Goal: Task Accomplishment & Management: Manage account settings

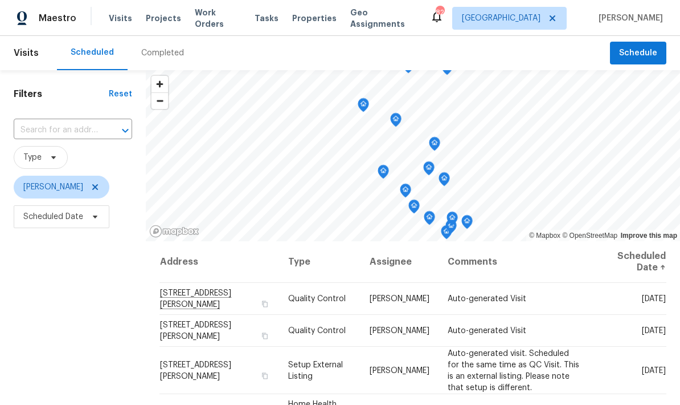
scroll to position [110, 0]
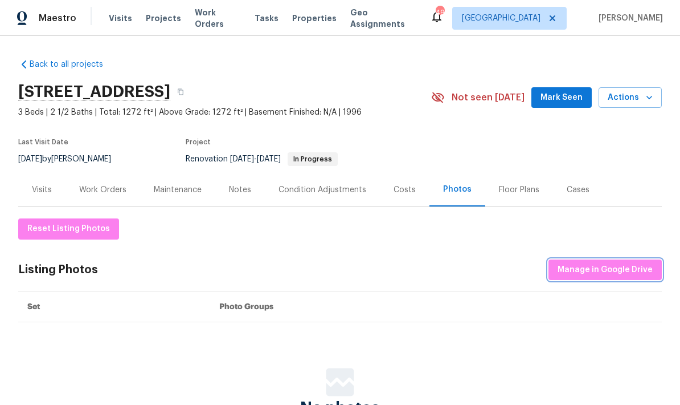
click at [598, 270] on span "Manage in Google Drive" at bounding box center [605, 270] width 95 height 14
click at [243, 189] on div "Notes" at bounding box center [240, 189] width 22 height 11
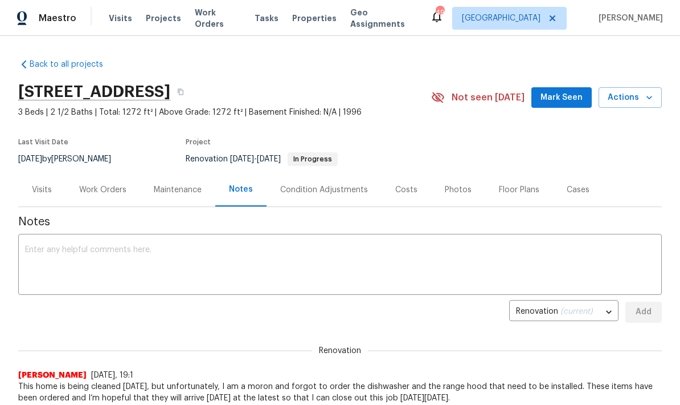
click at [136, 250] on textarea at bounding box center [340, 266] width 630 height 40
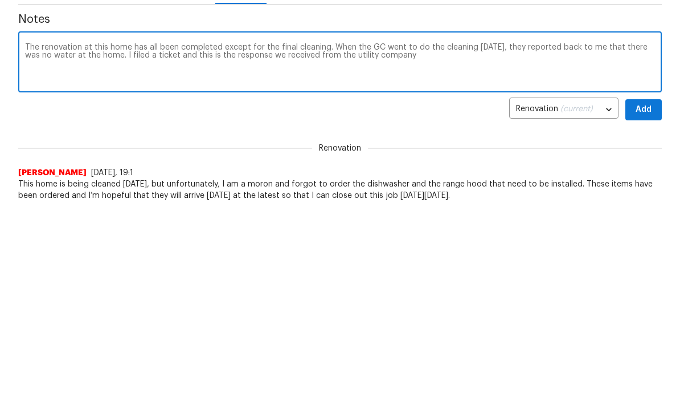
click at [203, 246] on textarea "The renovation at this home has all been completed except for the final cleanin…" at bounding box center [340, 266] width 630 height 40
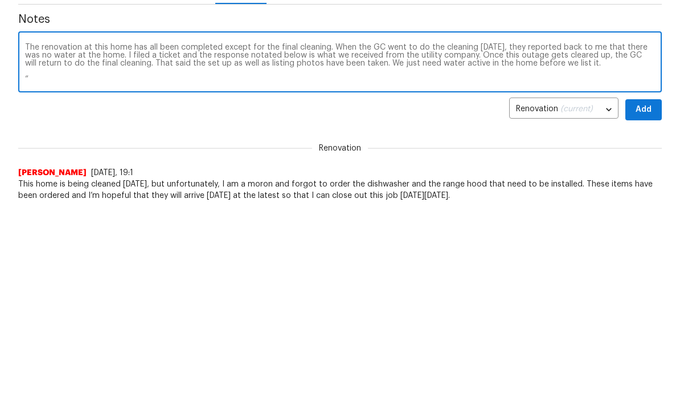
click at [81, 246] on textarea "The renovation at this home has all been completed except for the final cleanin…" at bounding box center [340, 266] width 630 height 40
paste textarea "Additional Notes (if needed): Spoke with City of Atlanta Department of Watershe…"
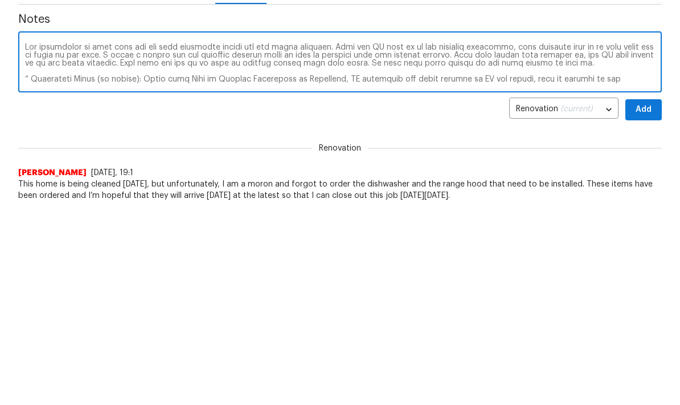
click at [143, 246] on textarea at bounding box center [340, 266] width 630 height 40
click at [582, 246] on textarea at bounding box center [340, 266] width 630 height 40
click at [606, 246] on textarea at bounding box center [340, 266] width 630 height 40
type textarea "The renovation at this home has all been completed except for the final cleanin…"
click at [648, 305] on span "Add" at bounding box center [644, 312] width 18 height 14
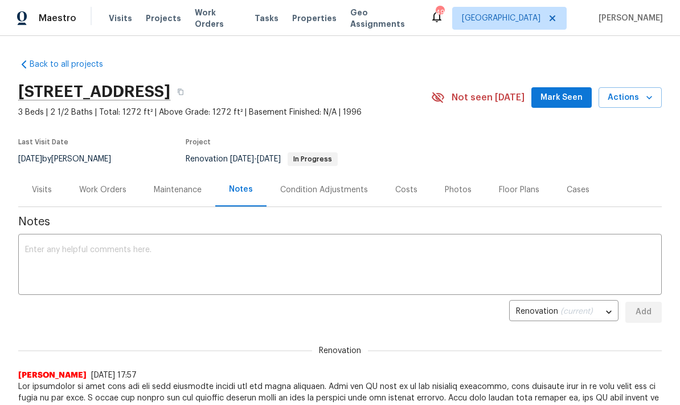
click at [576, 91] on span "Mark Seen" at bounding box center [562, 98] width 42 height 14
click at [106, 191] on div "Work Orders" at bounding box center [102, 189] width 47 height 11
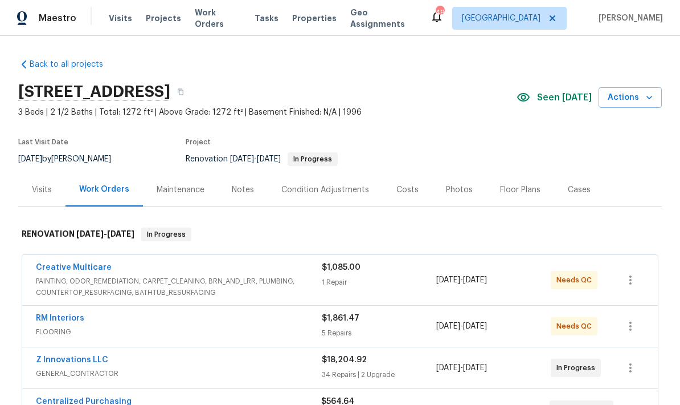
click at [78, 321] on link "RM Interiors" at bounding box center [60, 318] width 48 height 8
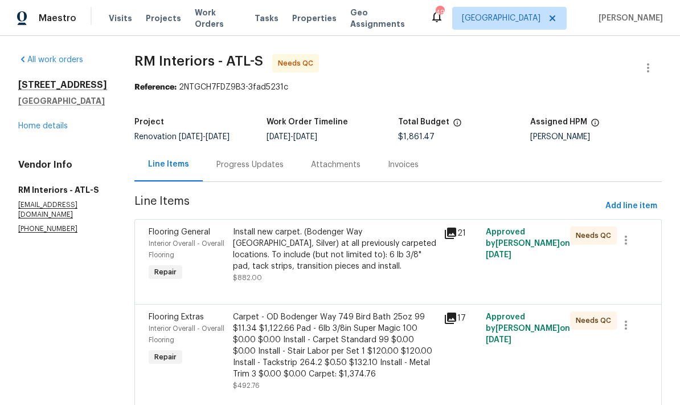
click at [373, 245] on div "Install new carpet. (Bodenger Way 945 Winter Ash, Silver) at all previously car…" at bounding box center [335, 249] width 204 height 46
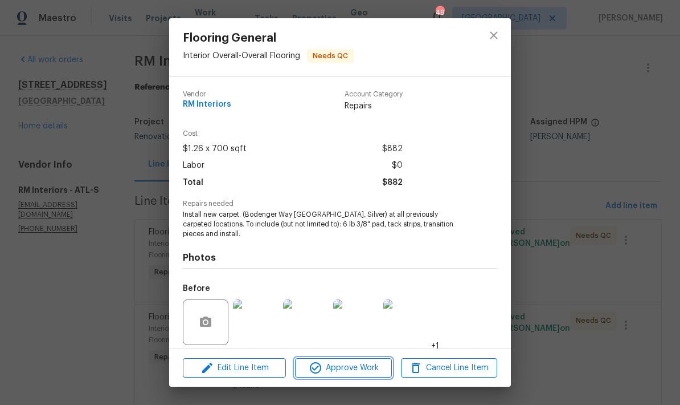
click at [376, 373] on span "Approve Work" at bounding box center [343, 368] width 89 height 14
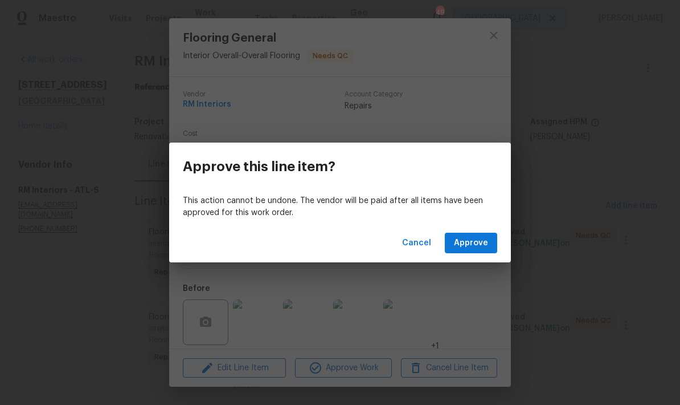
click at [468, 250] on button "Approve" at bounding box center [471, 243] width 52 height 21
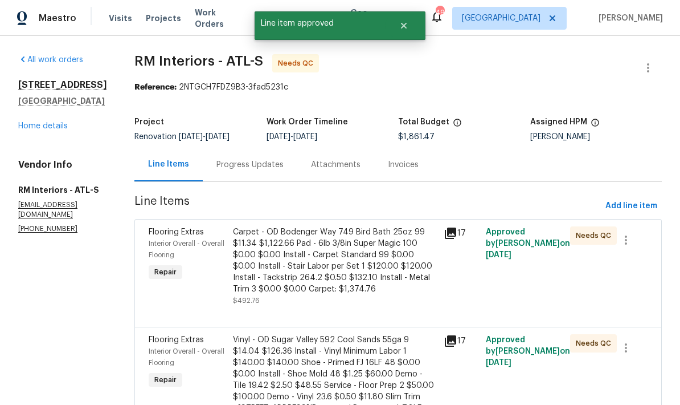
click at [360, 271] on div "Carpet - OD Bodenger Way 749 Bird Bath 25oz 99 $11.34 $1,122.66 Pad - 6lb 3/8in…" at bounding box center [335, 260] width 204 height 68
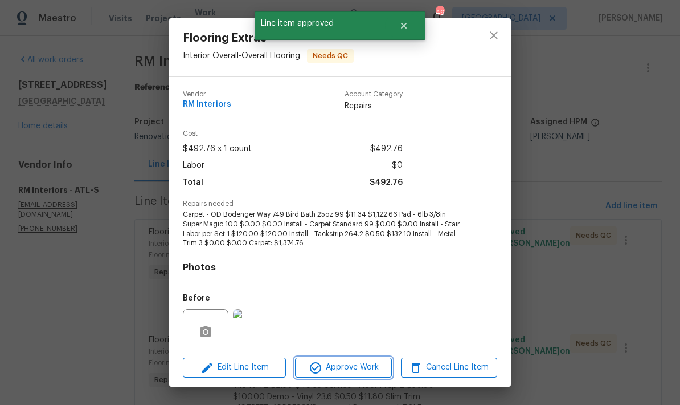
click at [375, 370] on span "Approve Work" at bounding box center [343, 367] width 89 height 14
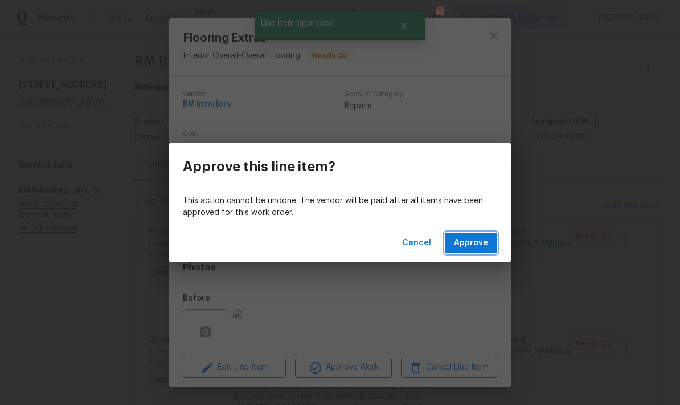
click at [478, 249] on span "Approve" at bounding box center [471, 243] width 34 height 14
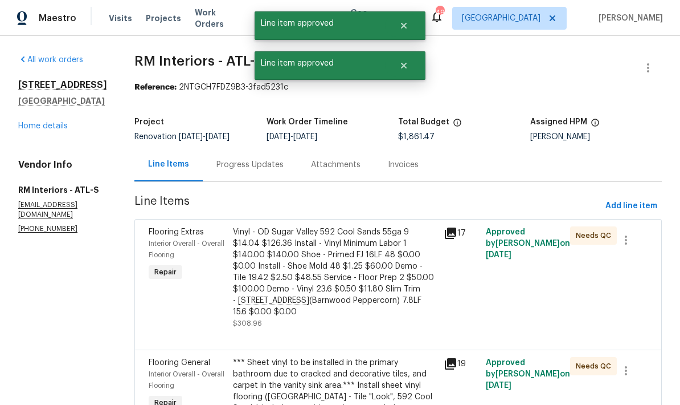
click at [381, 281] on div "Vinyl - OD Sugar Valley 592 Cool Sands 55ga 9 $14.04 $126.36 Install - Vinyl Mi…" at bounding box center [335, 271] width 204 height 91
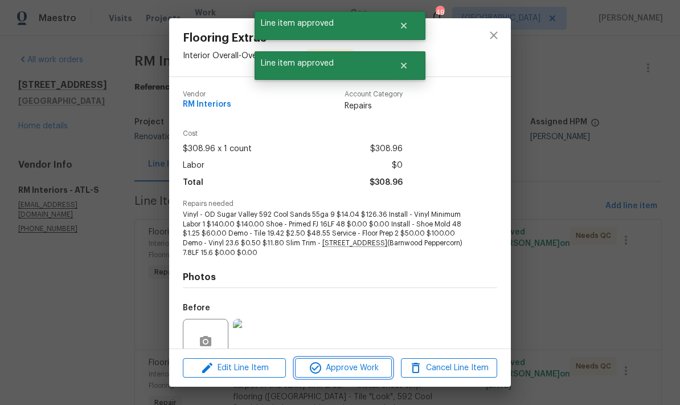
click at [373, 368] on span "Approve Work" at bounding box center [343, 368] width 89 height 14
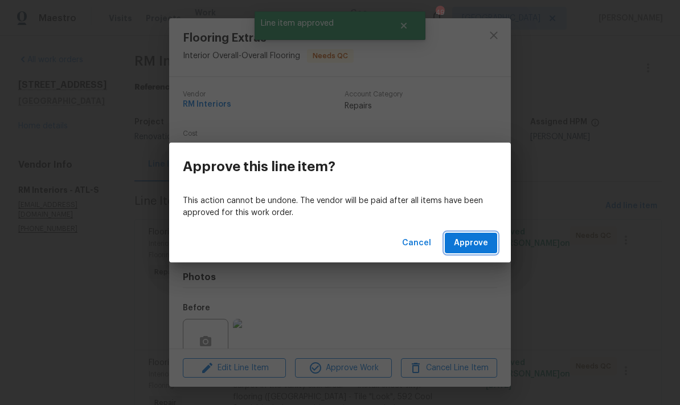
click at [480, 245] on span "Approve" at bounding box center [471, 243] width 34 height 14
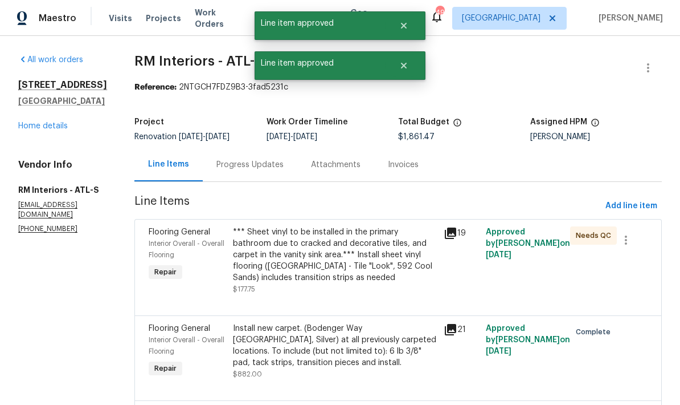
click at [376, 266] on div "*** Sheet vinyl to be installed in the primary bathroom due to cracked and deco…" at bounding box center [335, 254] width 204 height 57
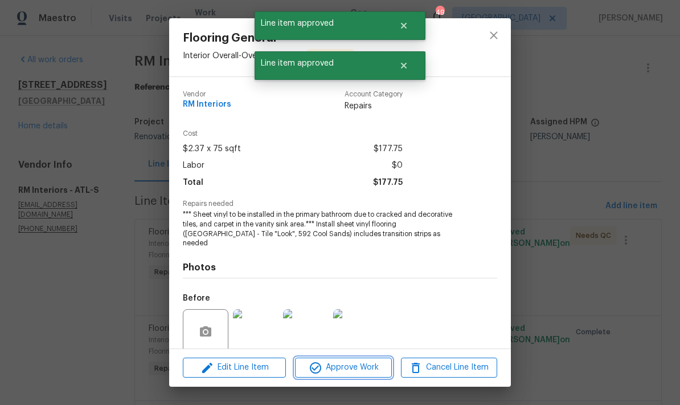
click at [375, 372] on span "Approve Work" at bounding box center [343, 367] width 89 height 14
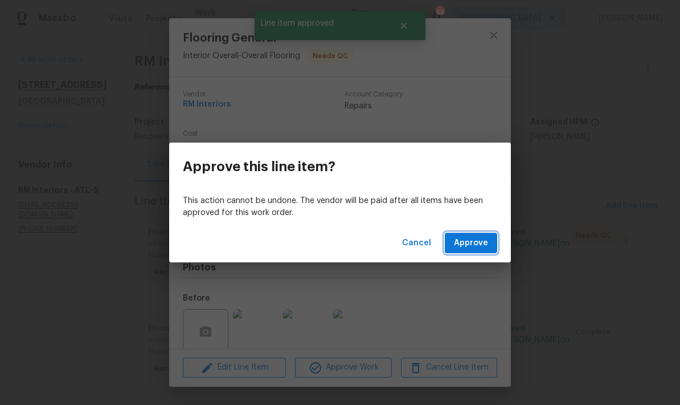
click at [482, 248] on span "Approve" at bounding box center [471, 243] width 34 height 14
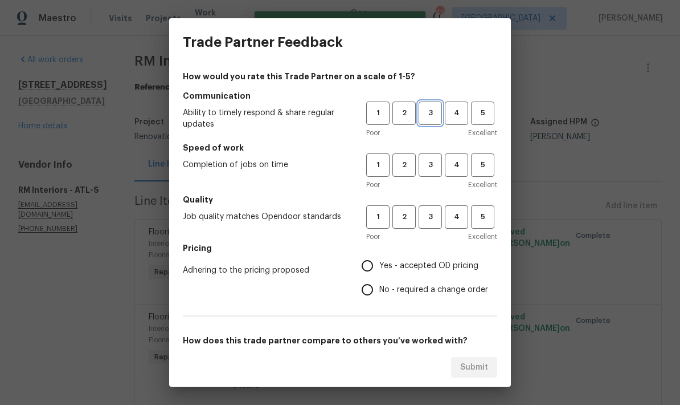
click at [429, 111] on span "3" at bounding box center [430, 113] width 21 height 13
click at [432, 222] on span "3" at bounding box center [430, 216] width 21 height 13
click at [429, 168] on span "3" at bounding box center [430, 164] width 21 height 13
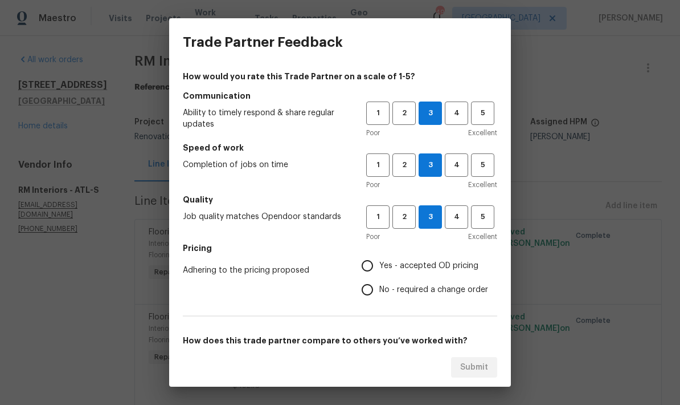
click at [368, 292] on input "No - required a change order" at bounding box center [368, 290] width 24 height 24
radio input "true"
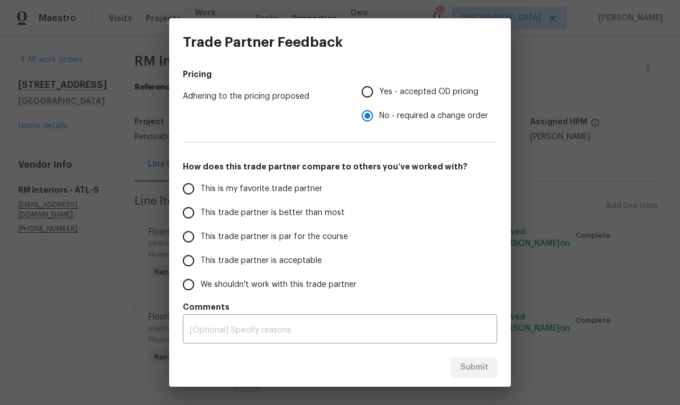
scroll to position [174, 0]
click at [194, 233] on input "This trade partner is par for the course" at bounding box center [189, 237] width 24 height 24
click at [488, 365] on span "Submit" at bounding box center [474, 367] width 28 height 14
radio input "true"
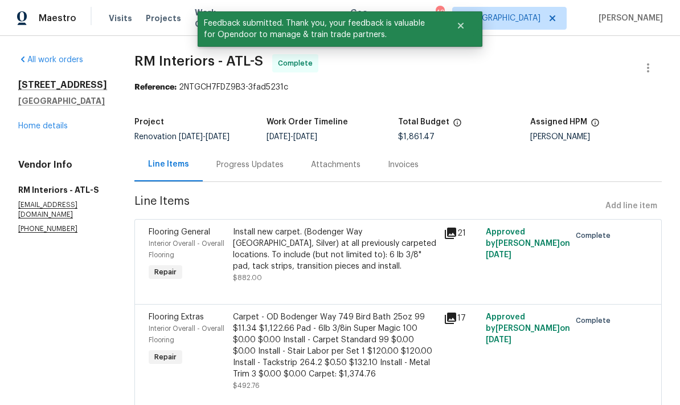
click at [55, 130] on link "Home details" at bounding box center [43, 126] width 50 height 8
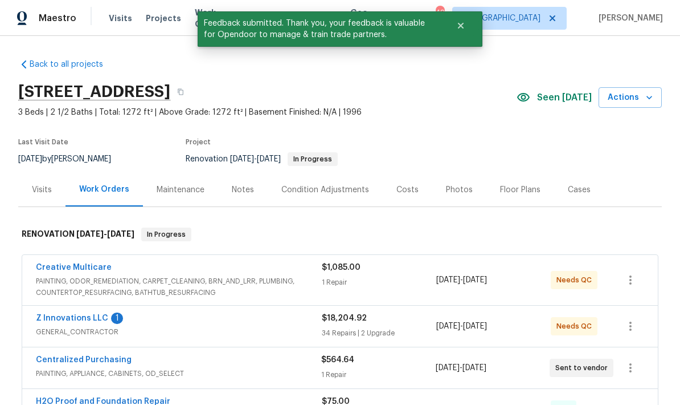
click at [96, 268] on link "Creative Multicare" at bounding box center [74, 267] width 76 height 8
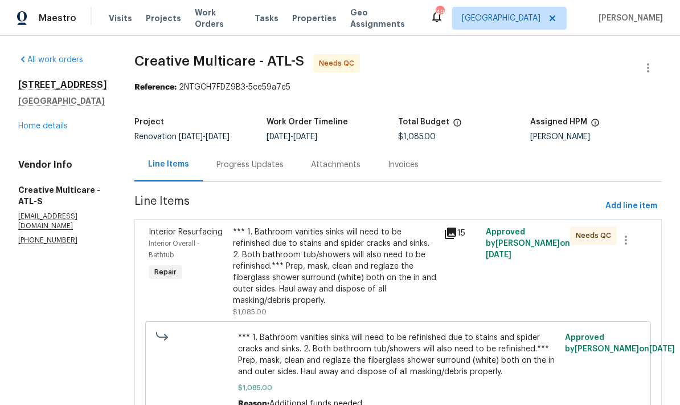
click at [382, 278] on div "*** 1. Bathroom vanities sinks will need to be refinished due to stains and spi…" at bounding box center [335, 266] width 204 height 80
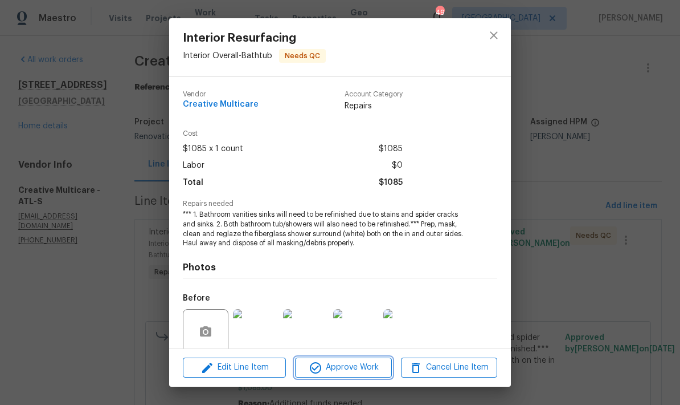
click at [376, 369] on span "Approve Work" at bounding box center [343, 367] width 89 height 14
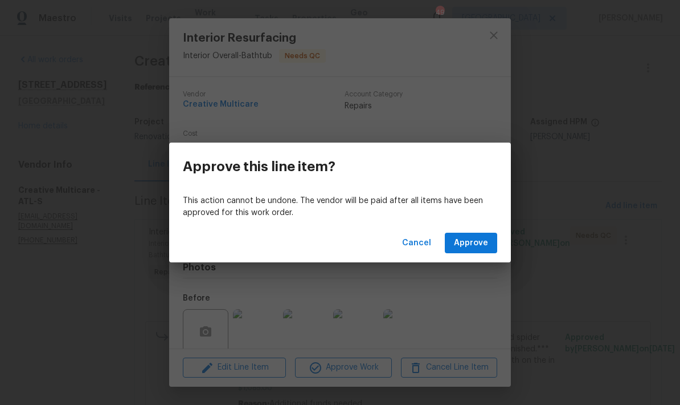
click at [479, 238] on span "Approve" at bounding box center [471, 243] width 34 height 14
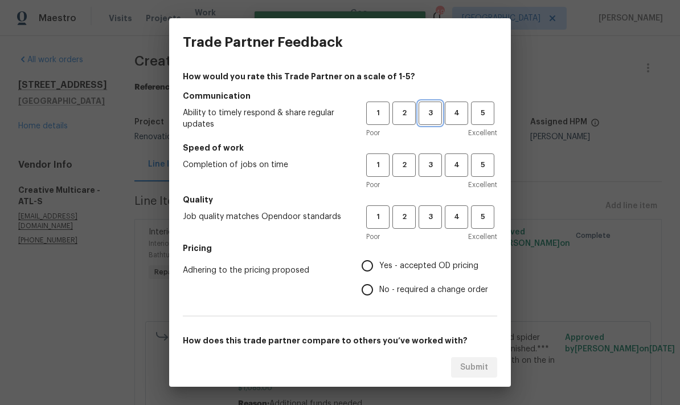
click at [435, 101] on button "3" at bounding box center [430, 112] width 23 height 23
click at [428, 154] on button "3" at bounding box center [430, 164] width 23 height 23
click at [434, 207] on button "3" at bounding box center [430, 216] width 23 height 23
click at [373, 290] on input "No - required a change order" at bounding box center [368, 290] width 24 height 24
radio input "true"
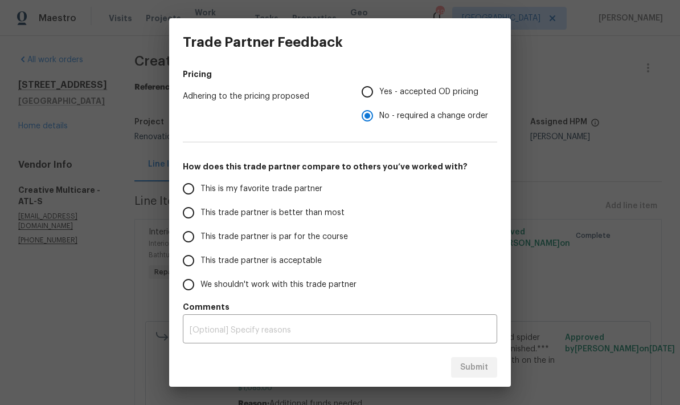
scroll to position [174, 0]
click at [194, 235] on input "This trade partner is par for the course" at bounding box center [189, 237] width 24 height 24
click at [485, 366] on span "Submit" at bounding box center [474, 367] width 28 height 14
radio input "true"
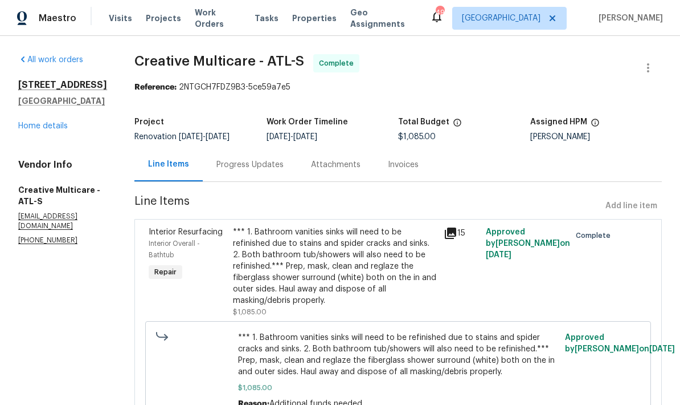
radio input "false"
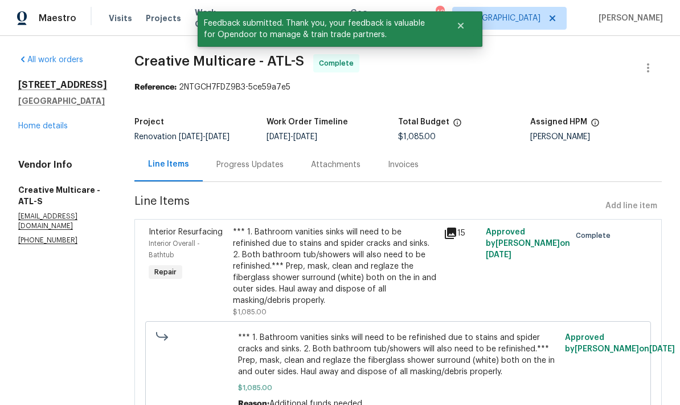
click at [61, 124] on link "Home details" at bounding box center [43, 126] width 50 height 8
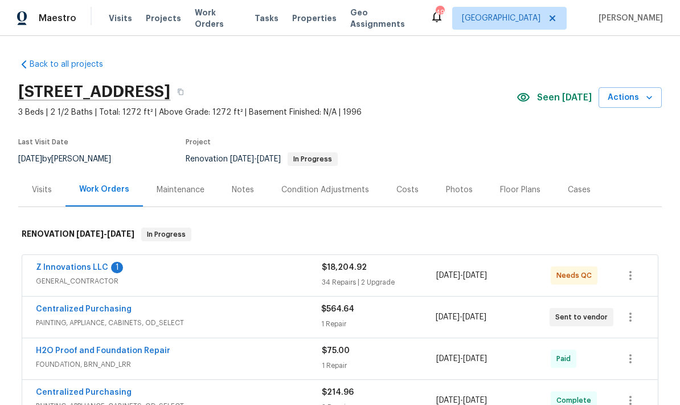
click at [81, 266] on link "Z Innovations LLC" at bounding box center [72, 267] width 72 height 8
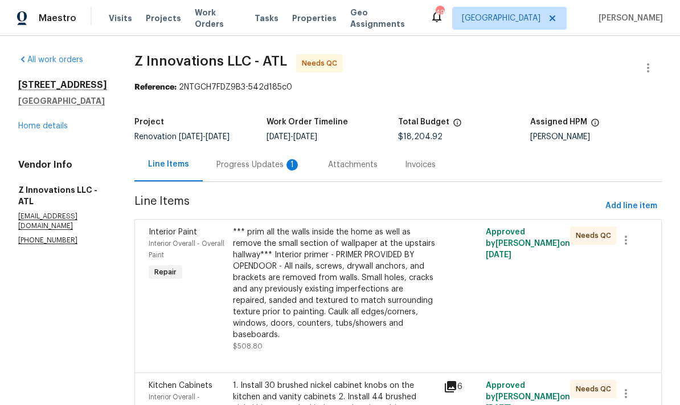
click at [266, 161] on div "Progress Updates 1" at bounding box center [259, 164] width 84 height 11
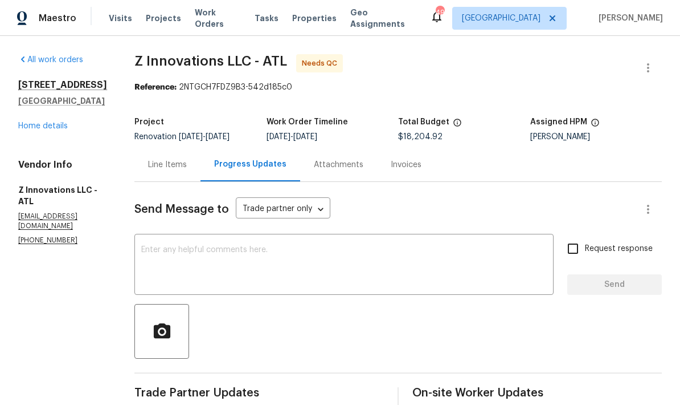
click at [173, 157] on div "Line Items" at bounding box center [168, 165] width 66 height 34
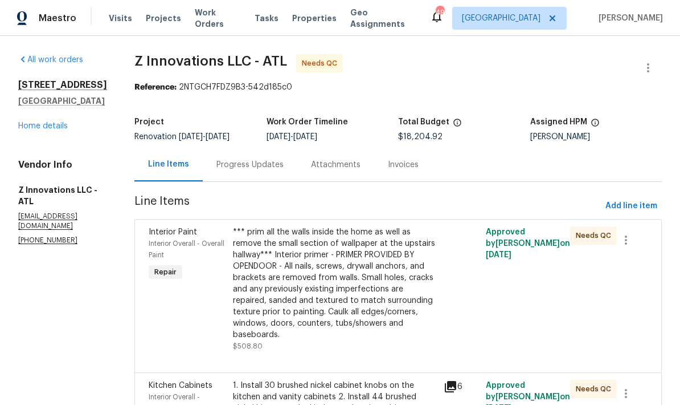
click at [361, 291] on div "*** prim all the walls inside the home as well as remove the small section of w…" at bounding box center [335, 283] width 204 height 114
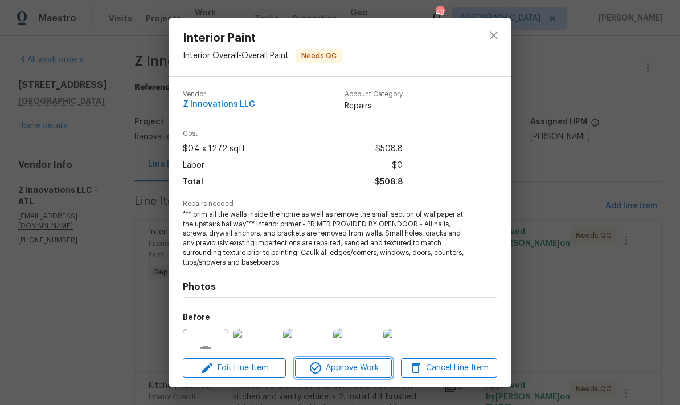
click at [366, 368] on span "Approve Work" at bounding box center [343, 368] width 89 height 14
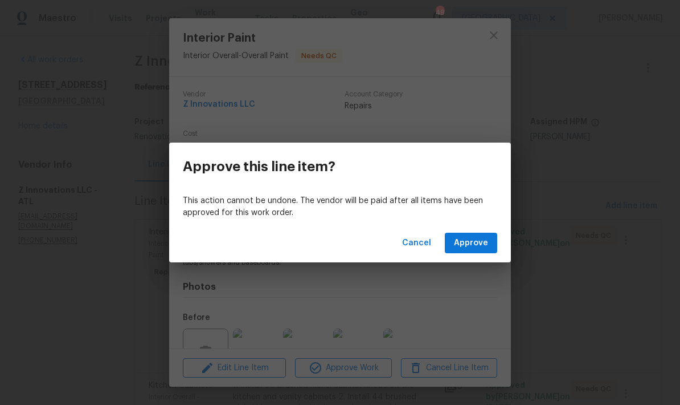
click at [474, 246] on span "Approve" at bounding box center [471, 243] width 34 height 14
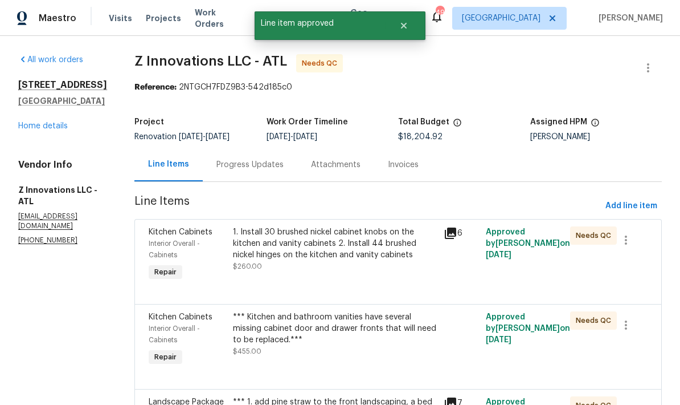
click at [353, 246] on div "1. Install 30 brushed nickel cabinet knobs on the kitchen and vanity cabinets 2…" at bounding box center [335, 243] width 204 height 34
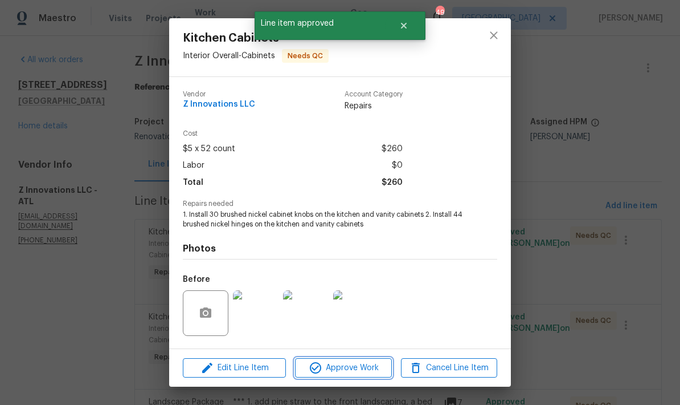
click at [367, 370] on span "Approve Work" at bounding box center [343, 368] width 89 height 14
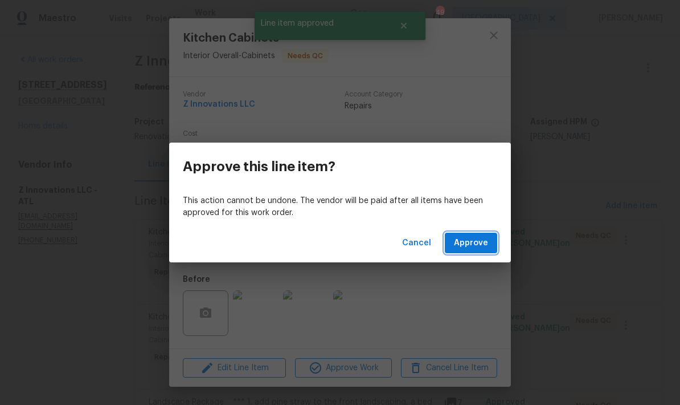
click at [473, 247] on span "Approve" at bounding box center [471, 243] width 34 height 14
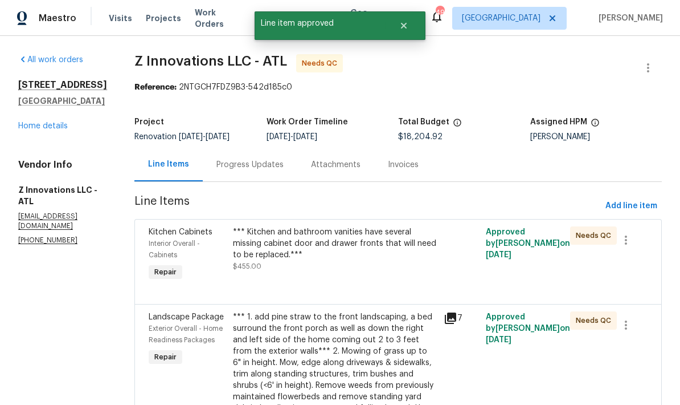
click at [365, 243] on div "*** Kitchen and bathroom vanities have several missing cabinet door and drawer …" at bounding box center [335, 243] width 204 height 34
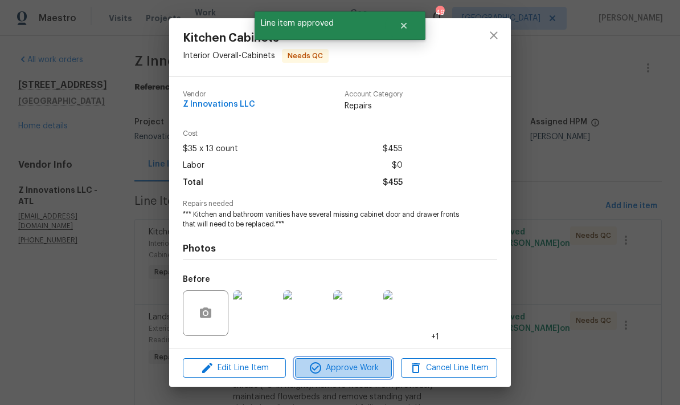
click at [365, 373] on span "Approve Work" at bounding box center [343, 368] width 89 height 14
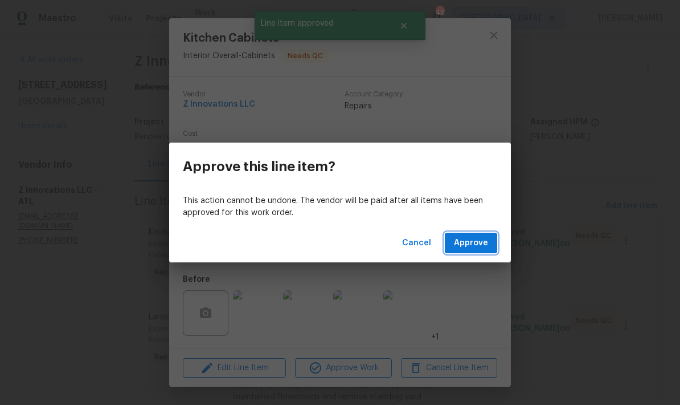
click at [484, 241] on span "Approve" at bounding box center [471, 243] width 34 height 14
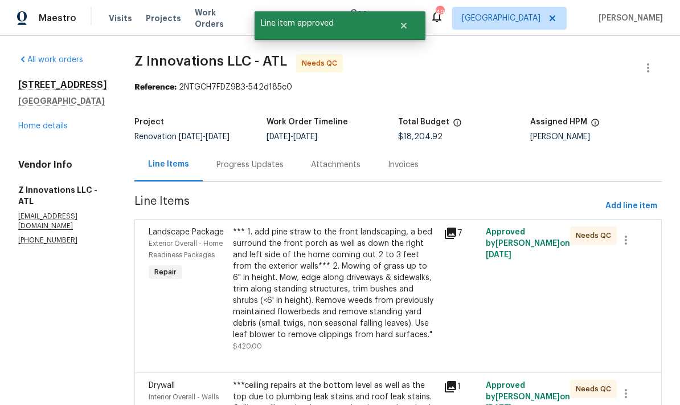
click at [357, 309] on div "*** 1. add pine straw to the front landscaping, a bed surround the front porch …" at bounding box center [335, 283] width 204 height 114
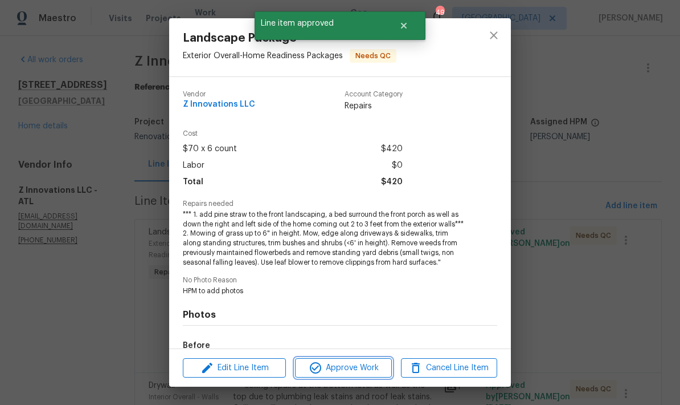
click at [374, 367] on span "Approve Work" at bounding box center [343, 368] width 89 height 14
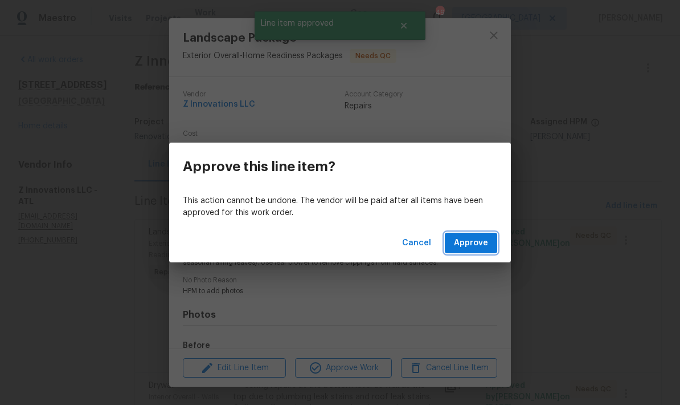
click at [478, 246] on span "Approve" at bounding box center [471, 243] width 34 height 14
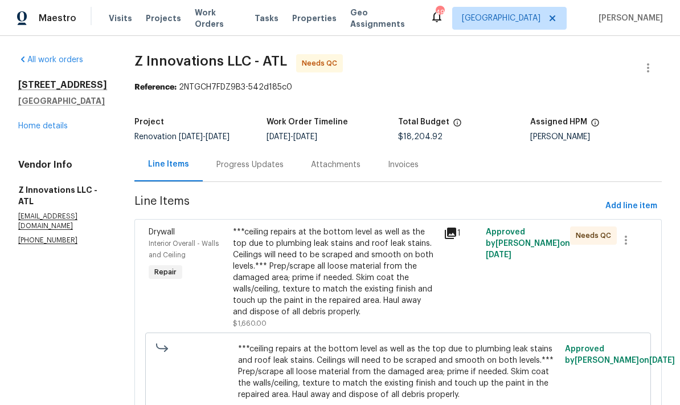
click at [318, 290] on div "***ceiling repairs at the bottom level as well as the top due to plumbing leak …" at bounding box center [335, 271] width 204 height 91
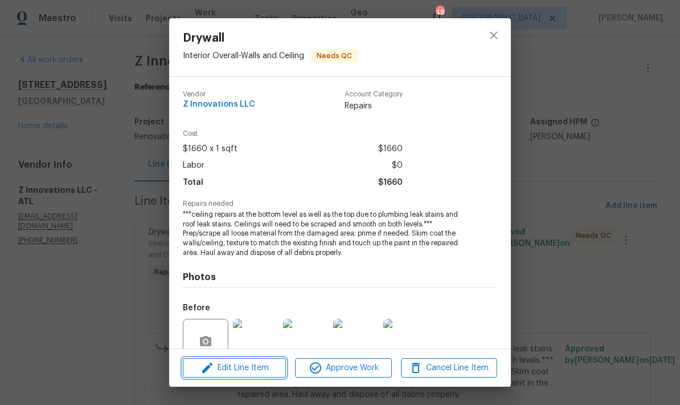
click at [266, 366] on span "Edit Line Item" at bounding box center [234, 368] width 96 height 14
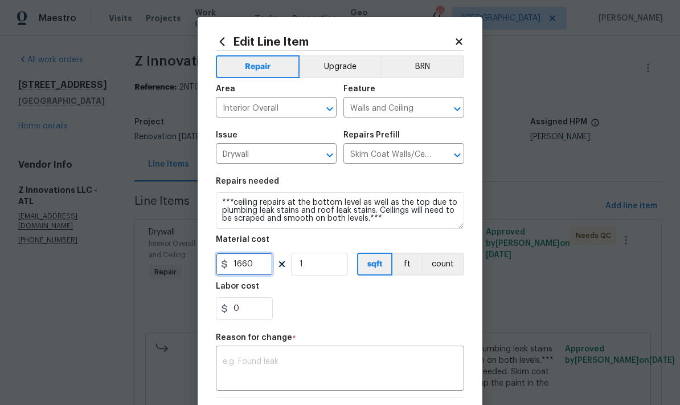
click at [252, 267] on input "1660" at bounding box center [244, 263] width 57 height 23
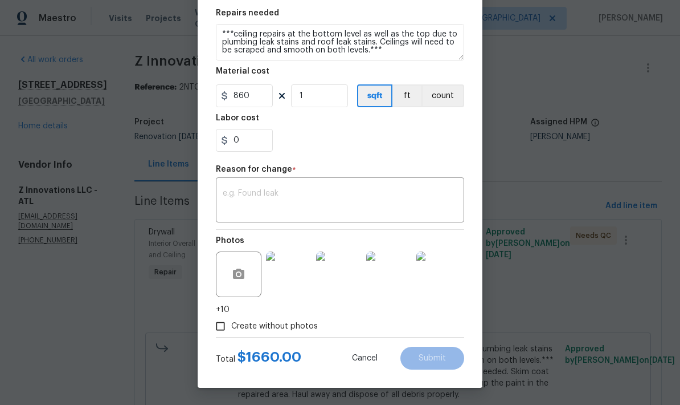
scroll to position [170, 0]
type input "860"
click at [272, 190] on textarea at bounding box center [340, 201] width 235 height 24
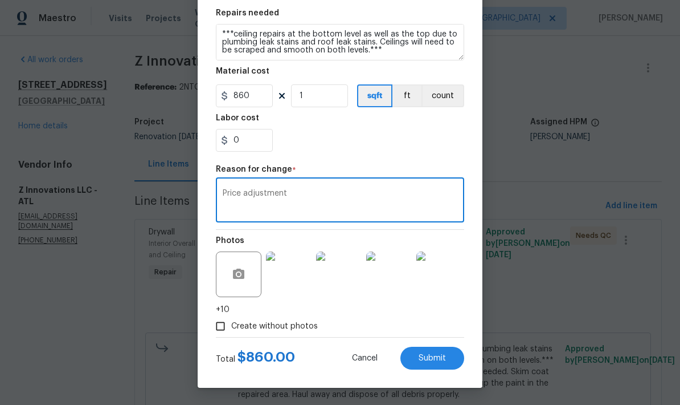
type textarea "Price adjustment"
click at [442, 358] on span "Submit" at bounding box center [432, 358] width 27 height 9
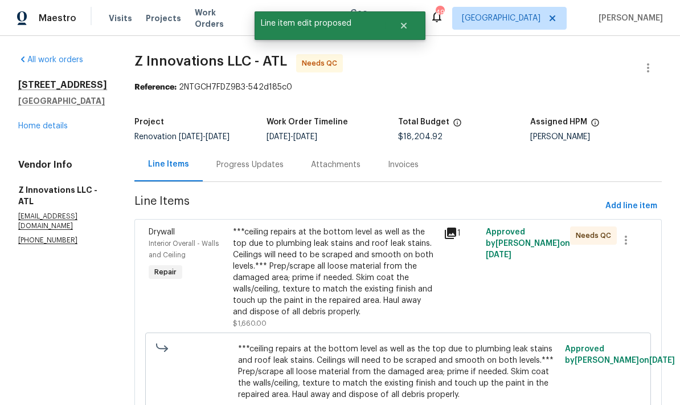
scroll to position [0, 0]
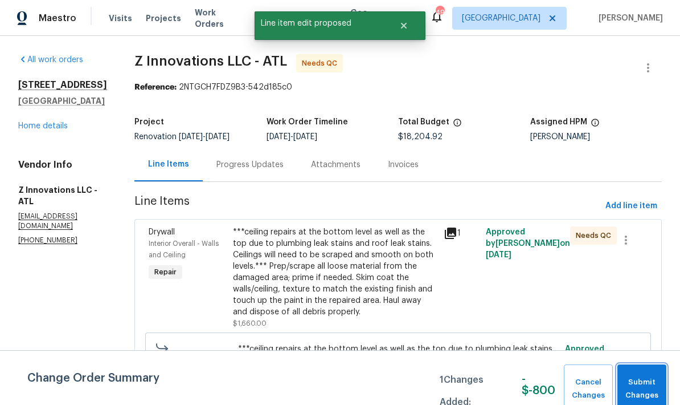
click at [646, 381] on span "Submit Changes" at bounding box center [642, 389] width 38 height 26
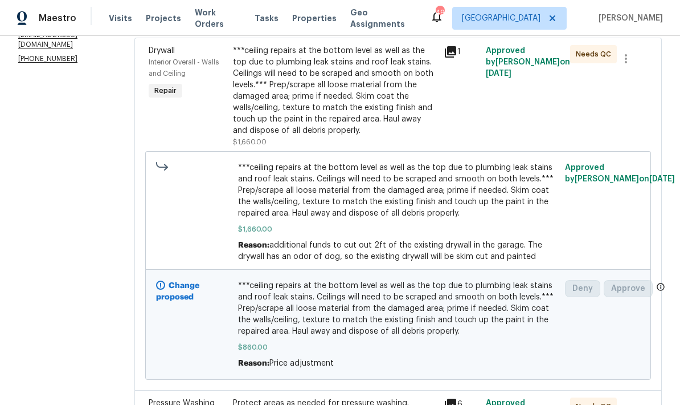
scroll to position [182, 0]
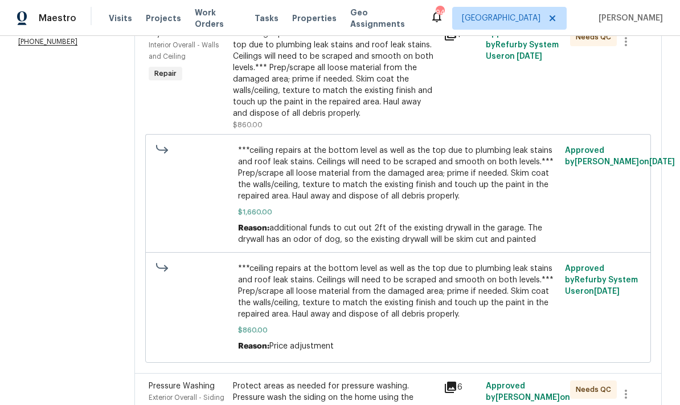
scroll to position [193, 0]
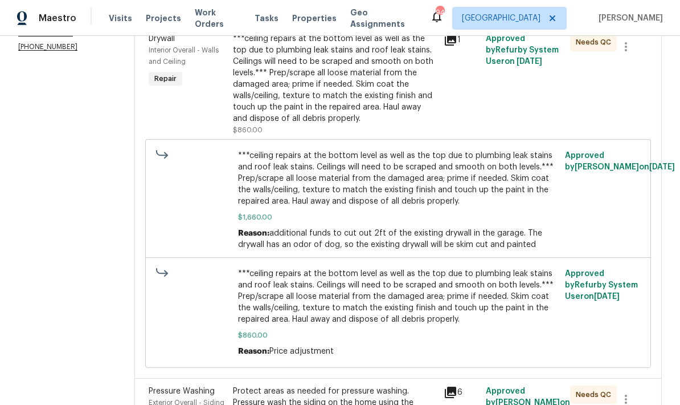
click at [336, 95] on div "***ceiling repairs at the bottom level as well as the top due to plumbing leak …" at bounding box center [335, 78] width 204 height 91
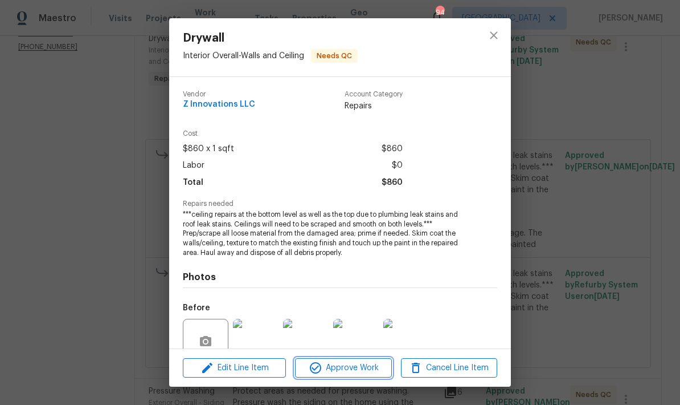
click at [375, 368] on span "Approve Work" at bounding box center [343, 368] width 89 height 14
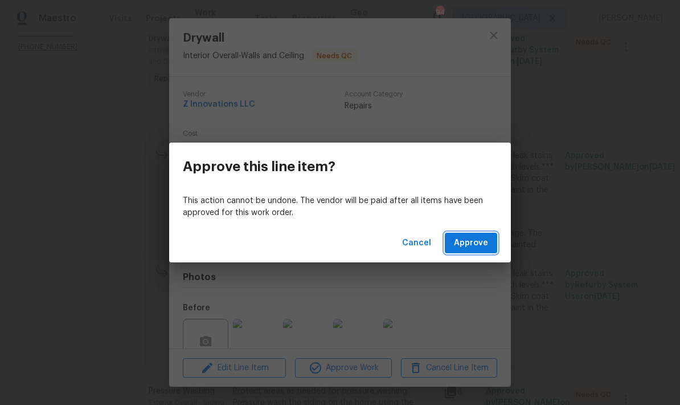
click at [474, 245] on span "Approve" at bounding box center [471, 243] width 34 height 14
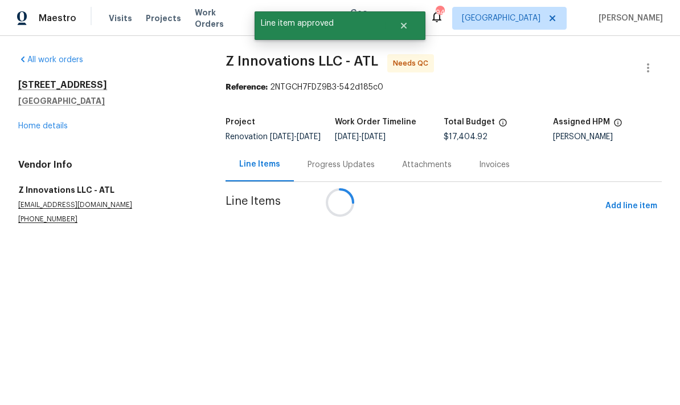
scroll to position [0, 0]
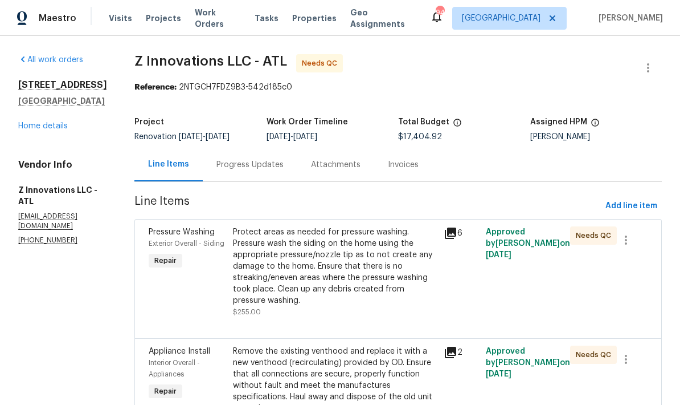
click at [328, 273] on div "Protect areas as needed for pressure washing. Pressure wash the siding on the h…" at bounding box center [335, 266] width 204 height 80
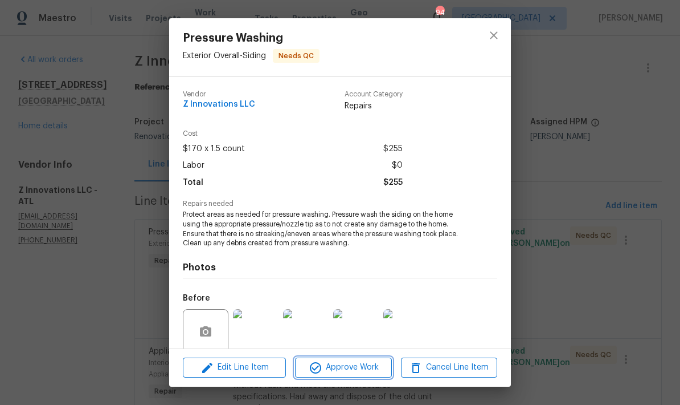
click at [364, 372] on span "Approve Work" at bounding box center [343, 367] width 89 height 14
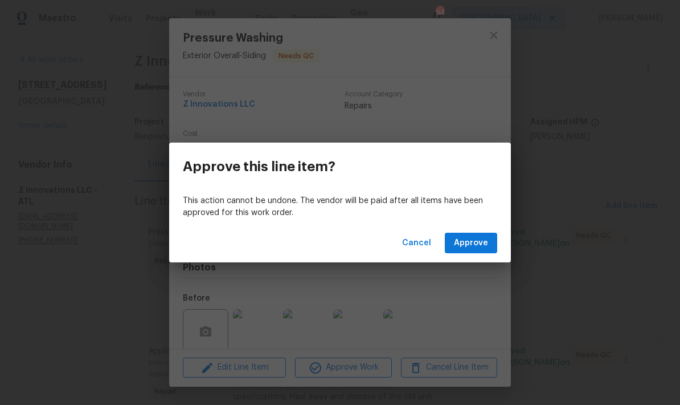
click at [483, 246] on span "Approve" at bounding box center [471, 243] width 34 height 14
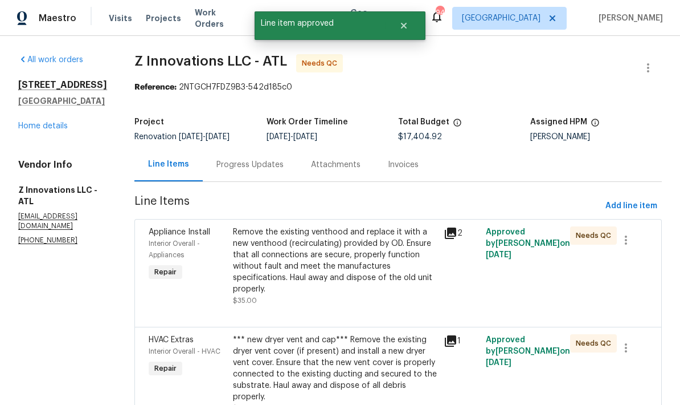
click at [344, 266] on div "Remove the existing venthood and replace it with a new venthood (recirculating)…" at bounding box center [335, 260] width 204 height 68
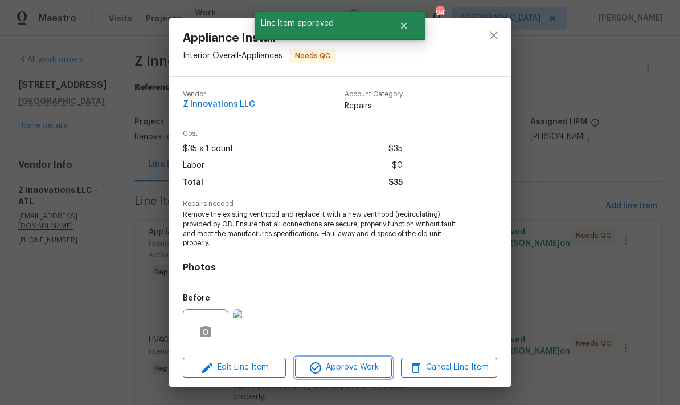
click at [361, 369] on span "Approve Work" at bounding box center [343, 367] width 89 height 14
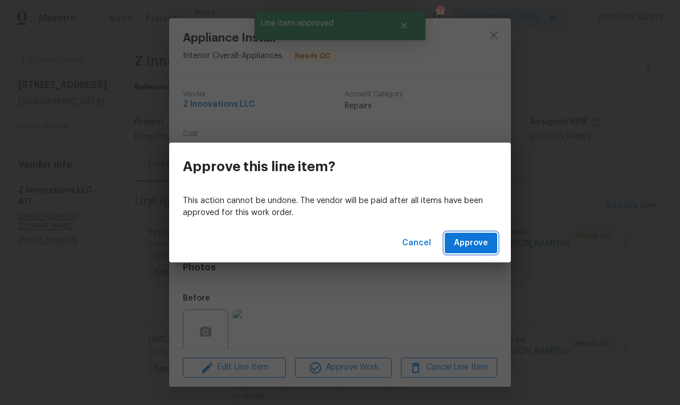
click at [471, 248] on span "Approve" at bounding box center [471, 243] width 34 height 14
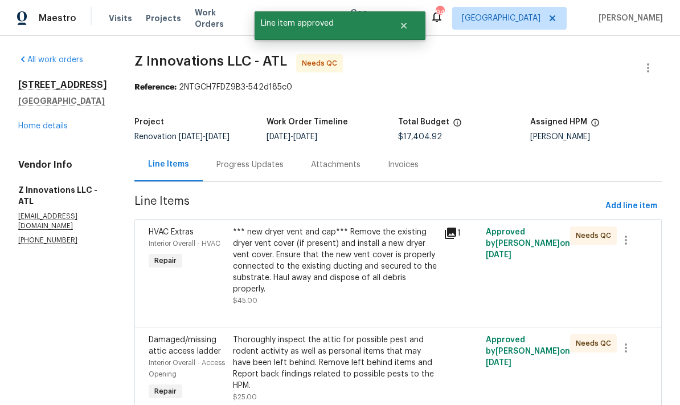
click at [342, 266] on div "*** new dryer vent and cap*** Remove the existing dryer vent cover (if present)…" at bounding box center [335, 260] width 204 height 68
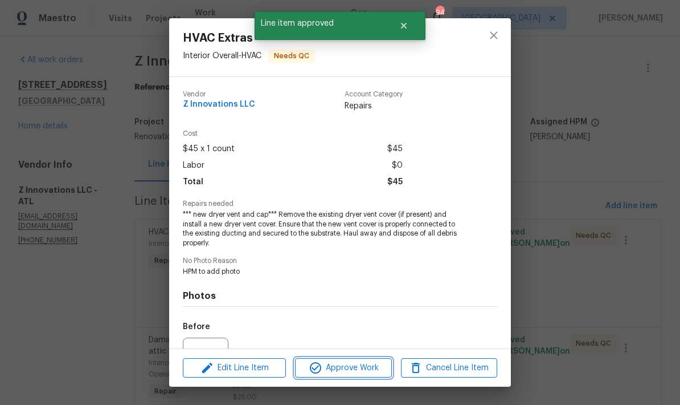
click at [357, 368] on span "Approve Work" at bounding box center [343, 368] width 89 height 14
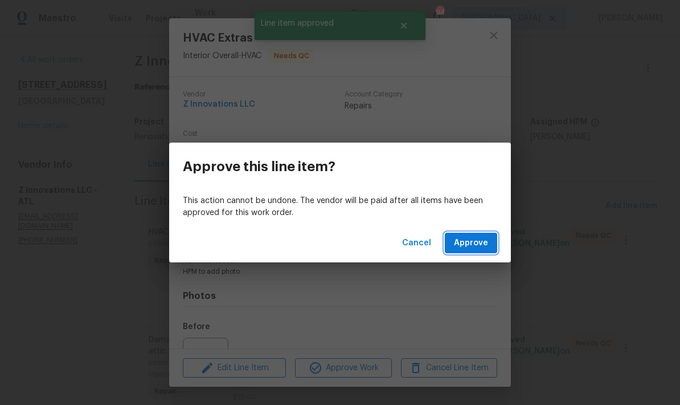
click at [478, 240] on span "Approve" at bounding box center [471, 243] width 34 height 14
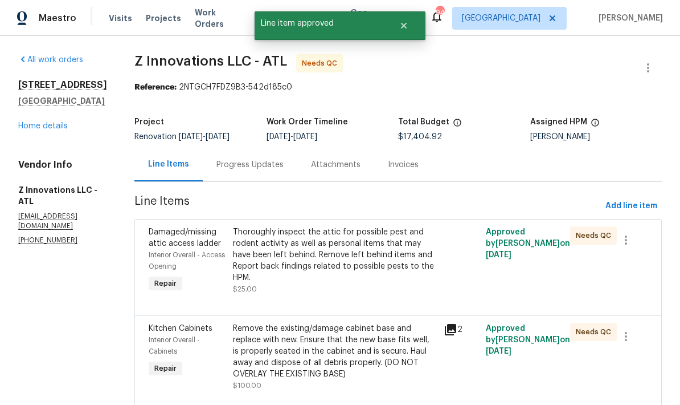
click at [351, 267] on div "Thoroughly inspect the attic for possible pest and rodent activity as well as p…" at bounding box center [335, 254] width 204 height 57
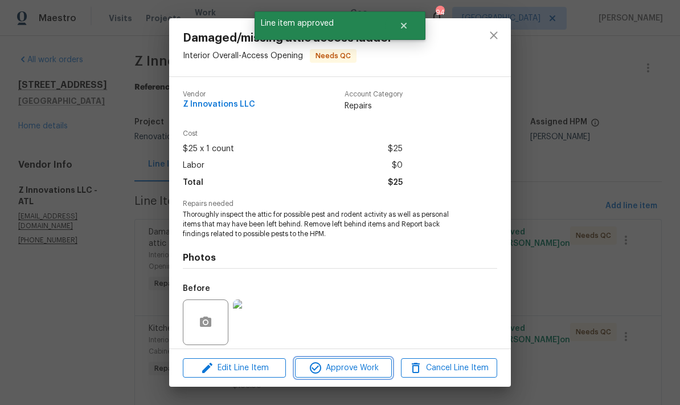
click at [354, 365] on span "Approve Work" at bounding box center [343, 368] width 89 height 14
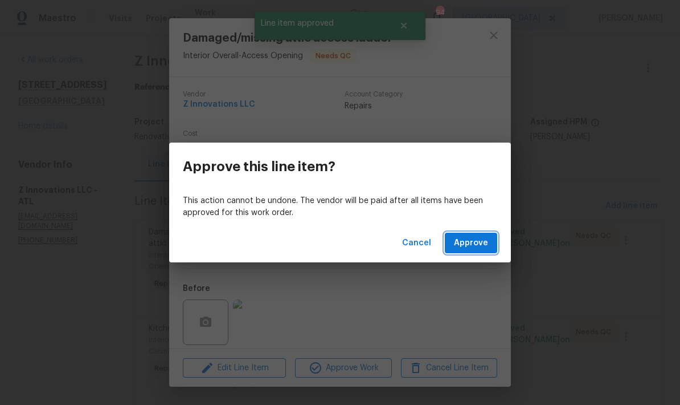
click at [477, 242] on span "Approve" at bounding box center [471, 243] width 34 height 14
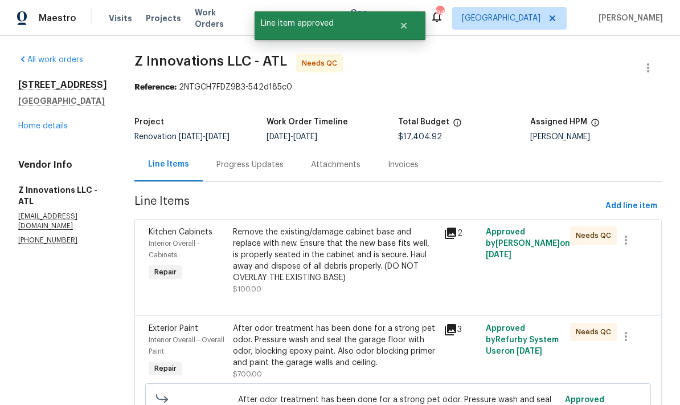
click at [370, 249] on div "Remove the existing/damage cabinet base and replace with new. Ensure that the n…" at bounding box center [335, 254] width 204 height 57
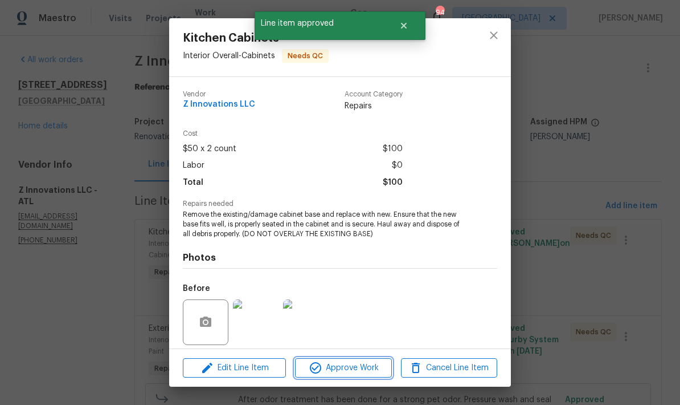
click at [366, 369] on span "Approve Work" at bounding box center [343, 368] width 89 height 14
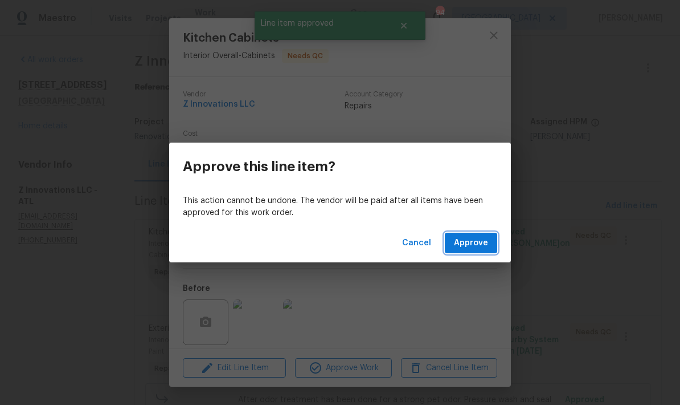
click at [466, 247] on span "Approve" at bounding box center [471, 243] width 34 height 14
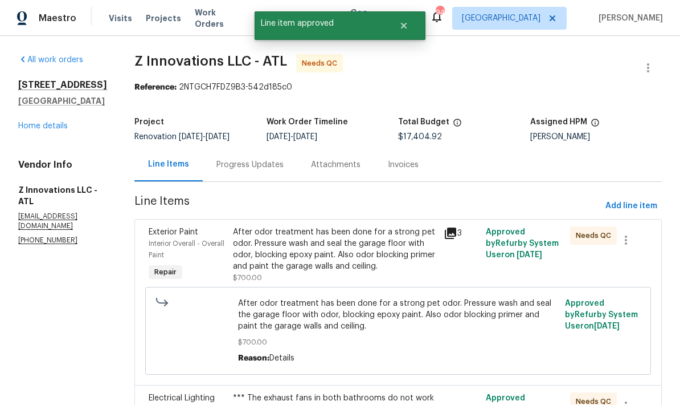
click at [354, 260] on div "After odor treatment has been done for a strong pet odor. Pressure wash and sea…" at bounding box center [335, 249] width 204 height 46
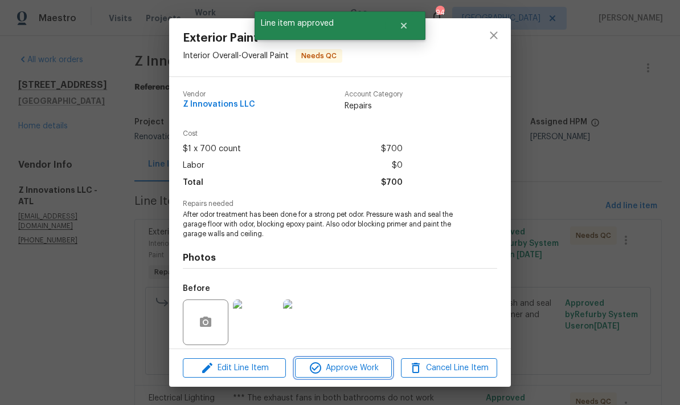
click at [356, 369] on span "Approve Work" at bounding box center [343, 368] width 89 height 14
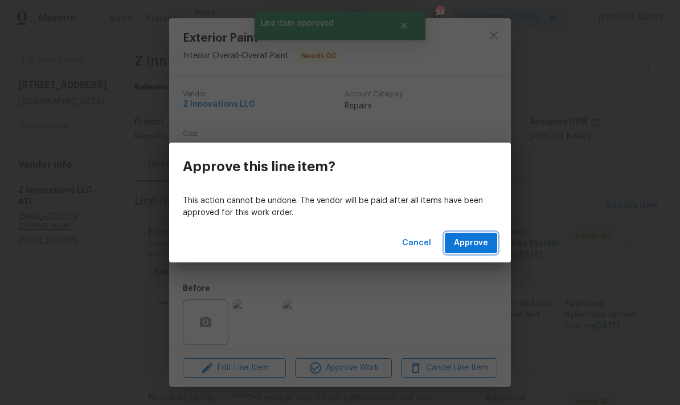
click at [471, 246] on span "Approve" at bounding box center [471, 243] width 34 height 14
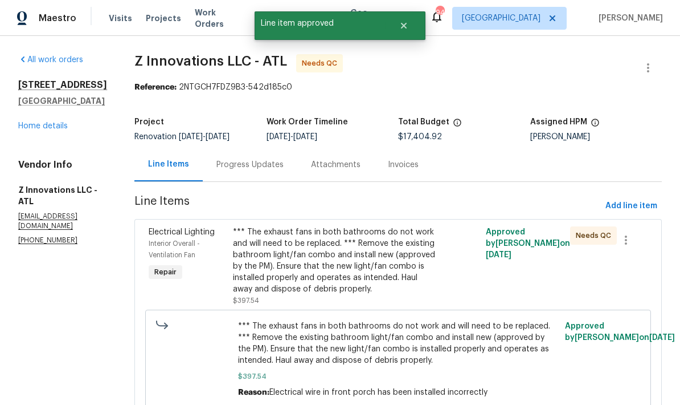
click at [362, 275] on div "*** The exhaust fans in both bathrooms do not work and will need to be replaced…" at bounding box center [335, 260] width 204 height 68
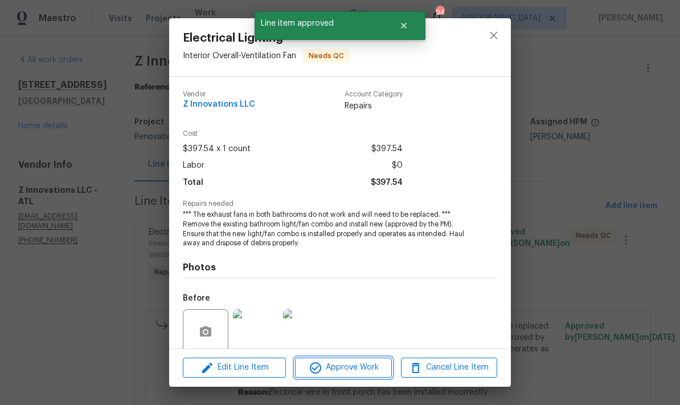
click at [369, 372] on span "Approve Work" at bounding box center [343, 367] width 89 height 14
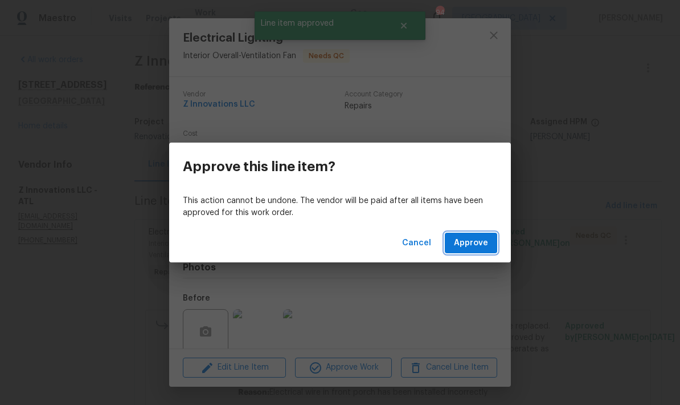
click at [487, 250] on button "Approve" at bounding box center [471, 243] width 52 height 21
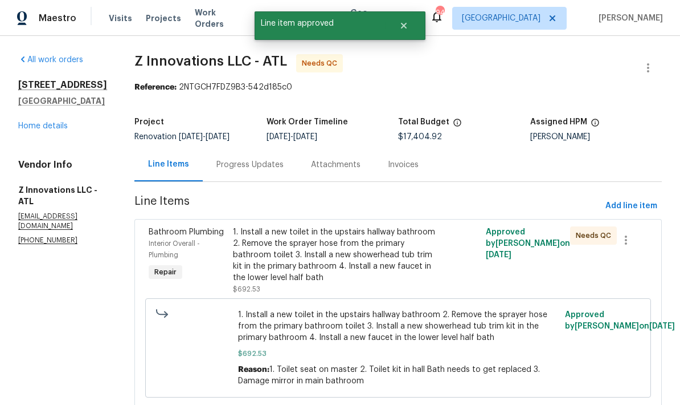
click at [354, 257] on div "1. Install a new toilet in the upstairs hallway bathroom 2. Remove the sprayer …" at bounding box center [335, 254] width 204 height 57
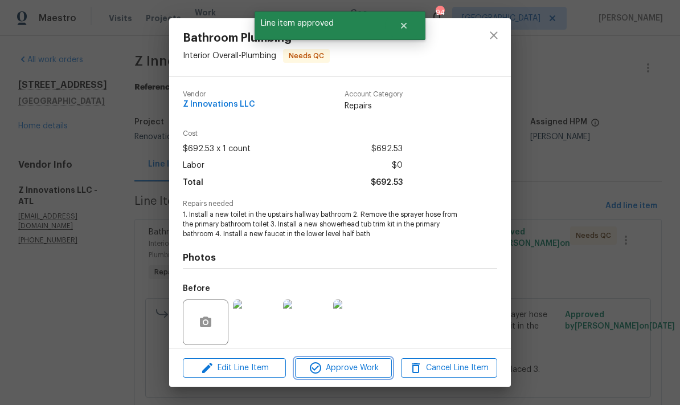
click at [364, 368] on span "Approve Work" at bounding box center [343, 368] width 89 height 14
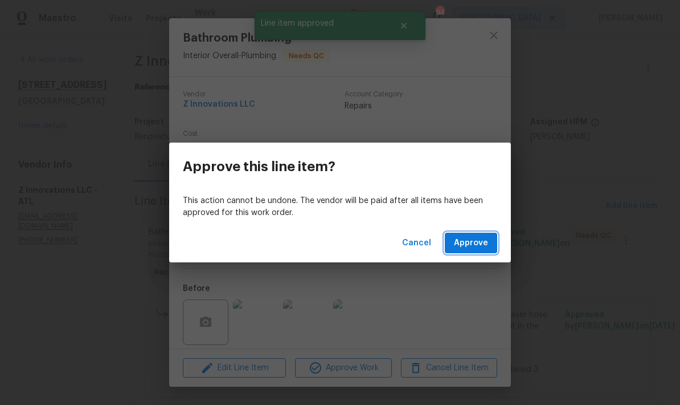
click at [483, 245] on span "Approve" at bounding box center [471, 243] width 34 height 14
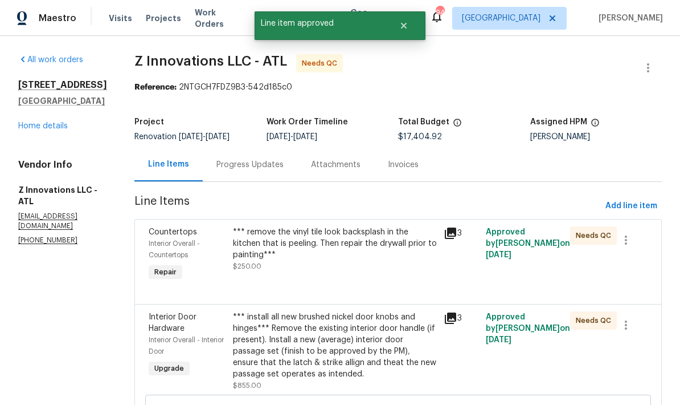
click at [356, 237] on div "*** remove the vinyl tile look backsplash in the kitchen that is peeling. Then …" at bounding box center [335, 243] width 204 height 34
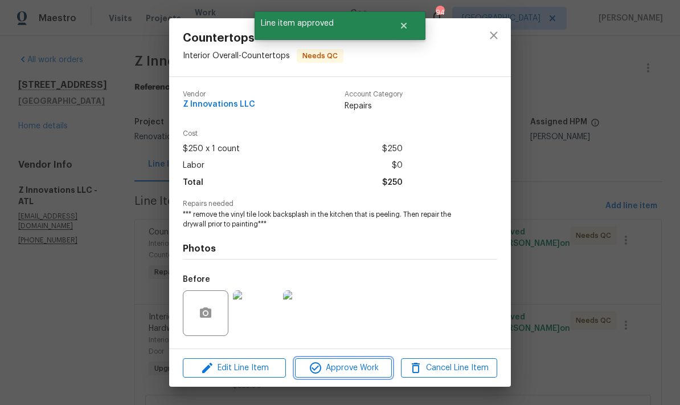
click at [370, 371] on span "Approve Work" at bounding box center [343, 368] width 89 height 14
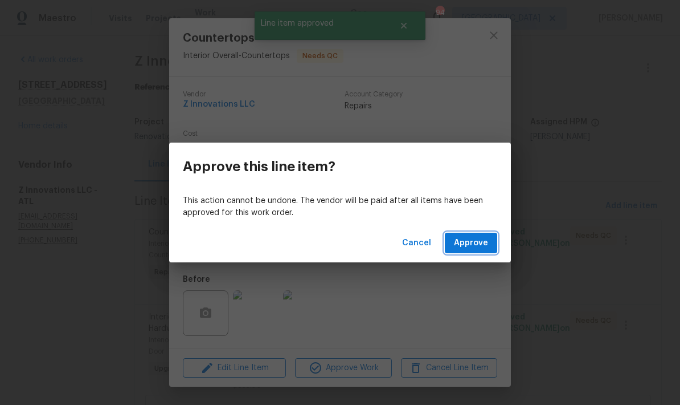
click at [487, 243] on span "Approve" at bounding box center [471, 243] width 34 height 14
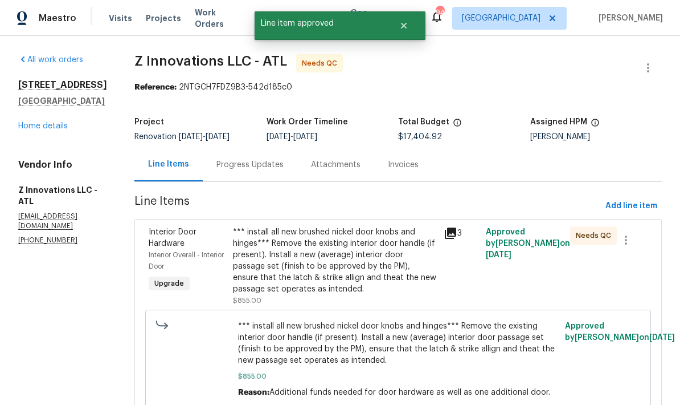
click at [361, 264] on div "*** install all new brushed nickel door knobs and hinges*** Remove the existing…" at bounding box center [335, 260] width 204 height 68
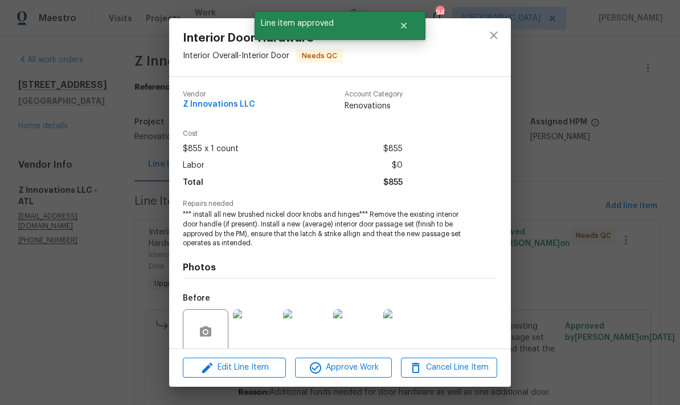
click at [356, 372] on span "Approve Work" at bounding box center [343, 367] width 89 height 14
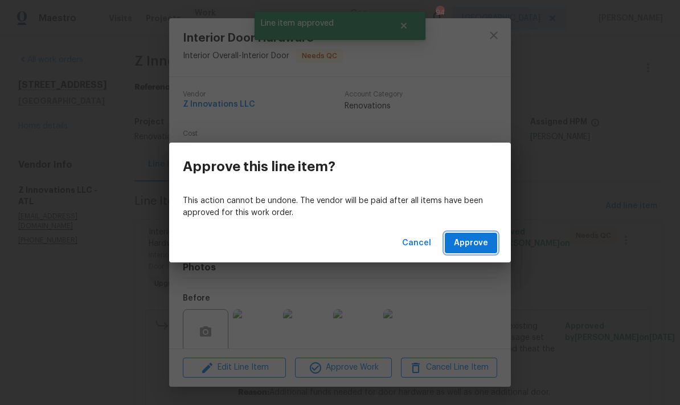
click at [472, 242] on span "Approve" at bounding box center [471, 243] width 34 height 14
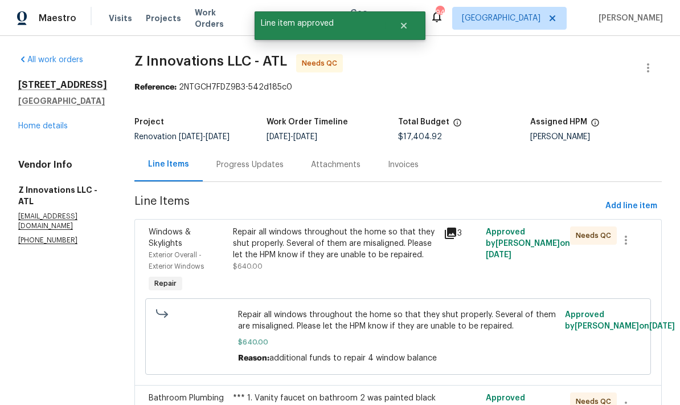
click at [351, 244] on div "Repair all windows throughout the home so that they shut properly. Several of t…" at bounding box center [335, 243] width 204 height 34
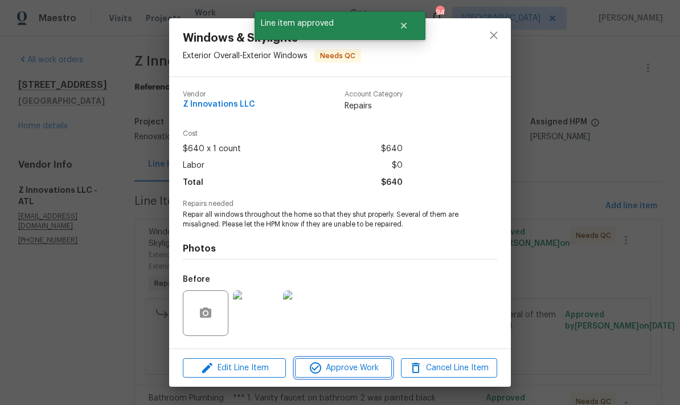
click at [355, 368] on span "Approve Work" at bounding box center [343, 368] width 89 height 14
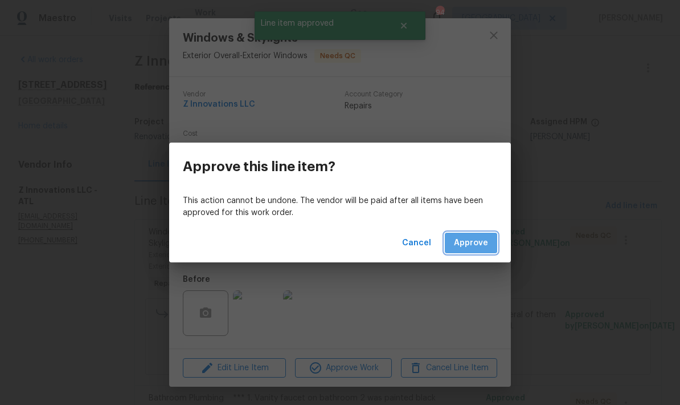
click at [476, 243] on span "Approve" at bounding box center [471, 243] width 34 height 14
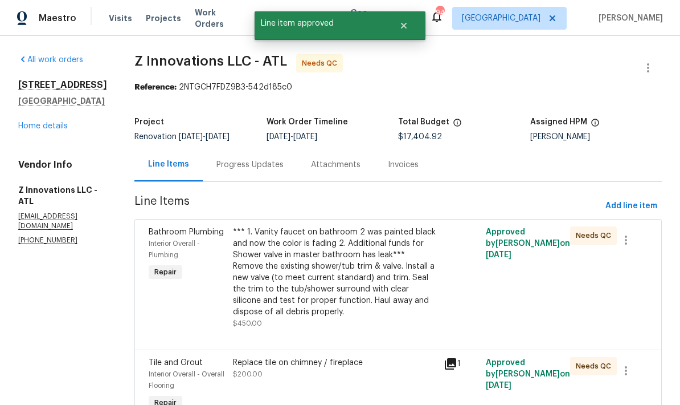
click at [357, 279] on div "*** 1. Vanity faucet on bathroom 2 was painted black and now the color is fadin…" at bounding box center [335, 271] width 204 height 91
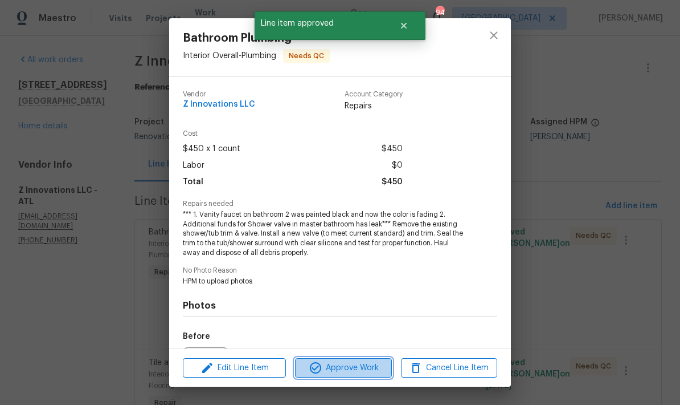
click at [360, 373] on span "Approve Work" at bounding box center [343, 368] width 89 height 14
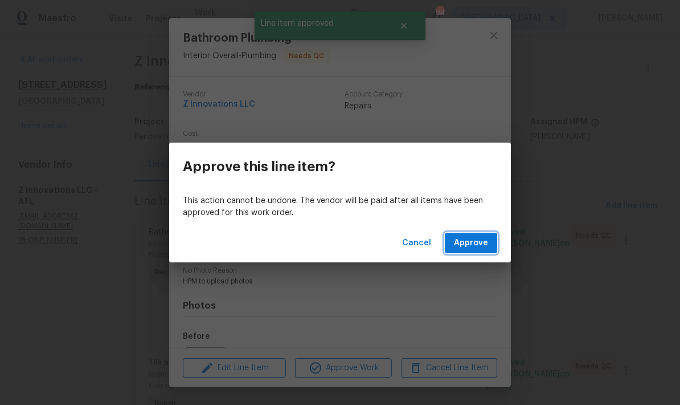
click at [465, 251] on button "Approve" at bounding box center [471, 243] width 52 height 21
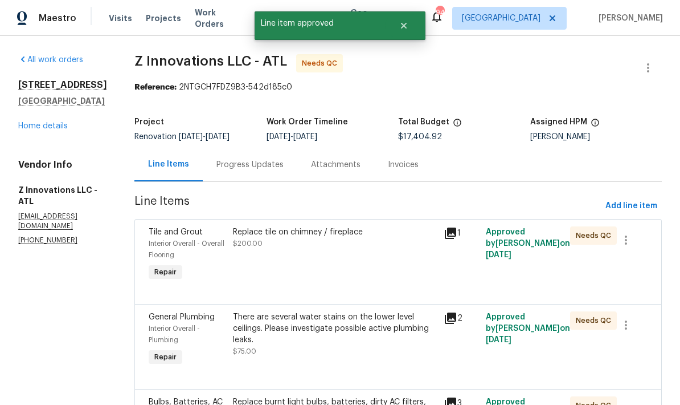
click at [264, 236] on div "Replace tile on chimney / fireplace" at bounding box center [335, 231] width 204 height 11
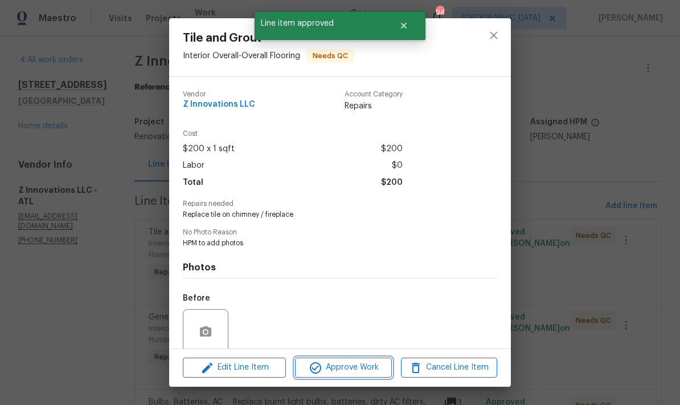
click at [374, 373] on span "Approve Work" at bounding box center [343, 367] width 89 height 14
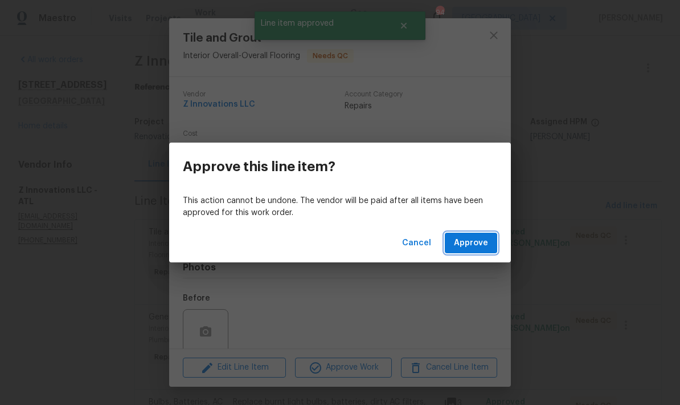
click at [476, 248] on span "Approve" at bounding box center [471, 243] width 34 height 14
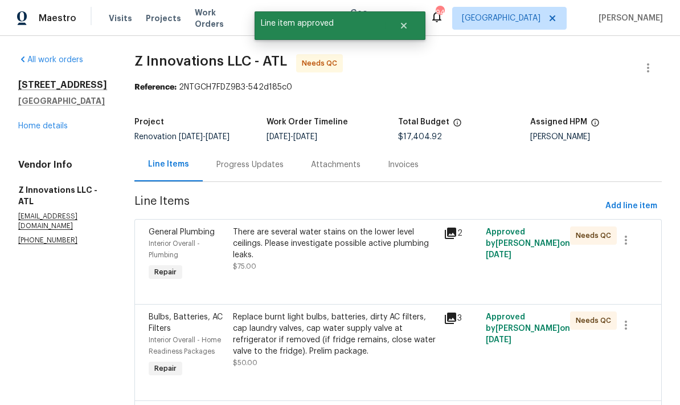
click at [364, 240] on div "There are several water stains on the lower level ceilings. Please investigate …" at bounding box center [335, 243] width 204 height 34
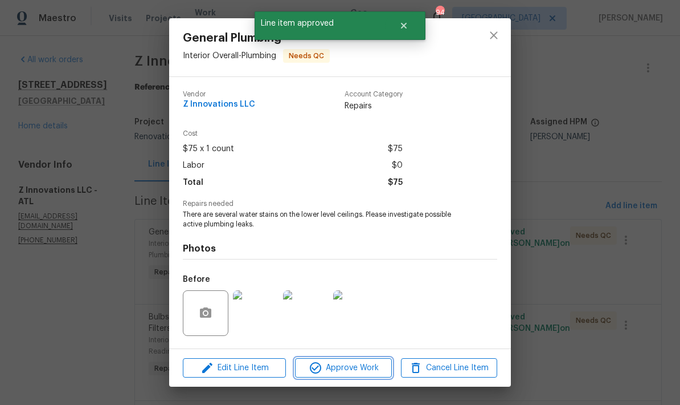
click at [361, 370] on span "Approve Work" at bounding box center [343, 368] width 89 height 14
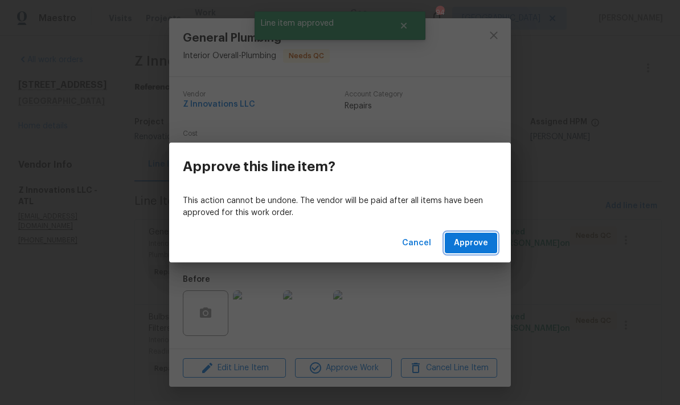
click at [469, 246] on span "Approve" at bounding box center [471, 243] width 34 height 14
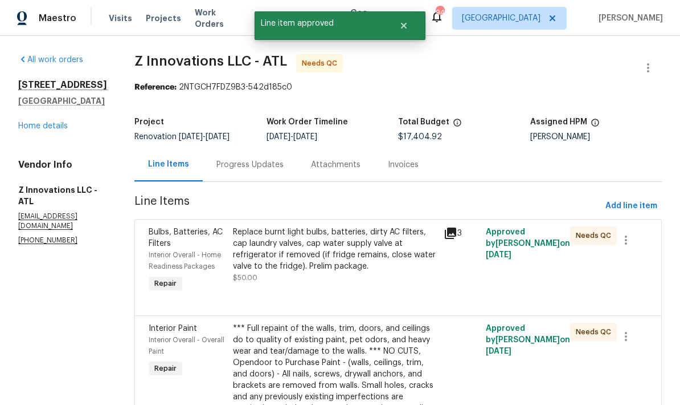
click at [350, 252] on div "Replace burnt light bulbs, batteries, dirty AC filters, cap laundry valves, cap…" at bounding box center [335, 249] width 204 height 46
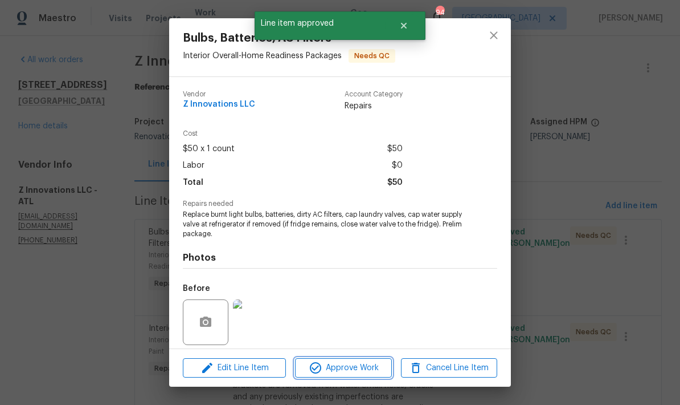
click at [364, 366] on span "Approve Work" at bounding box center [343, 368] width 89 height 14
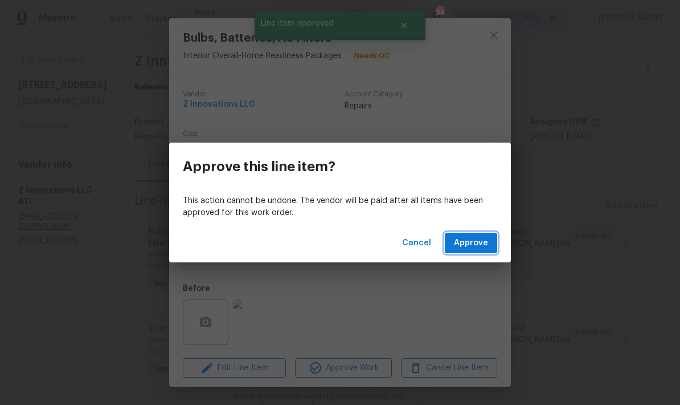
click at [478, 247] on span "Approve" at bounding box center [471, 243] width 34 height 14
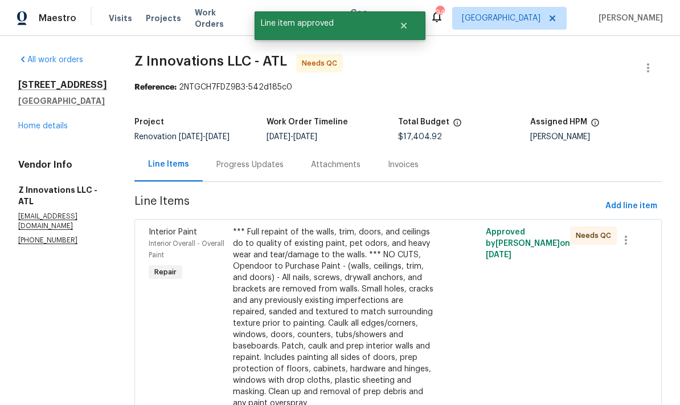
click at [337, 345] on div "*** Full repaint of the walls, trim, doors, and ceilings do to quality of exist…" at bounding box center [335, 317] width 204 height 182
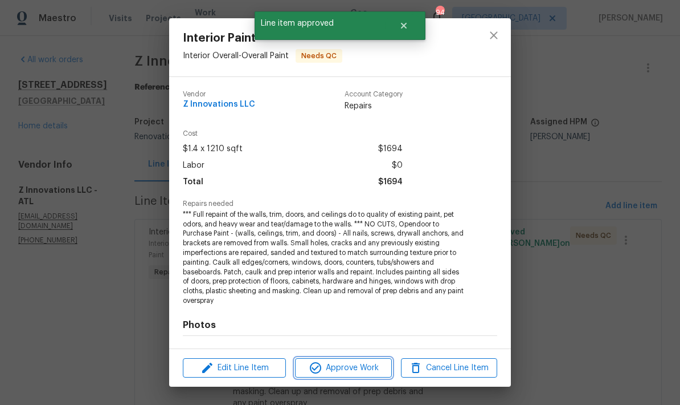
click at [365, 370] on span "Approve Work" at bounding box center [343, 368] width 89 height 14
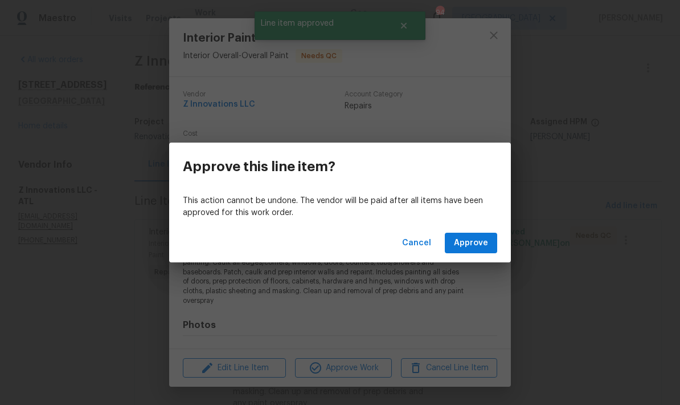
click at [468, 248] on span "Approve" at bounding box center [471, 243] width 34 height 14
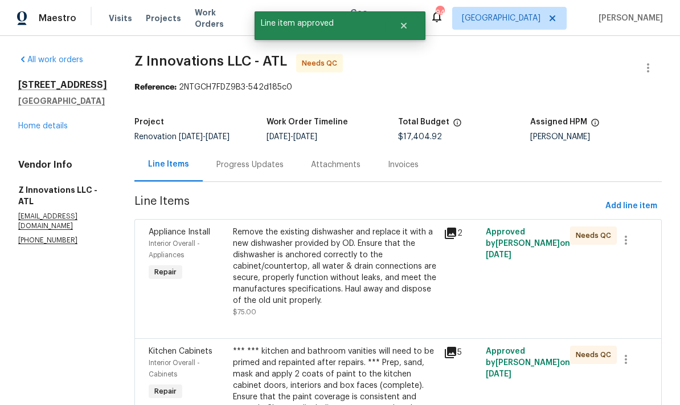
click at [338, 280] on div "Remove the existing dishwasher and replace it with a new dishwasher provided by…" at bounding box center [335, 266] width 204 height 80
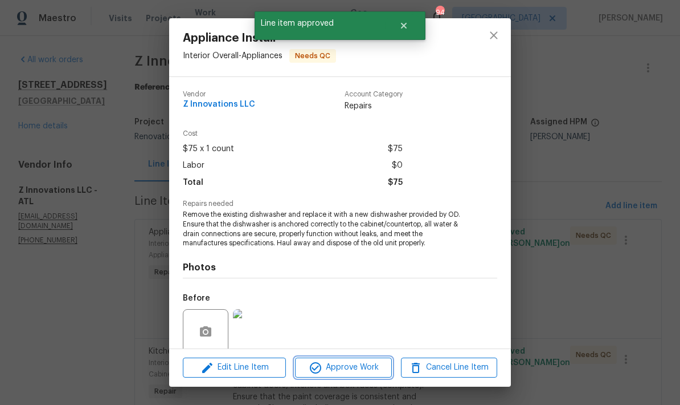
click at [350, 367] on span "Approve Work" at bounding box center [343, 367] width 89 height 14
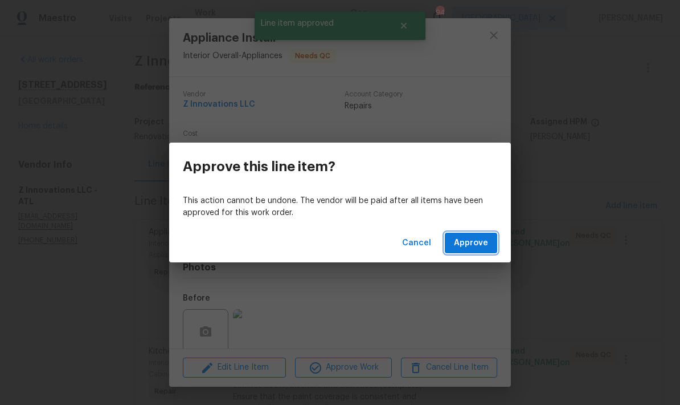
click at [479, 244] on span "Approve" at bounding box center [471, 243] width 34 height 14
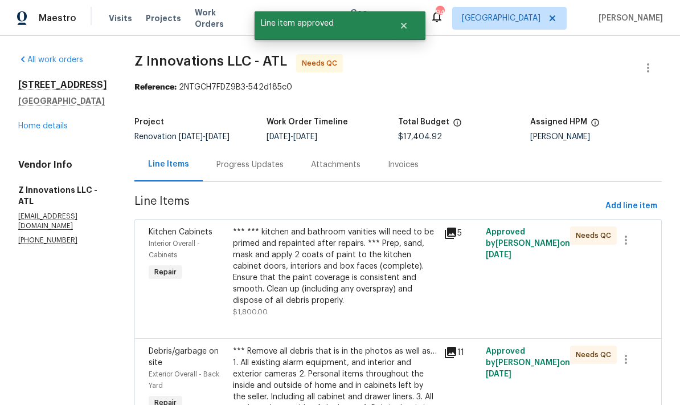
click at [354, 272] on div "*** *** kitchen and bathroom vanities will need to be primed and repainted afte…" at bounding box center [335, 266] width 204 height 80
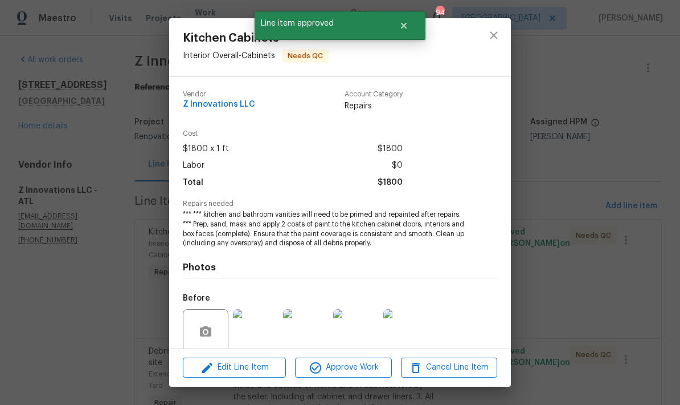
click at [360, 365] on span "Approve Work" at bounding box center [343, 367] width 89 height 14
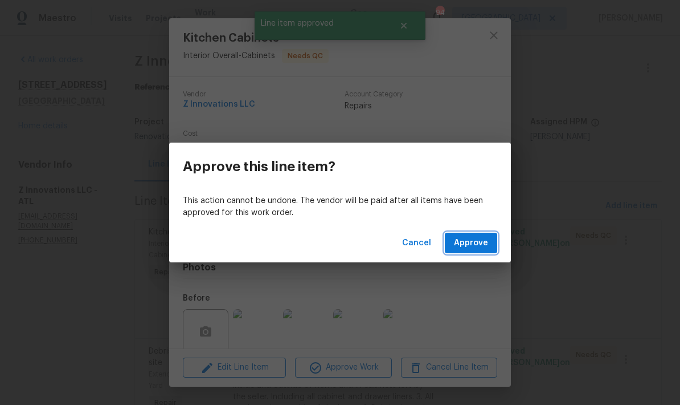
click at [474, 246] on span "Approve" at bounding box center [471, 243] width 34 height 14
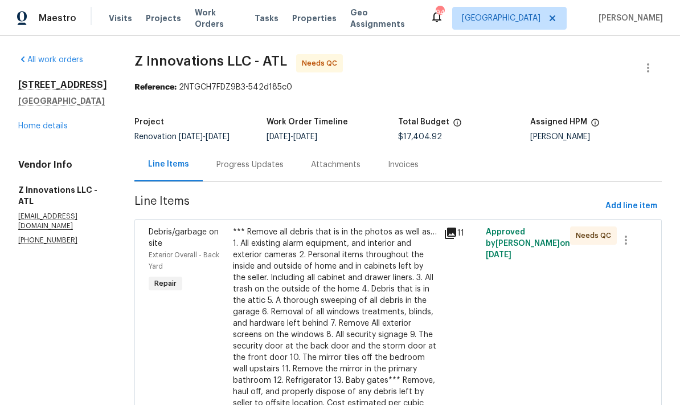
click at [341, 326] on div "*** Remove all debris that is in the photos as well as… 1. All existing alarm e…" at bounding box center [335, 323] width 204 height 194
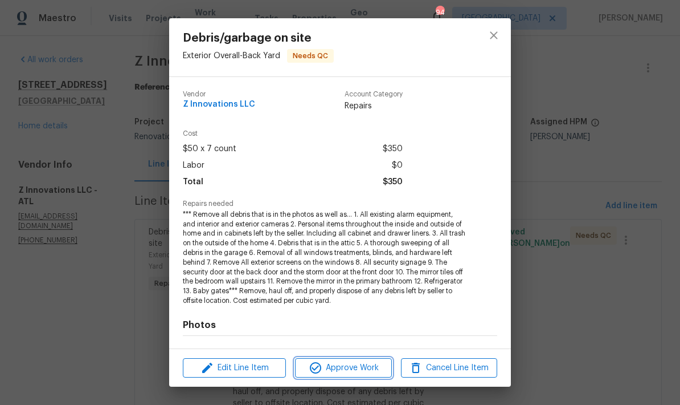
click at [364, 365] on span "Approve Work" at bounding box center [343, 368] width 89 height 14
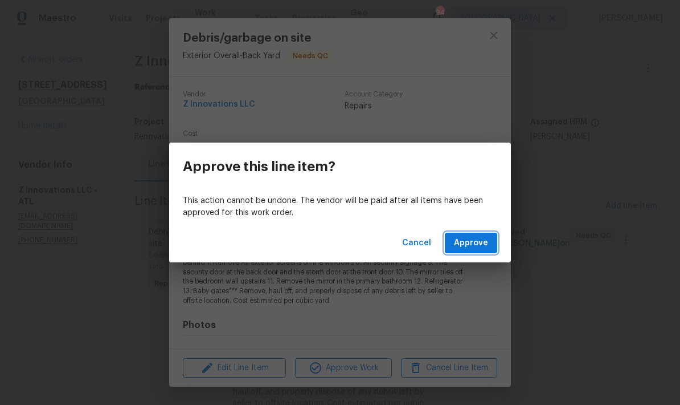
click at [483, 241] on span "Approve" at bounding box center [471, 243] width 34 height 14
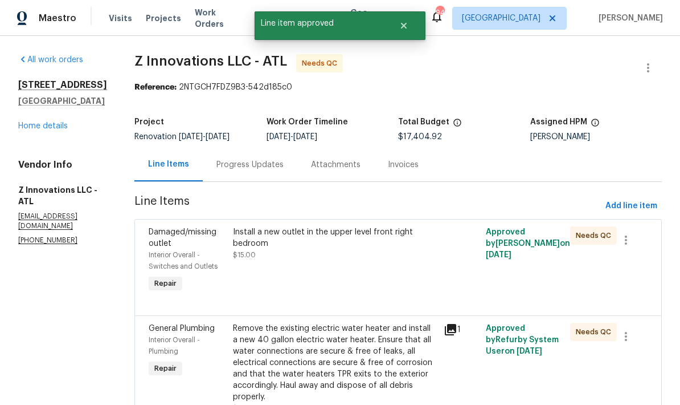
click at [254, 242] on div "Install a new outlet in the upper level front right bedroom" at bounding box center [335, 237] width 204 height 23
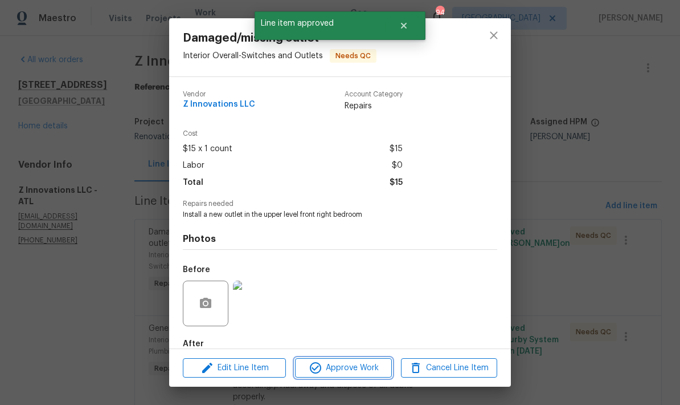
click at [372, 370] on span "Approve Work" at bounding box center [343, 368] width 89 height 14
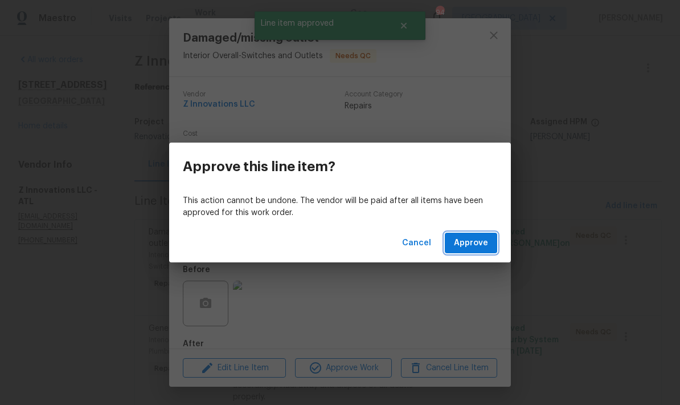
click at [479, 246] on span "Approve" at bounding box center [471, 243] width 34 height 14
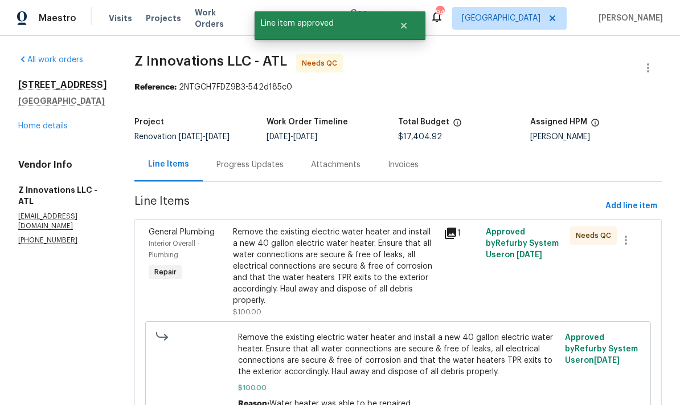
click at [359, 262] on div "Remove the existing electric water heater and install a new 40 gallon electric …" at bounding box center [335, 266] width 204 height 80
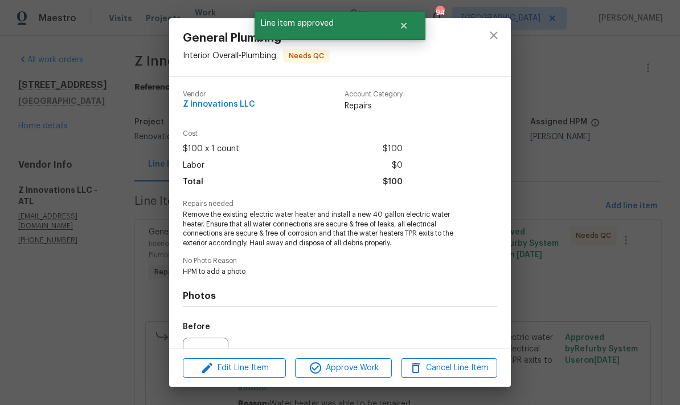
click at [366, 374] on span "Approve Work" at bounding box center [343, 368] width 89 height 14
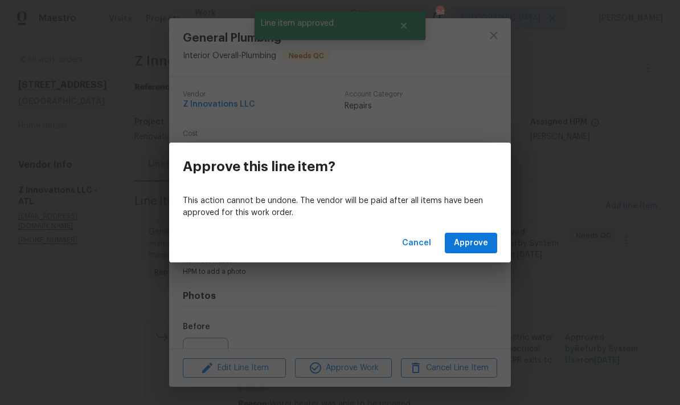
click at [476, 247] on span "Approve" at bounding box center [471, 243] width 34 height 14
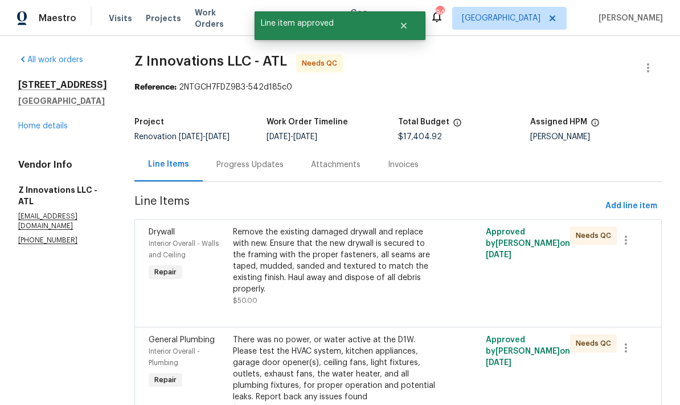
click at [378, 268] on div "Remove the existing damaged drywall and replace with new. Ensure that the new d…" at bounding box center [335, 260] width 204 height 68
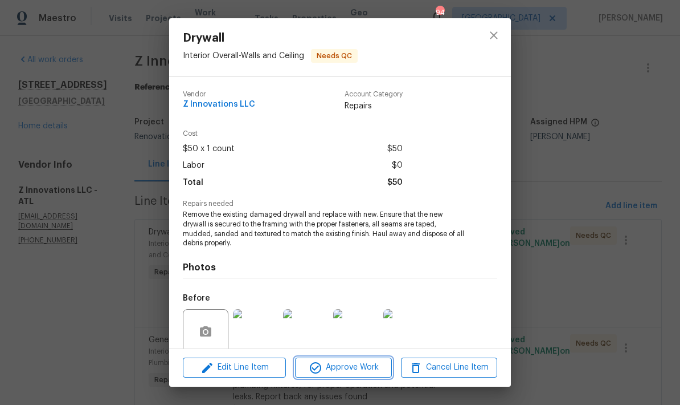
click at [377, 372] on span "Approve Work" at bounding box center [343, 367] width 89 height 14
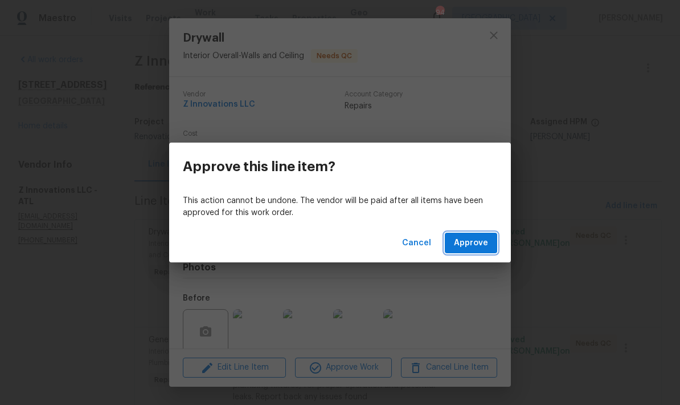
click at [477, 246] on span "Approve" at bounding box center [471, 243] width 34 height 14
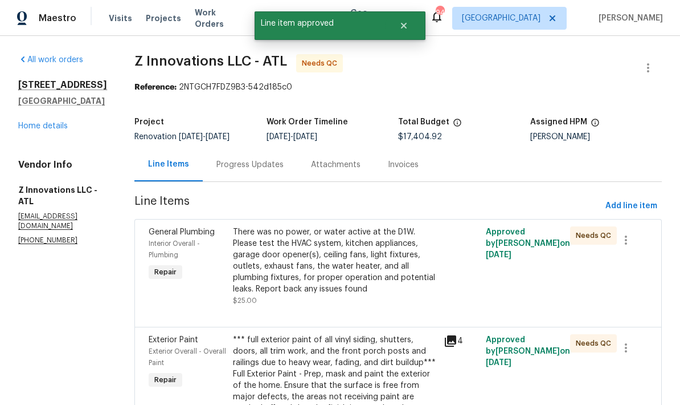
click at [368, 260] on div "There was no power, or water active at the D1W. Please test the HVAC system, ki…" at bounding box center [335, 260] width 204 height 68
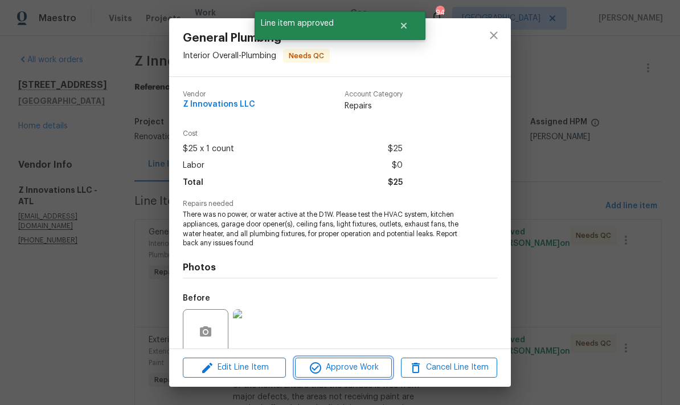
click at [364, 373] on span "Approve Work" at bounding box center [343, 367] width 89 height 14
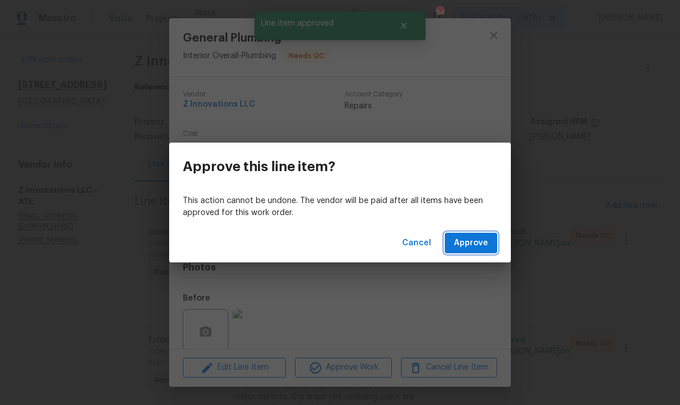
click at [479, 249] on span "Approve" at bounding box center [471, 243] width 34 height 14
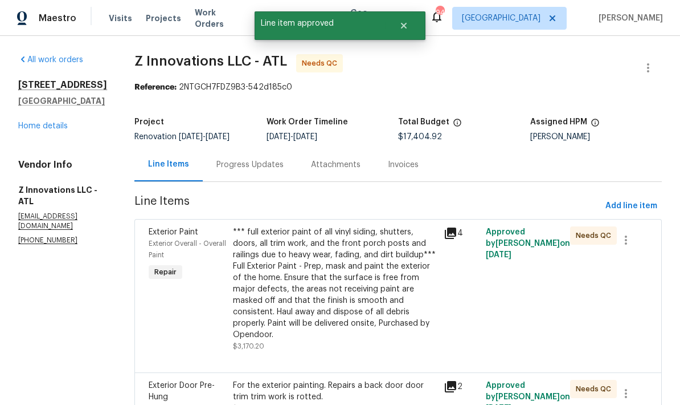
click at [368, 284] on div "*** full exterior paint of all vinyl siding, shutters, doors, all trim work, an…" at bounding box center [335, 283] width 204 height 114
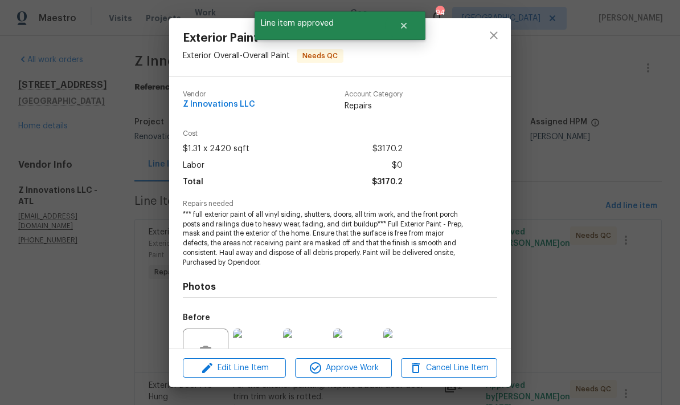
click at [361, 372] on span "Approve Work" at bounding box center [343, 368] width 89 height 14
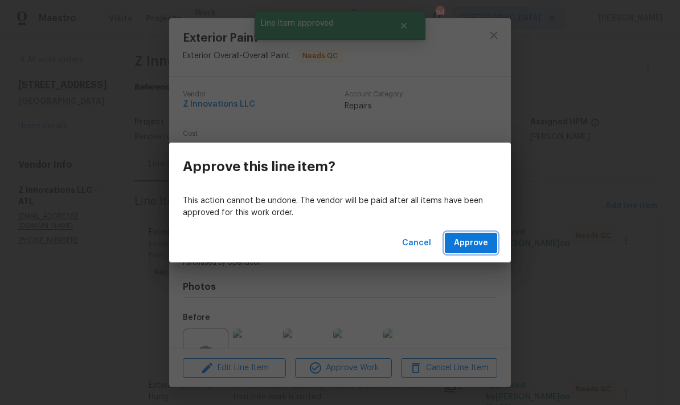
click at [480, 248] on span "Approve" at bounding box center [471, 243] width 34 height 14
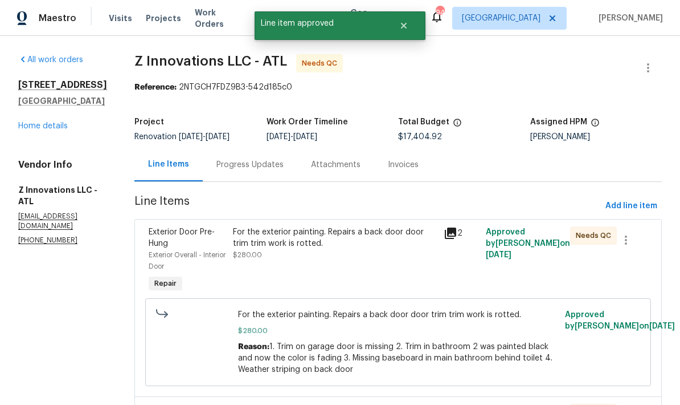
click at [279, 243] on div "For the exterior painting. Repairs a back door door trim trim work is rotted." at bounding box center [335, 237] width 204 height 23
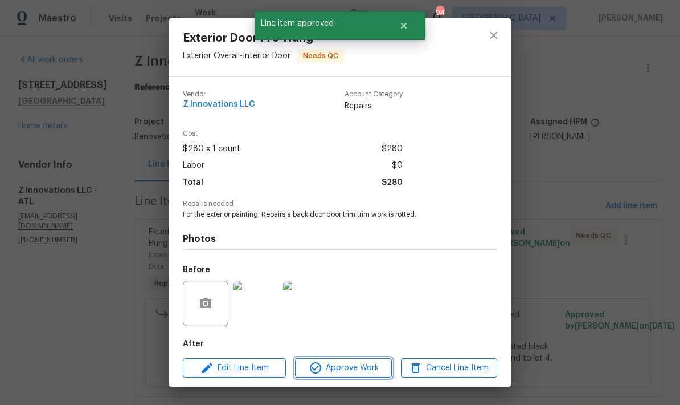
click at [368, 366] on span "Approve Work" at bounding box center [343, 368] width 89 height 14
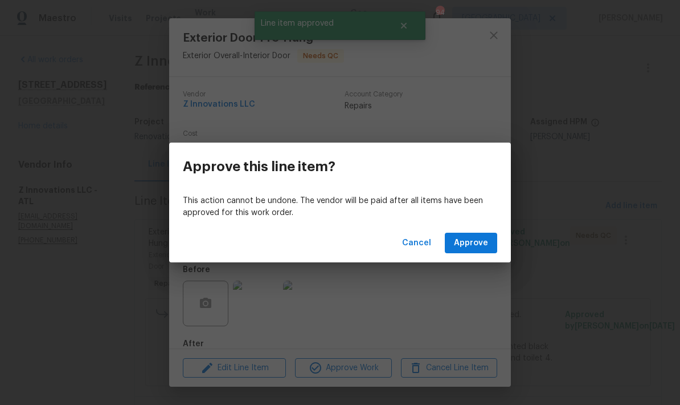
click at [478, 243] on span "Approve" at bounding box center [471, 243] width 34 height 14
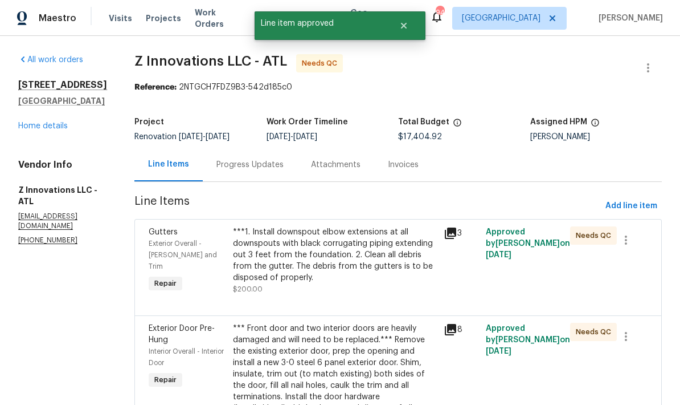
click at [319, 254] on div "***1. Install downspout elbow extensions at all downspouts with black corrugati…" at bounding box center [335, 254] width 204 height 57
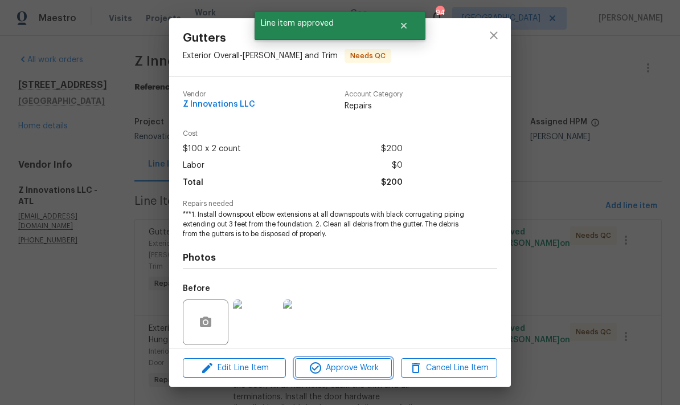
click at [361, 368] on span "Approve Work" at bounding box center [343, 368] width 89 height 14
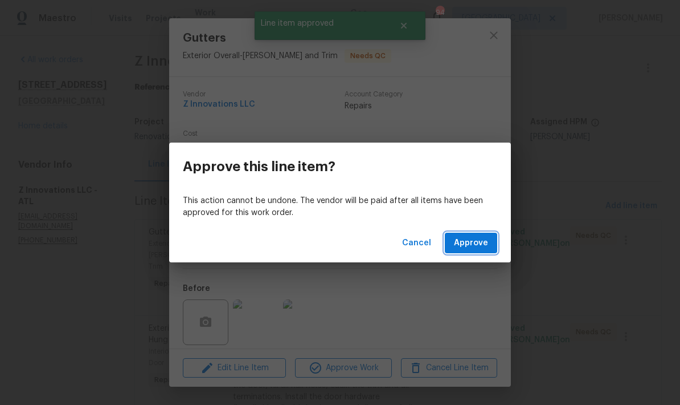
click at [474, 243] on span "Approve" at bounding box center [471, 243] width 34 height 14
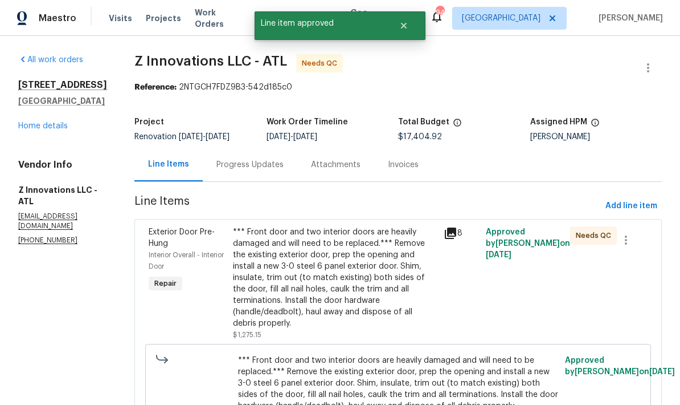
click at [365, 266] on div "*** Front door and two interior doors are heavily damaged and will need to be r…" at bounding box center [335, 277] width 204 height 103
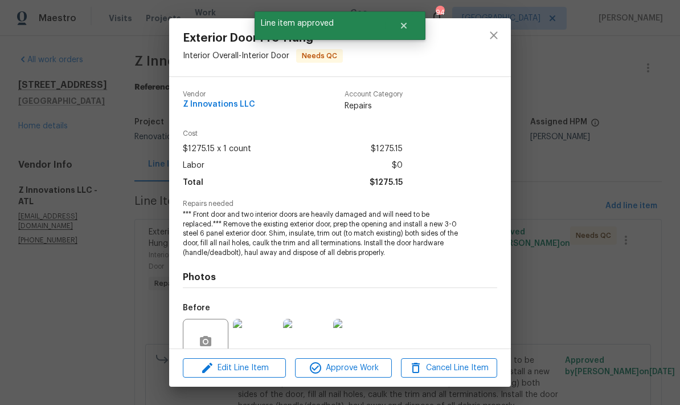
click at [364, 374] on button "Approve Work" at bounding box center [343, 368] width 96 height 20
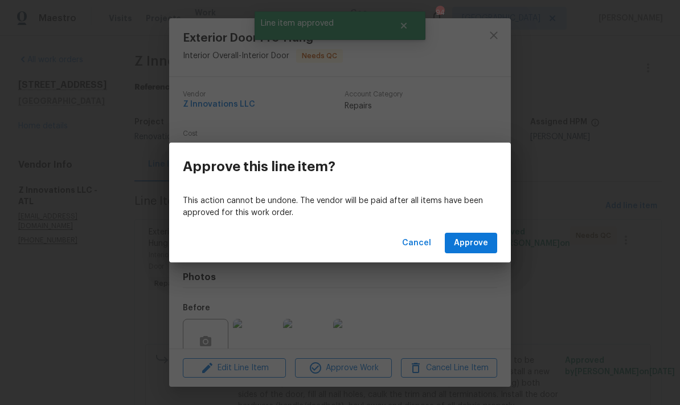
click at [476, 248] on span "Approve" at bounding box center [471, 243] width 34 height 14
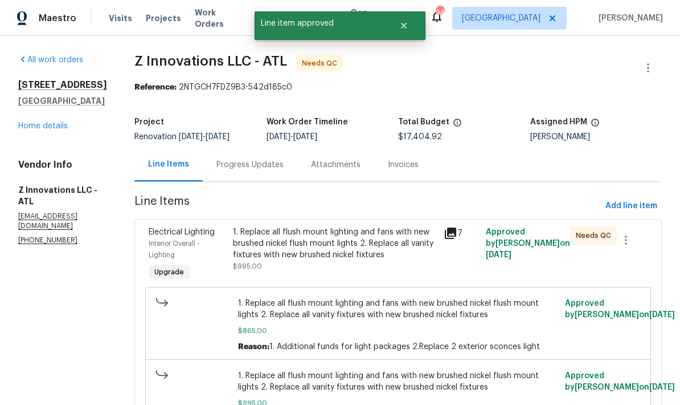
click at [330, 249] on div "1. Replace all flush mount lighting and fans with new brushed nickel flush moun…" at bounding box center [335, 243] width 204 height 34
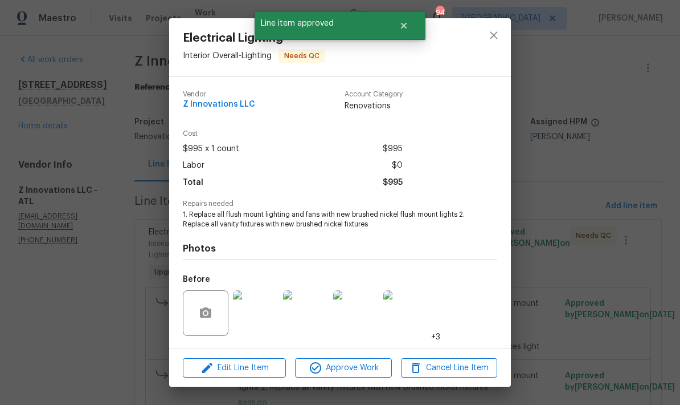
click at [363, 373] on span "Approve Work" at bounding box center [343, 368] width 89 height 14
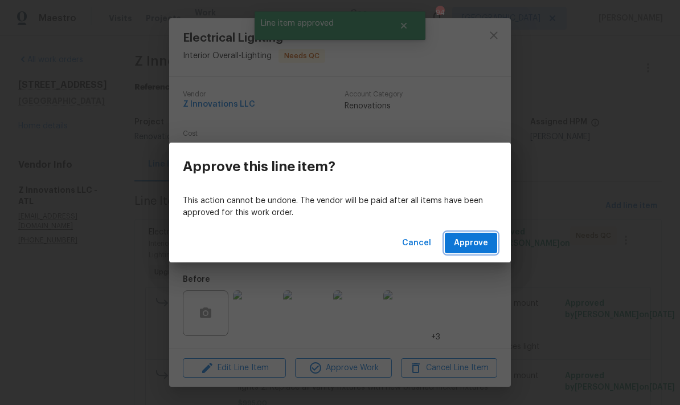
click at [483, 243] on span "Approve" at bounding box center [471, 243] width 34 height 14
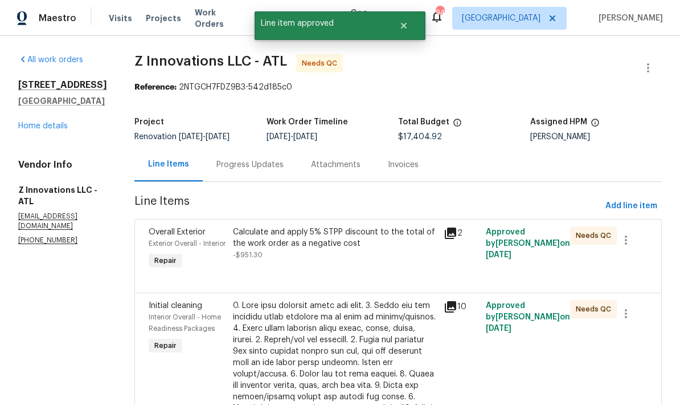
click at [329, 238] on div "Calculate and apply 5% STPP discount to the total of the work order as a negati…" at bounding box center [335, 237] width 204 height 23
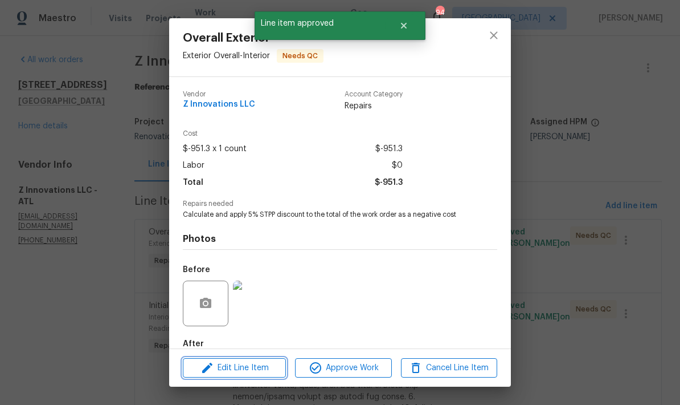
click at [268, 371] on span "Edit Line Item" at bounding box center [234, 368] width 96 height 14
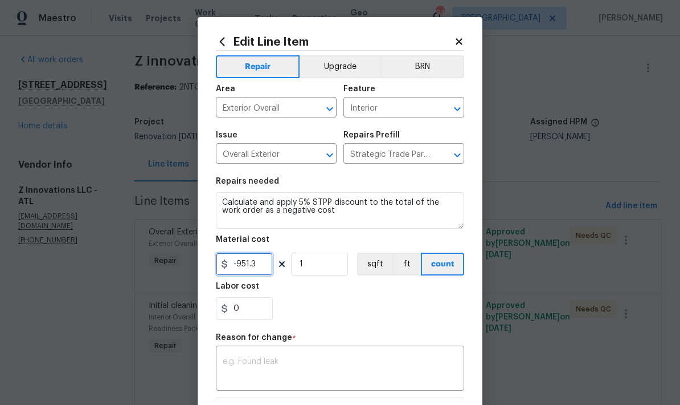
click at [258, 260] on input "-951.3" at bounding box center [244, 263] width 57 height 23
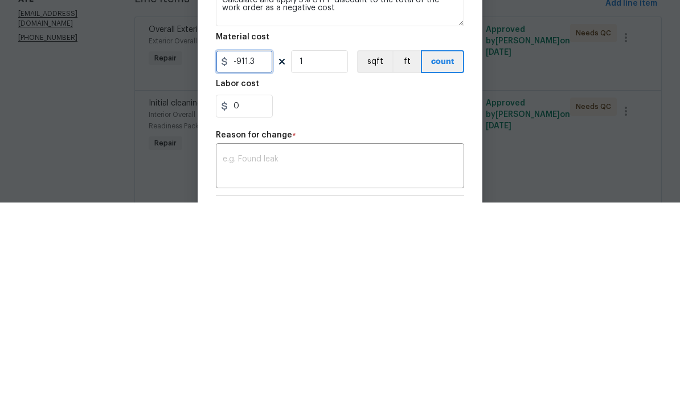
type input "-911.3"
click at [336, 252] on input "1" at bounding box center [319, 263] width 57 height 23
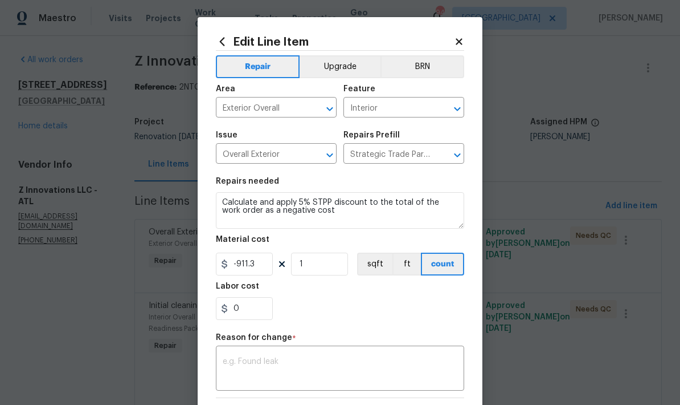
click at [316, 361] on textarea at bounding box center [340, 369] width 235 height 24
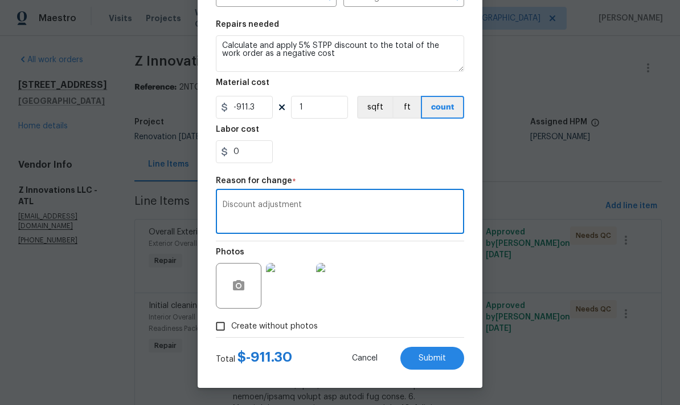
scroll to position [159, 0]
type textarea "Discount adjustment"
click at [445, 361] on span "Submit" at bounding box center [432, 358] width 27 height 9
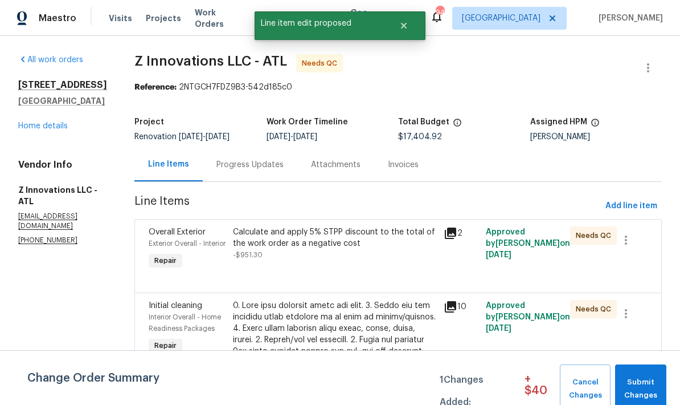
scroll to position [0, 0]
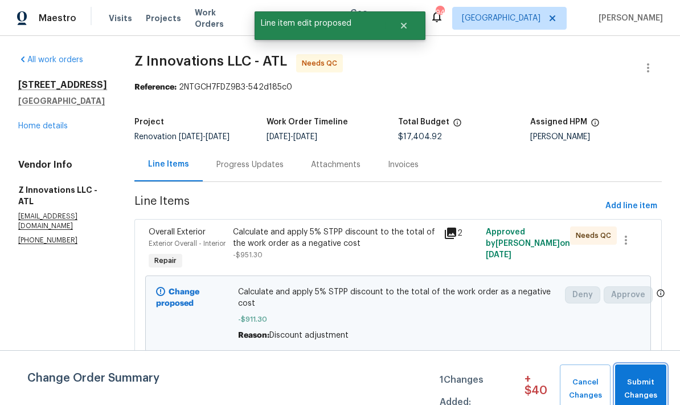
click at [639, 384] on span "Submit Changes" at bounding box center [641, 389] width 40 height 26
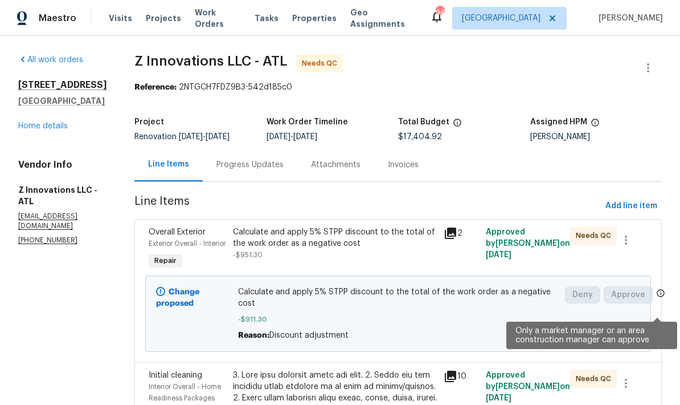
click at [659, 298] on icon at bounding box center [661, 292] width 9 height 9
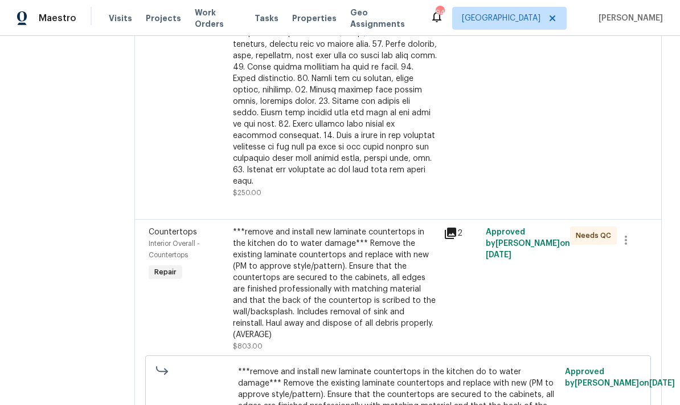
scroll to position [489, 0]
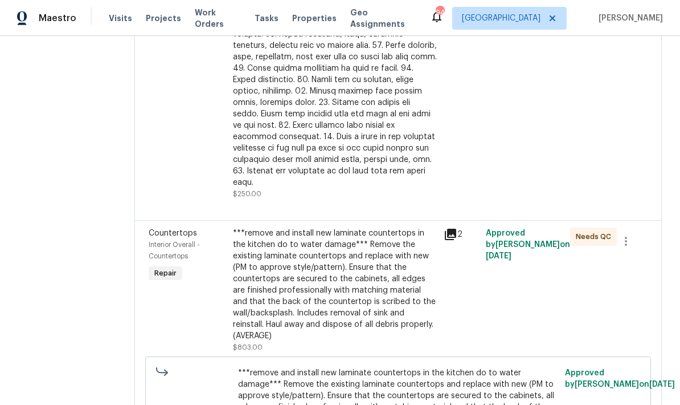
click at [335, 280] on div "***remove and install new laminate countertops in the kitchen do to water damag…" at bounding box center [335, 284] width 204 height 114
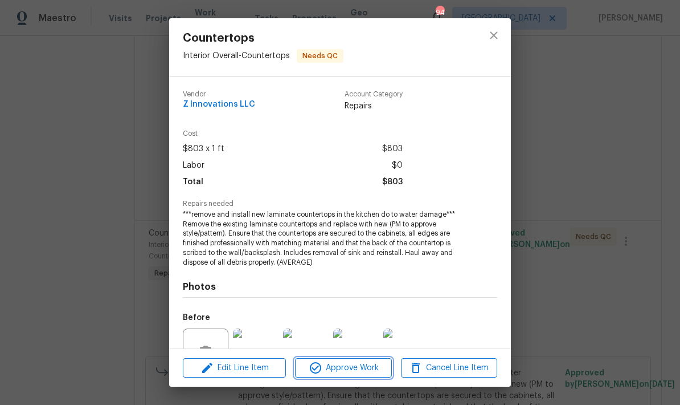
click at [372, 364] on span "Approve Work" at bounding box center [343, 368] width 89 height 14
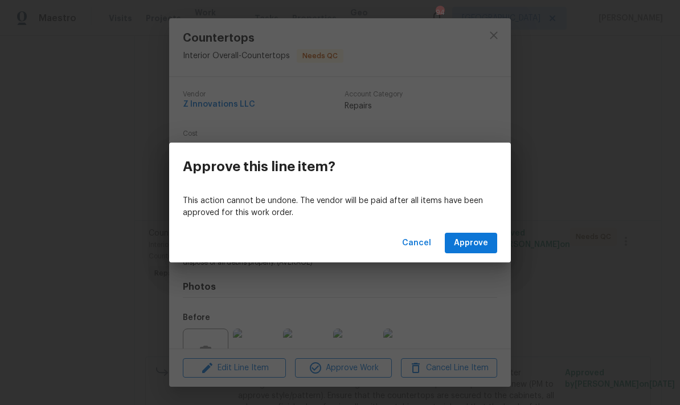
click at [479, 244] on span "Approve" at bounding box center [471, 243] width 34 height 14
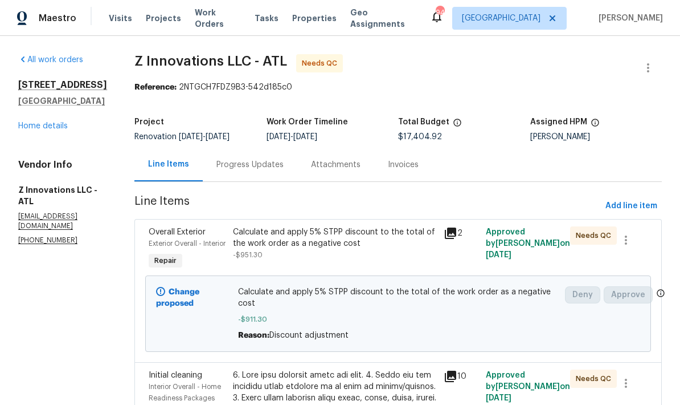
scroll to position [0, 0]
click at [59, 130] on link "Home details" at bounding box center [43, 126] width 50 height 8
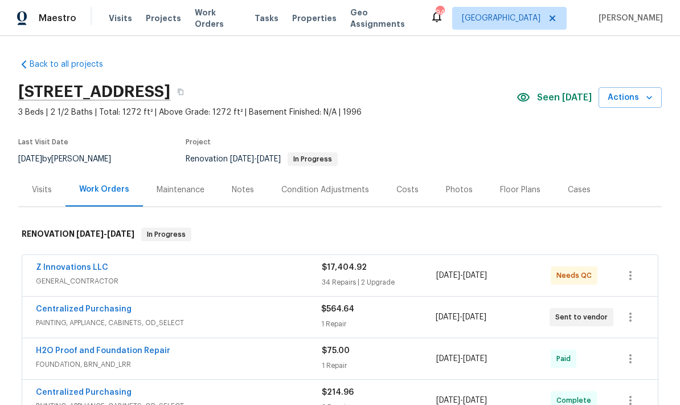
click at [456, 186] on div "Photos" at bounding box center [459, 189] width 27 height 11
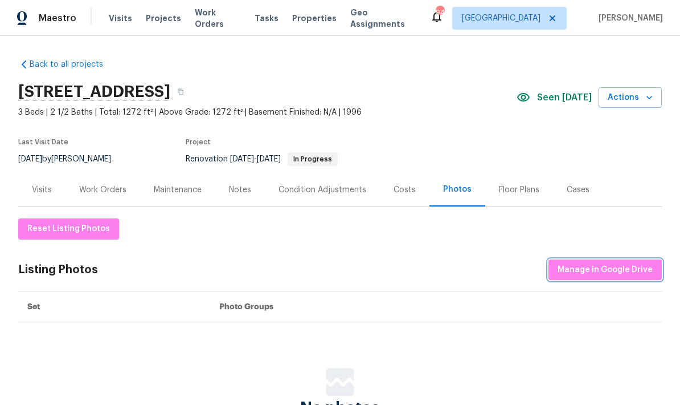
click at [611, 264] on span "Manage in Google Drive" at bounding box center [605, 270] width 95 height 14
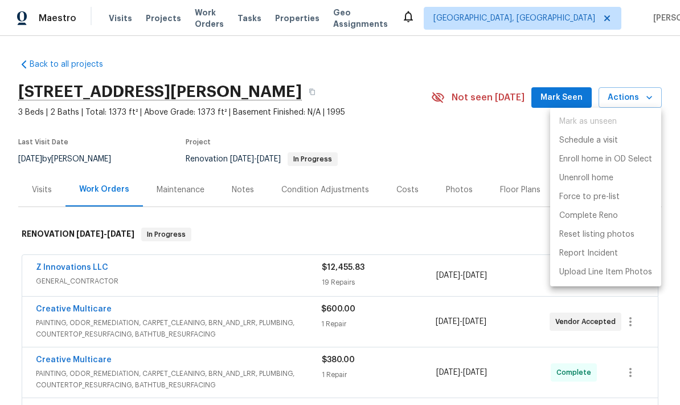
click at [480, 142] on div at bounding box center [340, 202] width 680 height 405
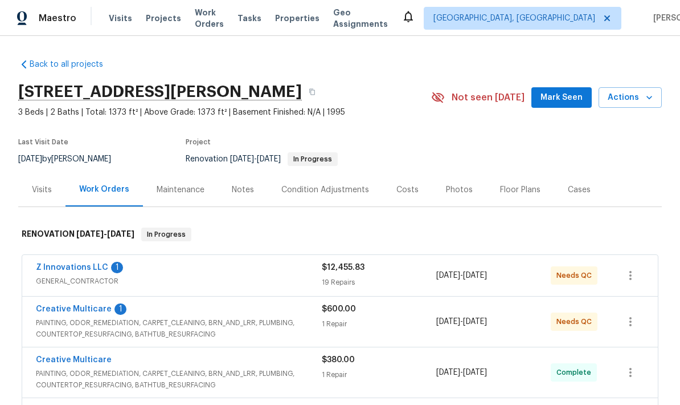
click at [95, 312] on link "Creative Multicare" at bounding box center [74, 309] width 76 height 8
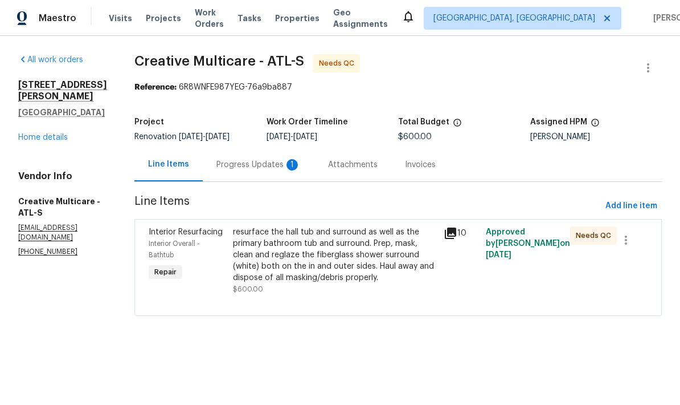
click at [377, 252] on div "resurface the hall tub and surround as well as the primary bathroom tub and sur…" at bounding box center [335, 254] width 204 height 57
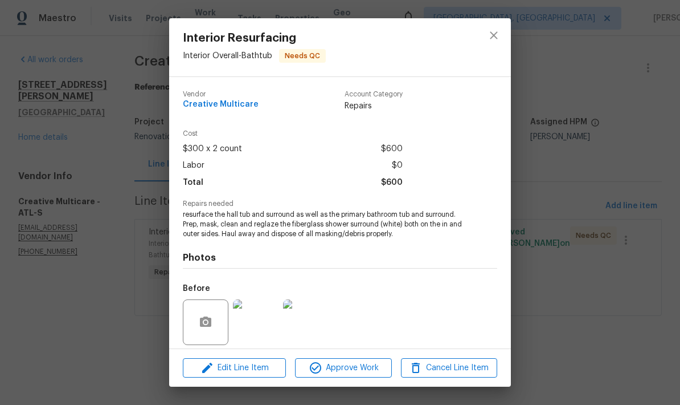
click at [547, 182] on div "Interior Resurfacing Interior Overall - Bathtub Needs QC Vendor Creative Multic…" at bounding box center [340, 202] width 680 height 405
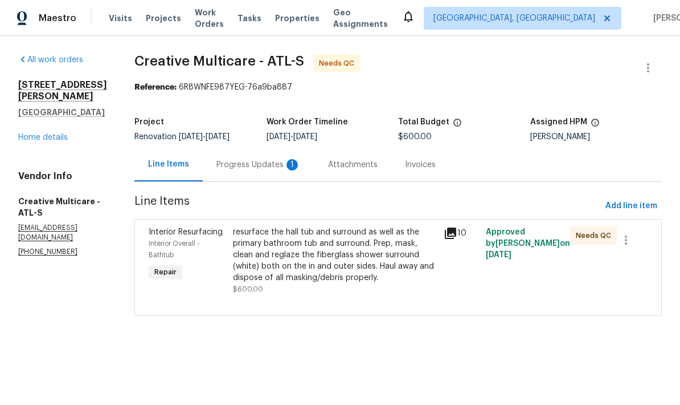
click at [301, 163] on div "Progress Updates 1" at bounding box center [259, 164] width 84 height 11
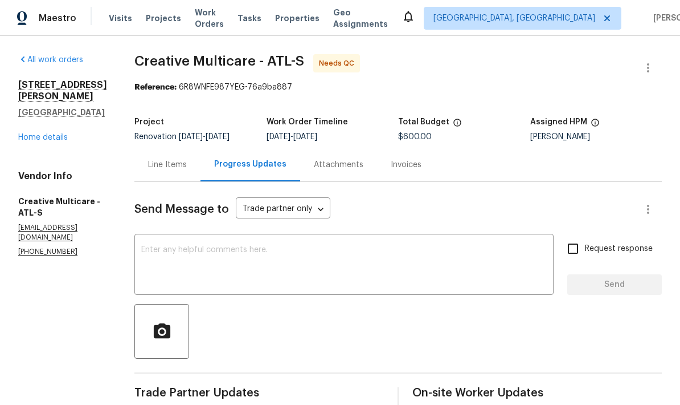
click at [187, 165] on div "Line Items" at bounding box center [167, 164] width 39 height 11
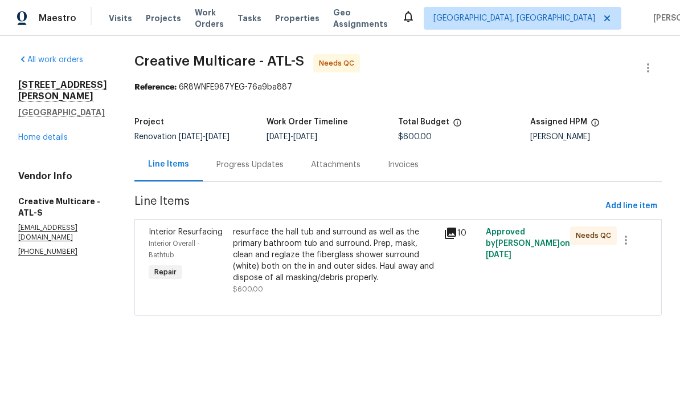
click at [337, 258] on div "resurface the hall tub and surround as well as the primary bathroom tub and sur…" at bounding box center [335, 254] width 204 height 57
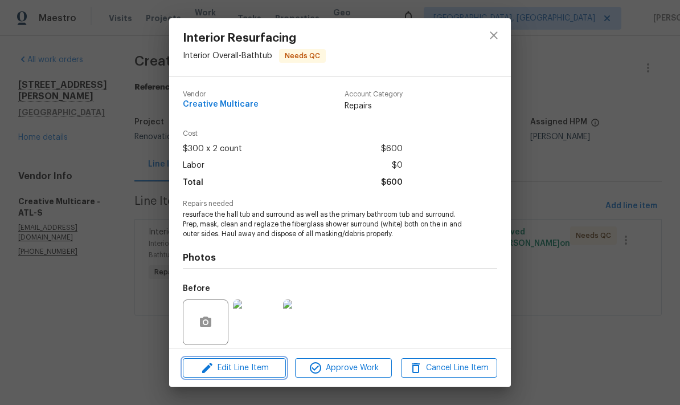
click at [264, 364] on span "Edit Line Item" at bounding box center [234, 368] width 96 height 14
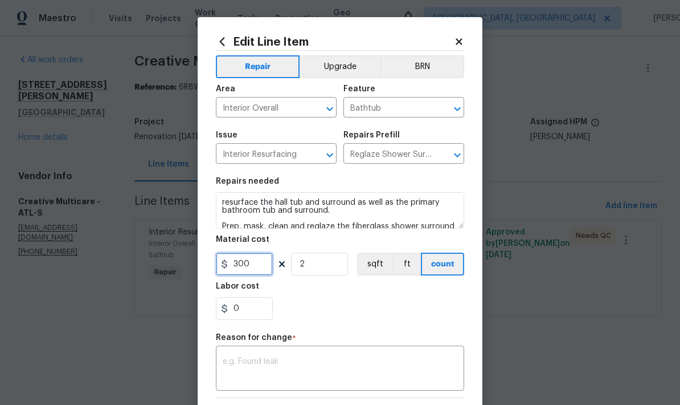
click at [263, 268] on input "300" at bounding box center [244, 263] width 57 height 23
type input "550"
click at [333, 270] on input "2" at bounding box center [319, 263] width 57 height 23
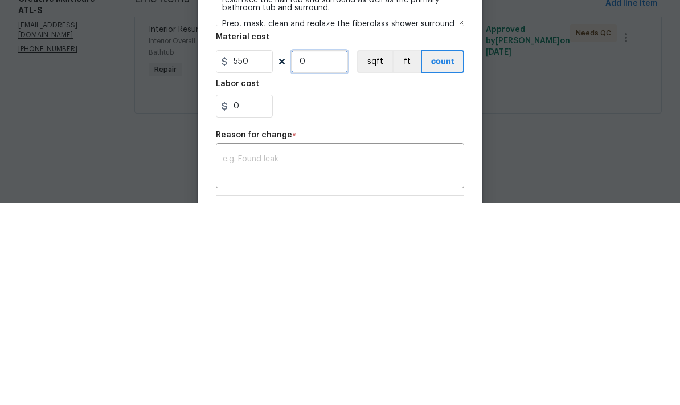
type input "1"
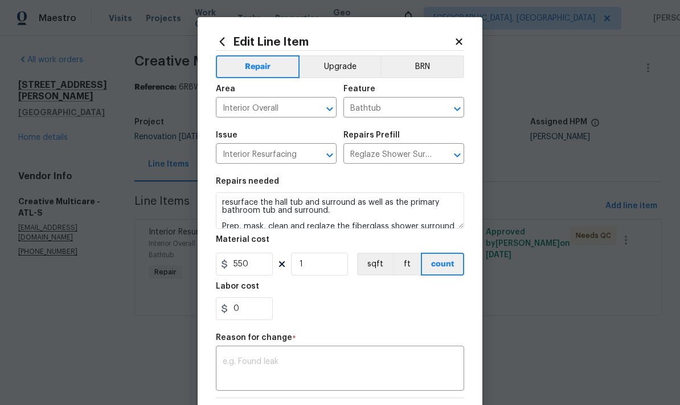
click at [300, 364] on textarea at bounding box center [340, 369] width 235 height 24
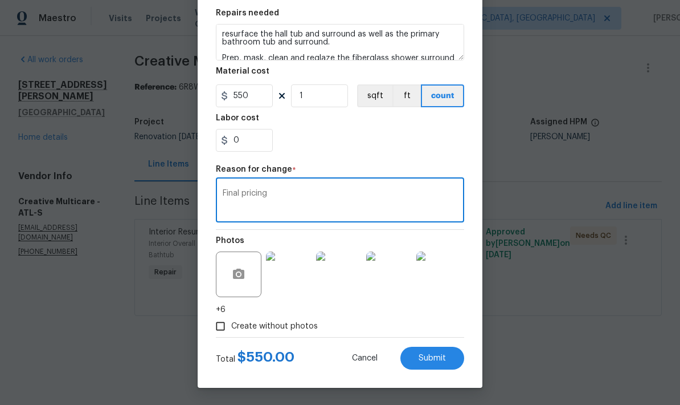
scroll to position [170, 0]
type textarea "Final pricing"
click at [451, 357] on button "Submit" at bounding box center [433, 358] width 64 height 23
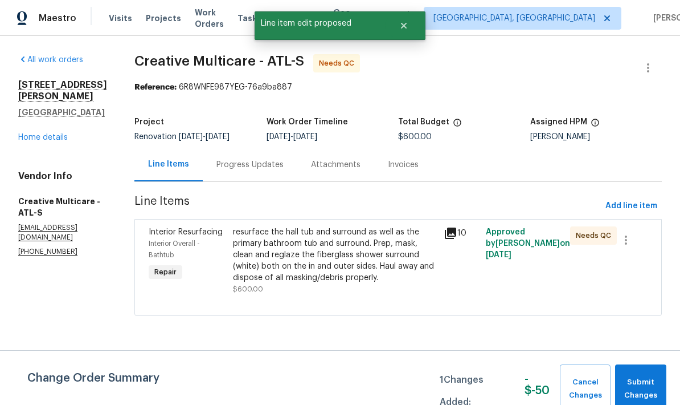
scroll to position [0, 0]
click at [643, 388] on span "Submit Changes" at bounding box center [641, 389] width 40 height 26
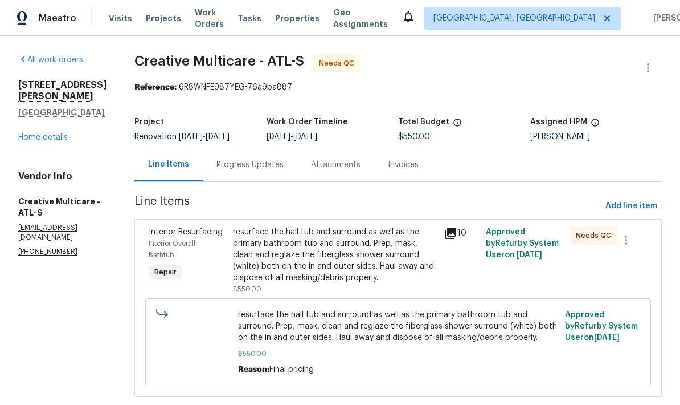
click at [370, 258] on div "resurface the hall tub and surround as well as the primary bathroom tub and sur…" at bounding box center [335, 254] width 204 height 57
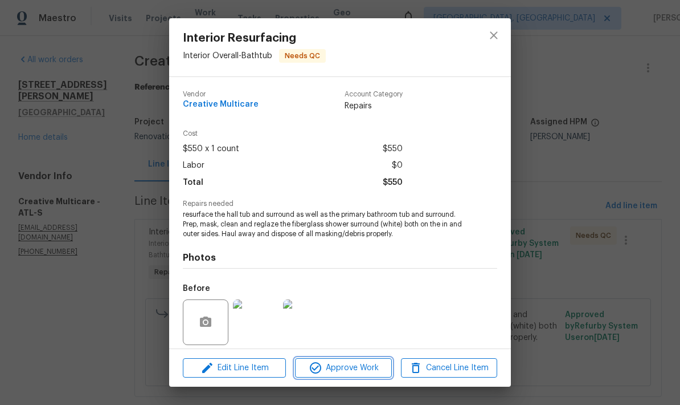
click at [358, 369] on span "Approve Work" at bounding box center [343, 368] width 89 height 14
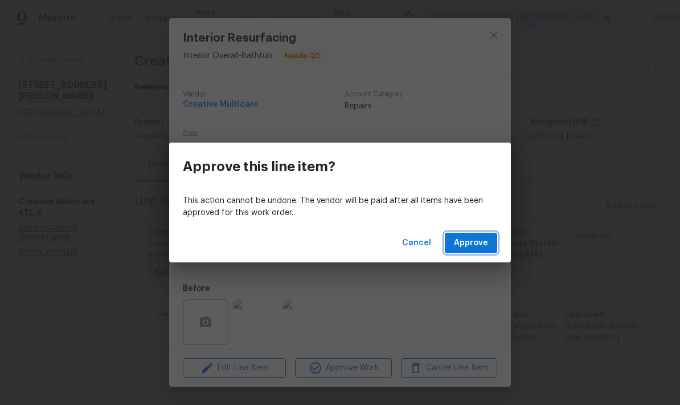
click at [477, 239] on span "Approve" at bounding box center [471, 243] width 34 height 14
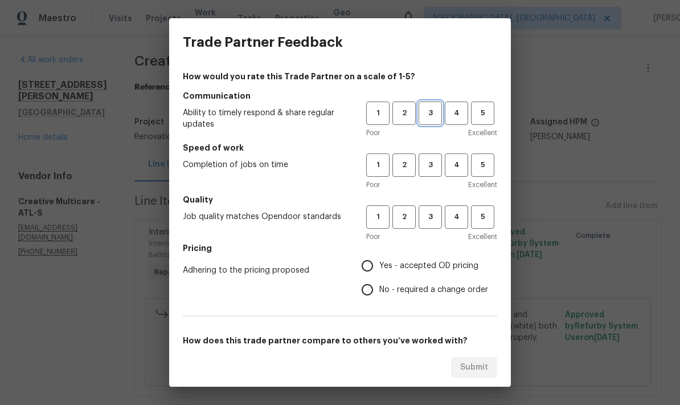
click at [433, 107] on span "3" at bounding box center [430, 113] width 21 height 13
click at [433, 159] on span "3" at bounding box center [430, 164] width 21 height 13
click at [434, 212] on span "3" at bounding box center [430, 216] width 21 height 13
click at [369, 293] on input "No - required a change order" at bounding box center [368, 290] width 24 height 24
radio input "true"
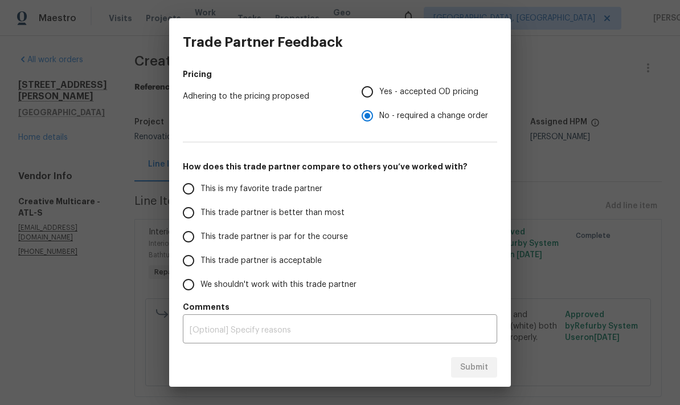
scroll to position [174, 0]
click at [191, 239] on input "This trade partner is par for the course" at bounding box center [189, 237] width 24 height 24
click at [479, 367] on span "Submit" at bounding box center [474, 367] width 28 height 14
radio input "true"
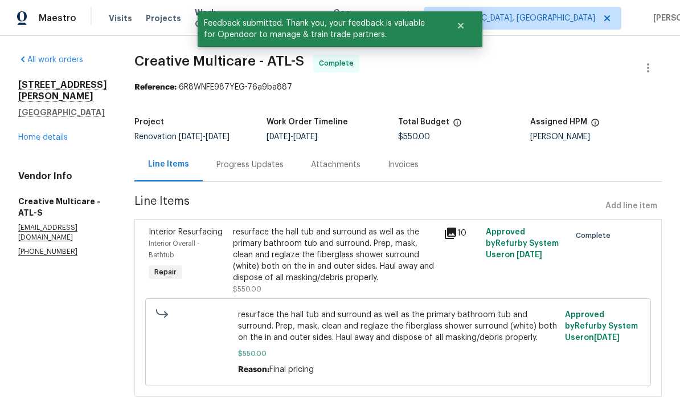
click at [457, 230] on icon at bounding box center [450, 232] width 11 height 11
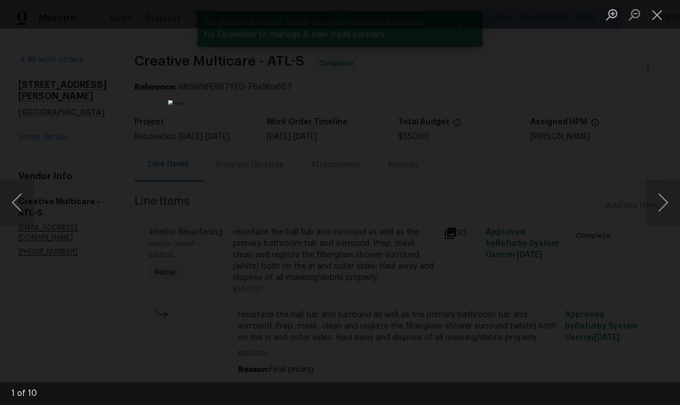
click at [660, 208] on button "Next image" at bounding box center [663, 203] width 34 height 46
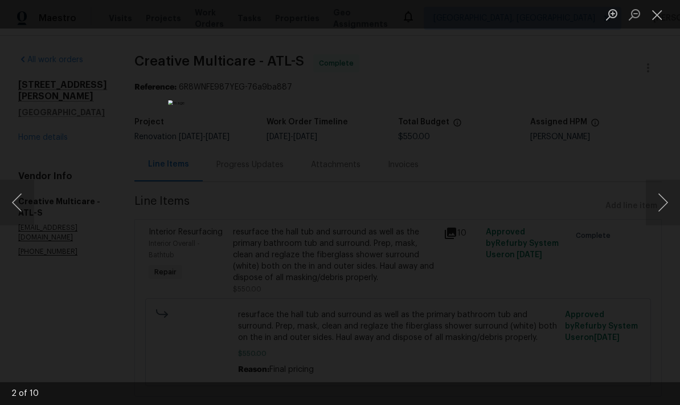
click at [662, 204] on button "Next image" at bounding box center [663, 203] width 34 height 46
click at [659, 206] on button "Next image" at bounding box center [663, 203] width 34 height 46
click at [661, 18] on button "Close lightbox" at bounding box center [657, 15] width 23 height 20
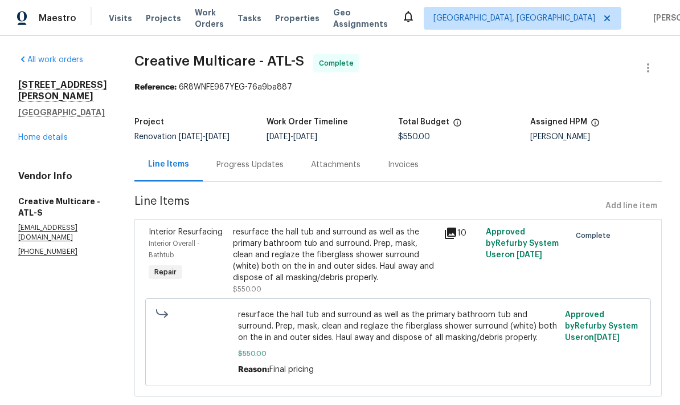
click at [58, 133] on link "Home details" at bounding box center [43, 137] width 50 height 8
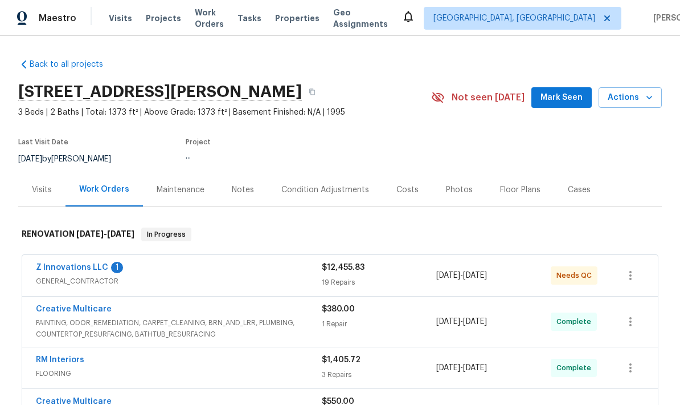
click at [95, 268] on link "Z Innovations LLC" at bounding box center [72, 267] width 72 height 8
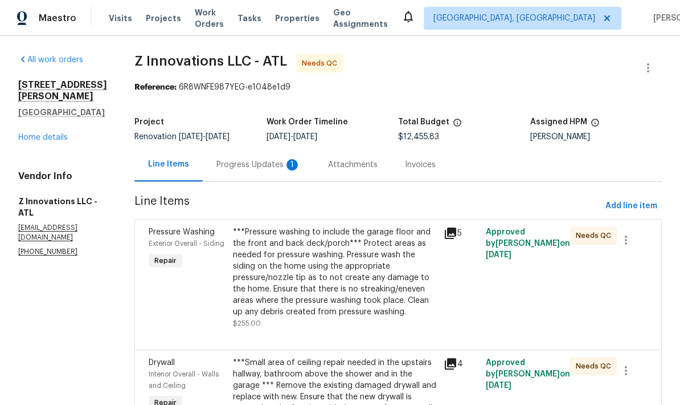
click at [259, 160] on div "Progress Updates 1" at bounding box center [259, 164] width 84 height 11
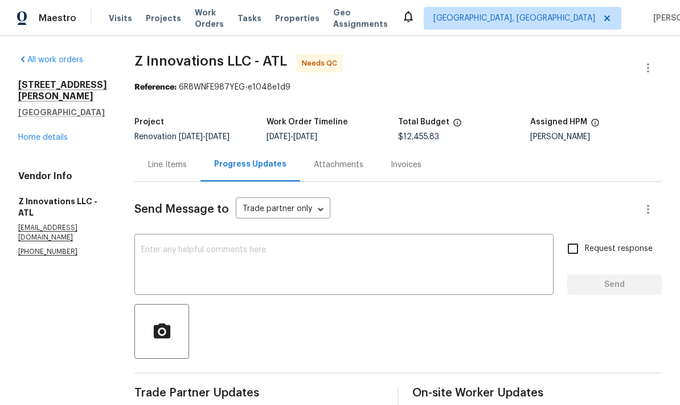
click at [165, 164] on div "Line Items" at bounding box center [167, 164] width 39 height 11
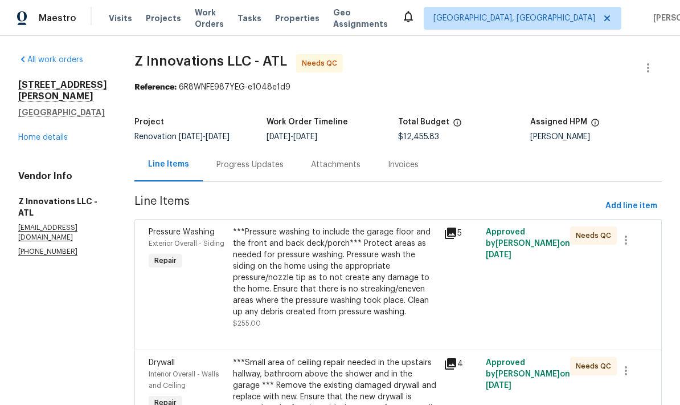
click at [337, 282] on div "***Pressure washing to include the garage floor and the front and back deck/por…" at bounding box center [335, 271] width 204 height 91
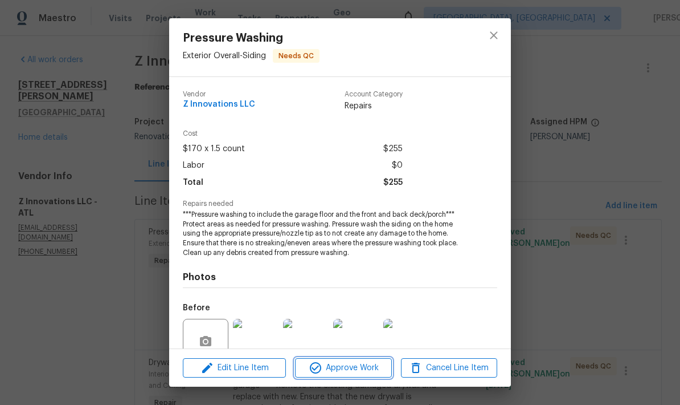
click at [364, 366] on span "Approve Work" at bounding box center [343, 368] width 89 height 14
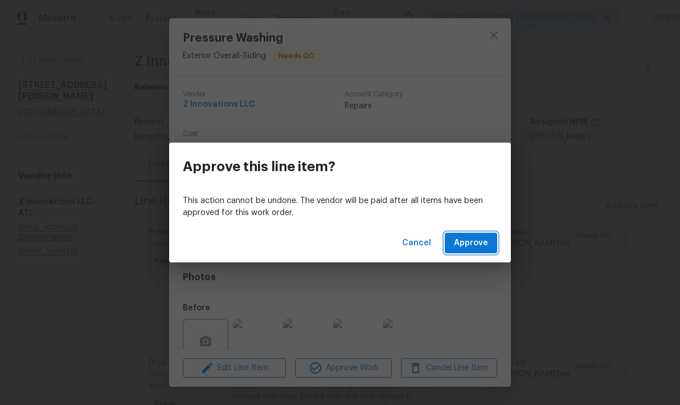
click at [477, 241] on span "Approve" at bounding box center [471, 243] width 34 height 14
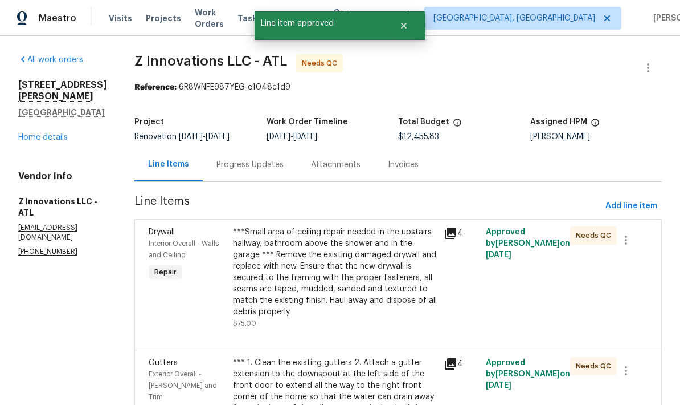
click at [333, 267] on div "***Small area of ceiling repair needed in the upstairs hallway, bathroom above …" at bounding box center [335, 271] width 204 height 91
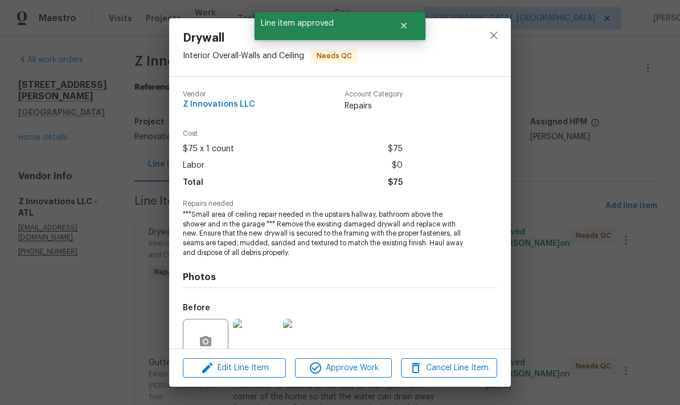
click at [349, 373] on span "Approve Work" at bounding box center [343, 368] width 89 height 14
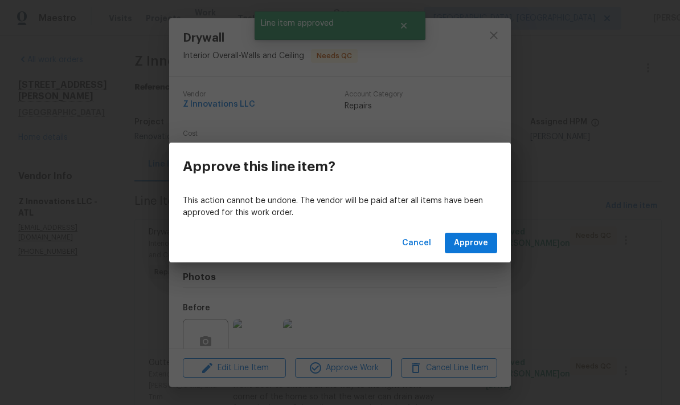
click at [479, 243] on span "Approve" at bounding box center [471, 243] width 34 height 14
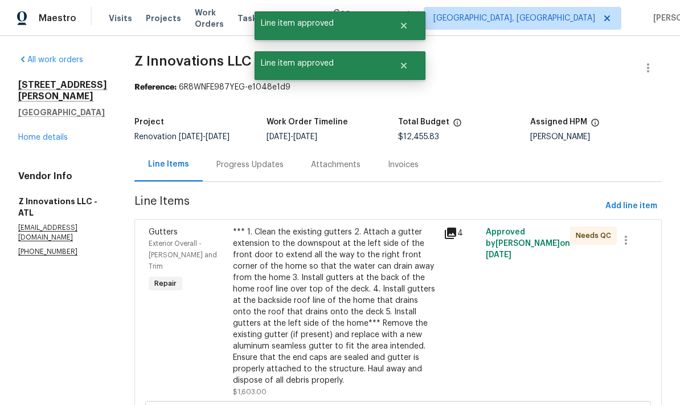
click at [349, 294] on div "*** 1. Clean the existing gutters 2. Attach a gutter extension to the downspout…" at bounding box center [335, 306] width 204 height 160
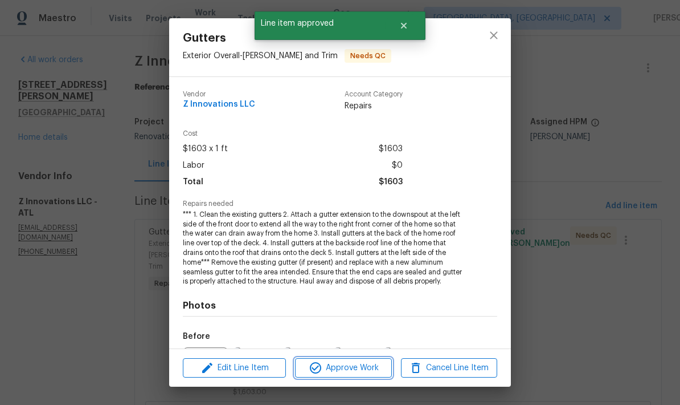
click at [358, 367] on span "Approve Work" at bounding box center [343, 368] width 89 height 14
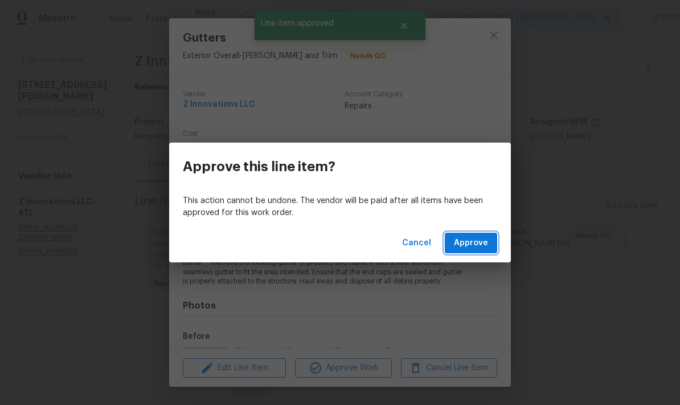
click at [482, 251] on button "Approve" at bounding box center [471, 243] width 52 height 21
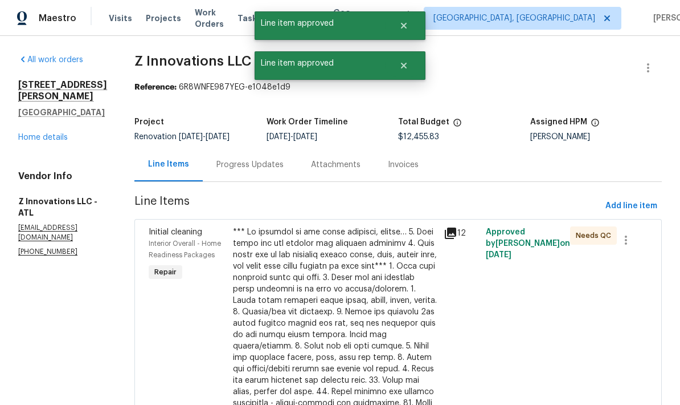
click at [332, 305] on div at bounding box center [335, 402] width 204 height 353
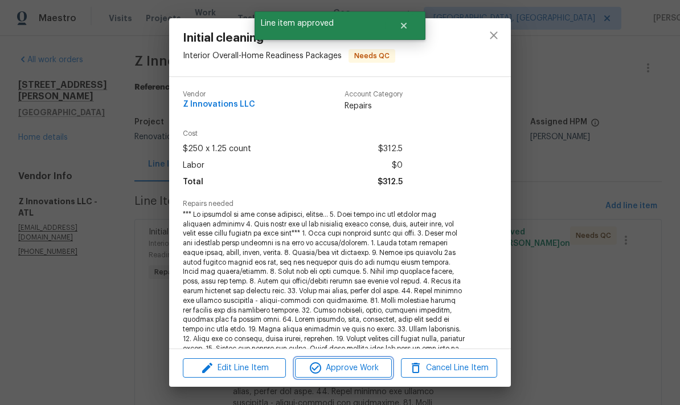
click at [362, 369] on span "Approve Work" at bounding box center [343, 368] width 89 height 14
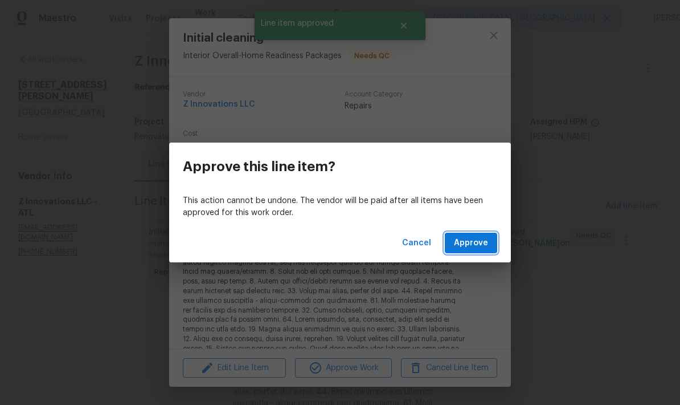
click at [479, 248] on span "Approve" at bounding box center [471, 243] width 34 height 14
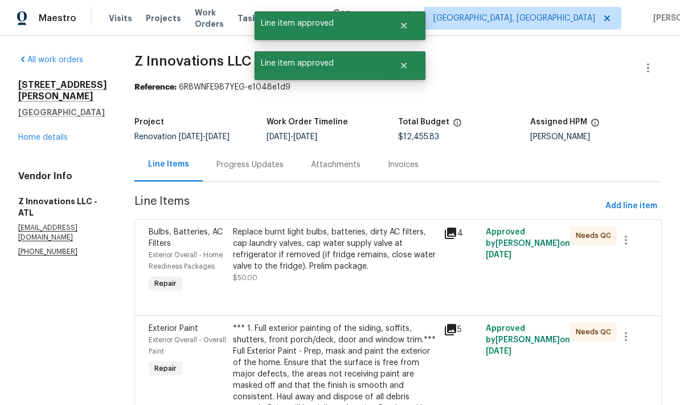
click at [344, 260] on div "Replace burnt light bulbs, batteries, dirty AC filters, cap laundry valves, cap…" at bounding box center [335, 249] width 204 height 46
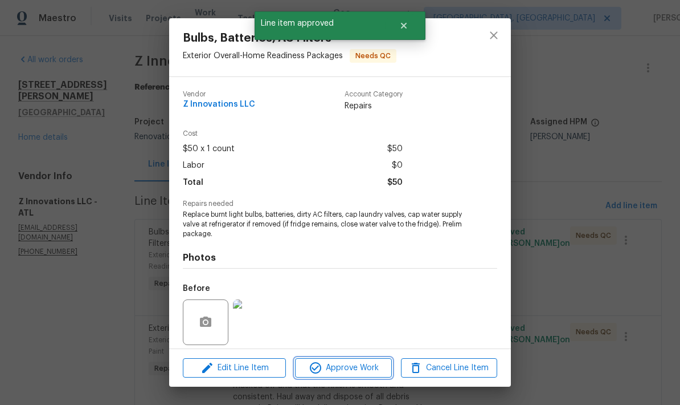
click at [358, 366] on span "Approve Work" at bounding box center [343, 368] width 89 height 14
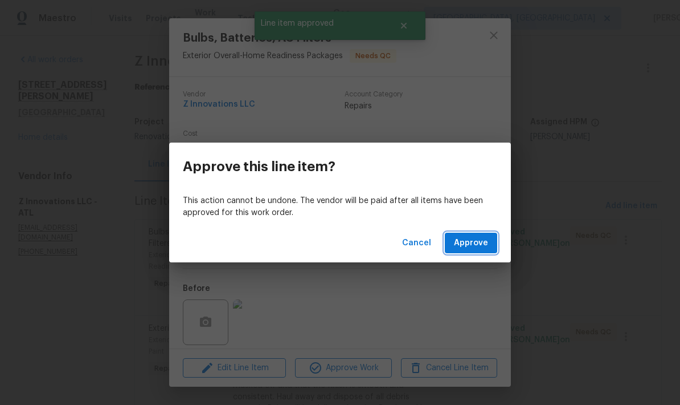
click at [485, 242] on span "Approve" at bounding box center [471, 243] width 34 height 14
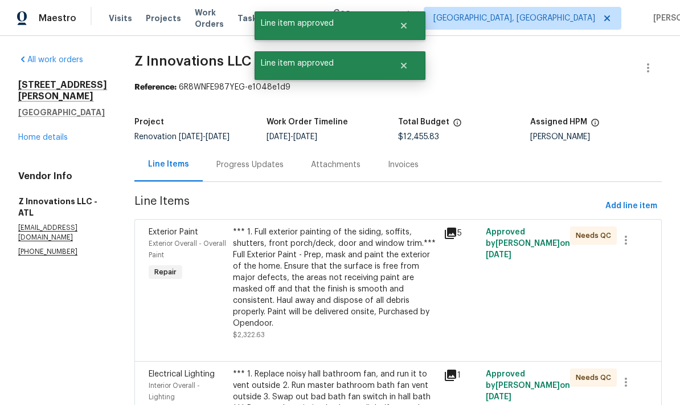
click at [334, 301] on div "*** 1. Full exterior painting of the siding, soffits, shutters, front porch/dec…" at bounding box center [335, 277] width 204 height 103
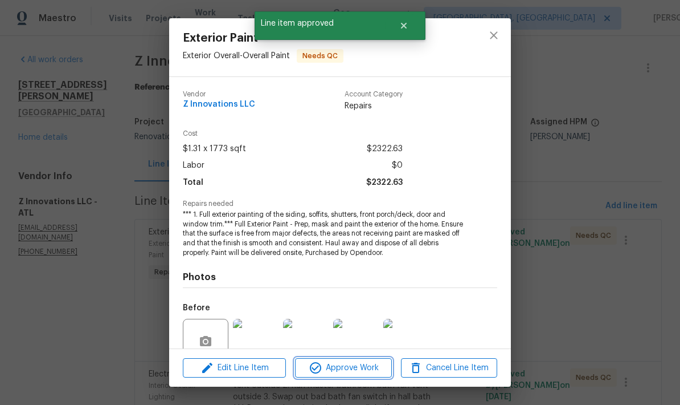
click at [363, 371] on span "Approve Work" at bounding box center [343, 368] width 89 height 14
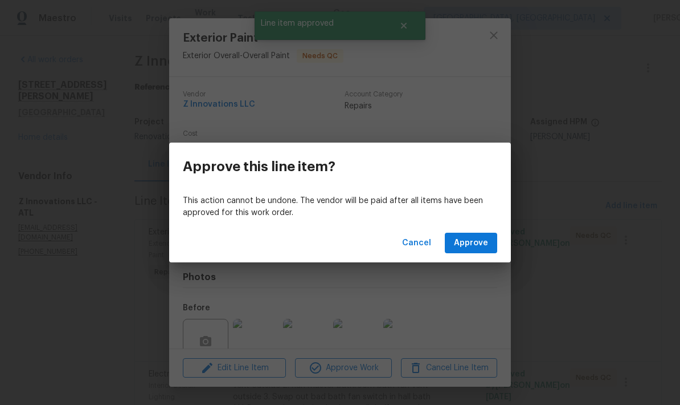
click at [483, 245] on span "Approve" at bounding box center [471, 243] width 34 height 14
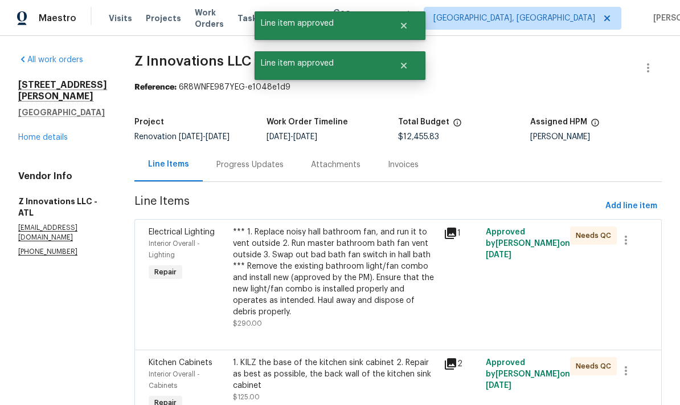
click at [332, 276] on div "*** 1. Replace noisy hall bathroom fan, and run it to vent outside 2. Run maste…" at bounding box center [335, 271] width 204 height 91
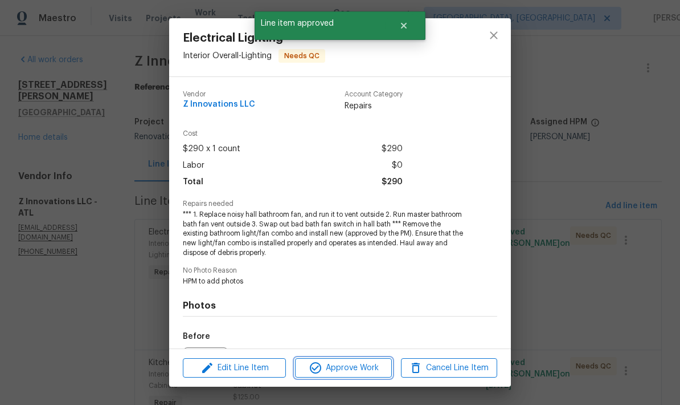
click at [347, 370] on span "Approve Work" at bounding box center [343, 368] width 89 height 14
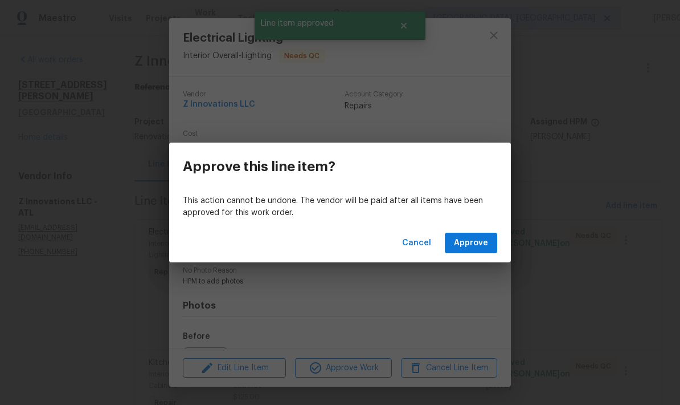
click at [473, 246] on span "Approve" at bounding box center [471, 243] width 34 height 14
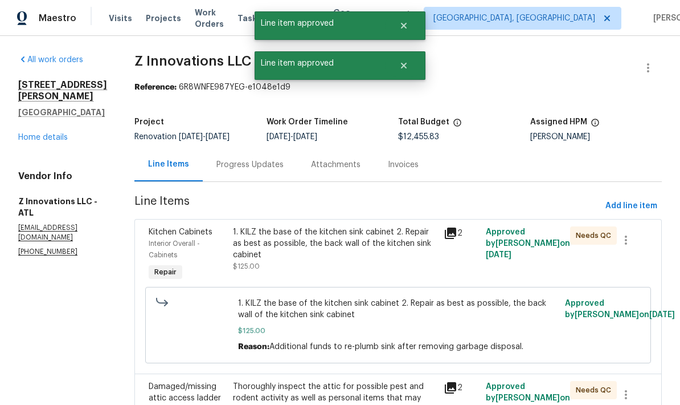
click at [339, 244] on div "1. KILZ the base of the kitchen sink cabinet 2. Repair as best as possible, the…" at bounding box center [335, 243] width 204 height 34
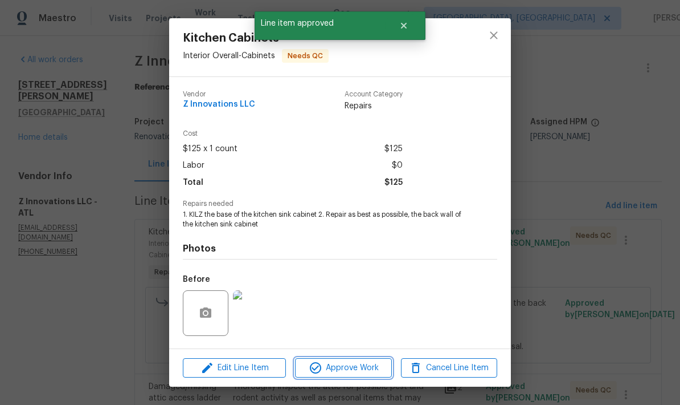
click at [349, 365] on span "Approve Work" at bounding box center [343, 368] width 89 height 14
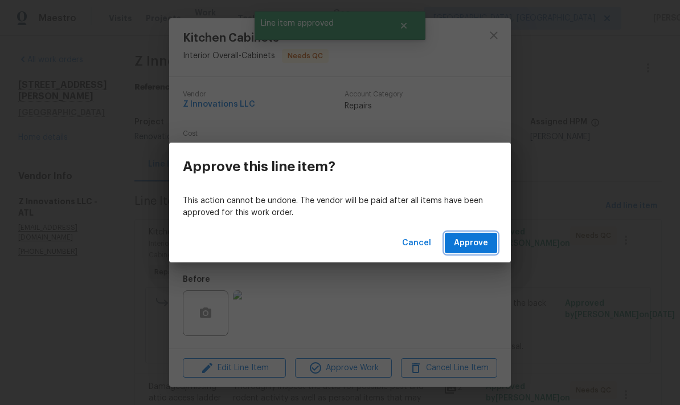
click at [482, 244] on span "Approve" at bounding box center [471, 243] width 34 height 14
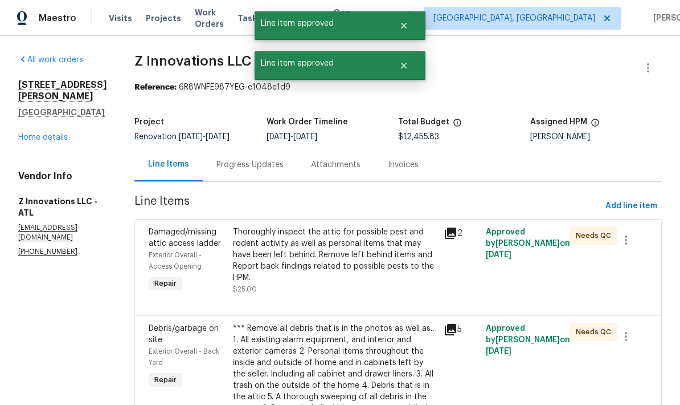
click at [343, 260] on div "Thoroughly inspect the attic for possible pest and rodent activity as well as p…" at bounding box center [335, 254] width 204 height 57
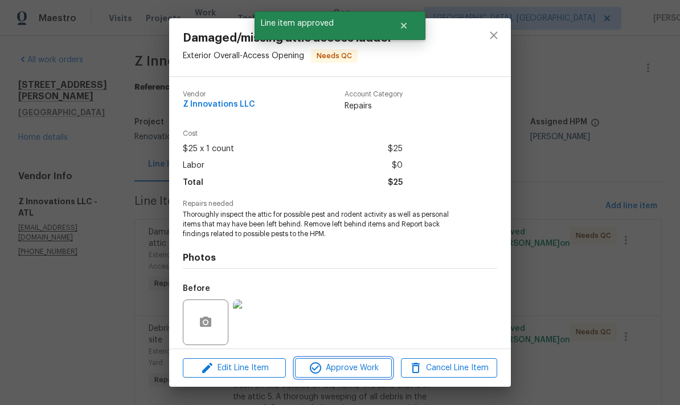
click at [356, 370] on span "Approve Work" at bounding box center [343, 368] width 89 height 14
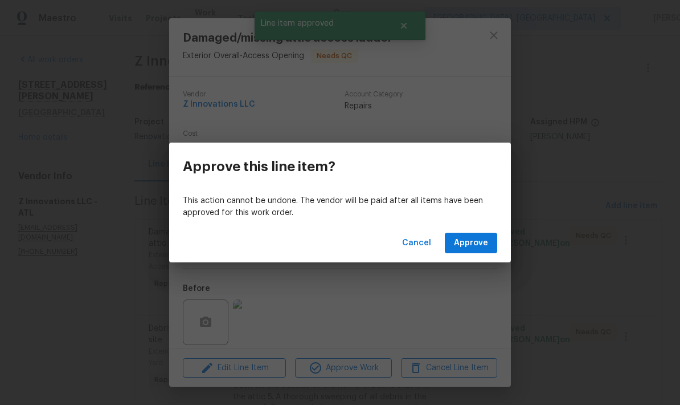
click at [476, 247] on span "Approve" at bounding box center [471, 243] width 34 height 14
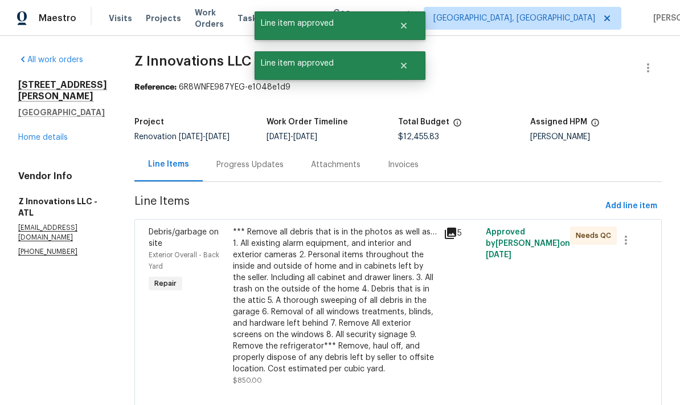
click at [336, 294] on div "*** Remove all debris that is in the photos as well as… 1. All existing alarm e…" at bounding box center [335, 300] width 204 height 148
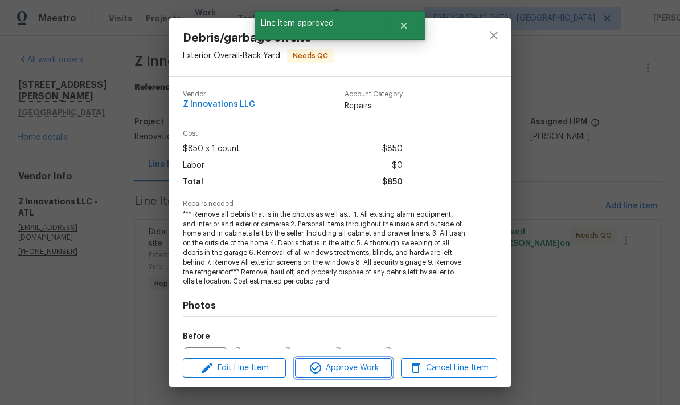
click at [364, 368] on span "Approve Work" at bounding box center [343, 368] width 89 height 14
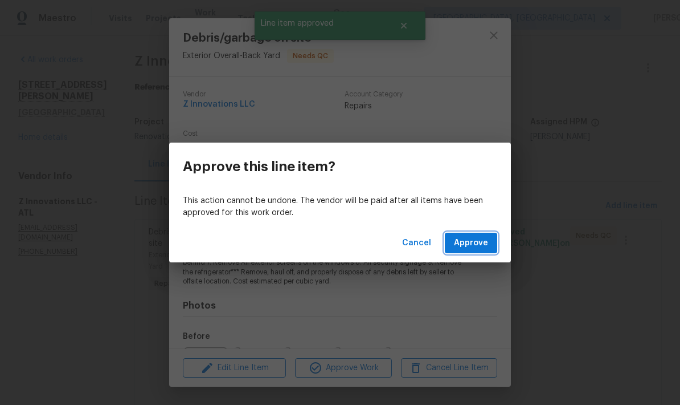
click at [465, 247] on span "Approve" at bounding box center [471, 243] width 34 height 14
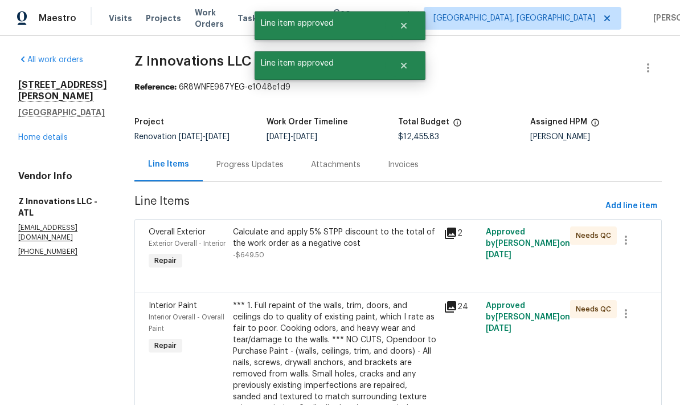
click at [333, 242] on div "Calculate and apply 5% STPP discount to the total of the work order as a negati…" at bounding box center [335, 237] width 204 height 23
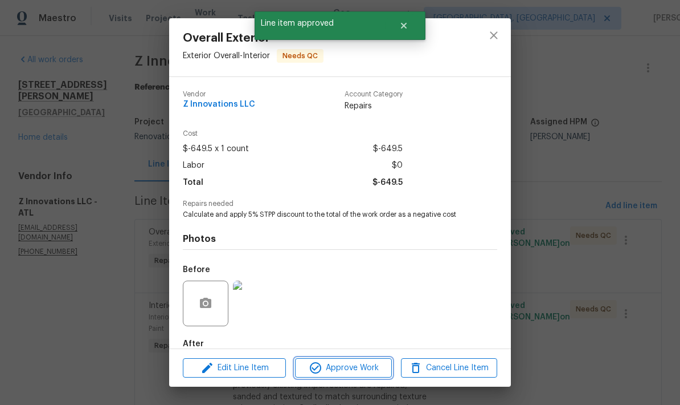
click at [376, 371] on span "Approve Work" at bounding box center [343, 368] width 89 height 14
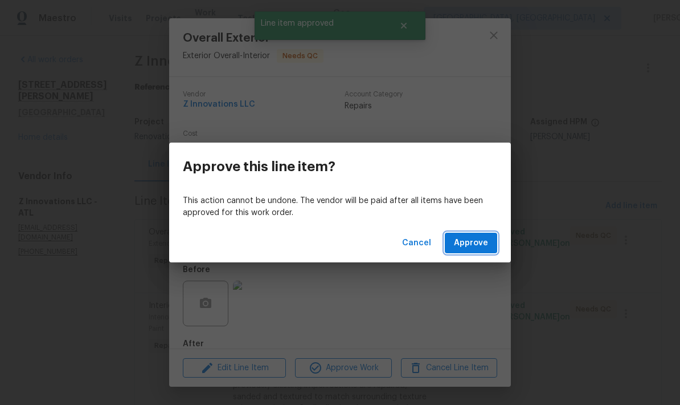
click at [475, 247] on span "Approve" at bounding box center [471, 243] width 34 height 14
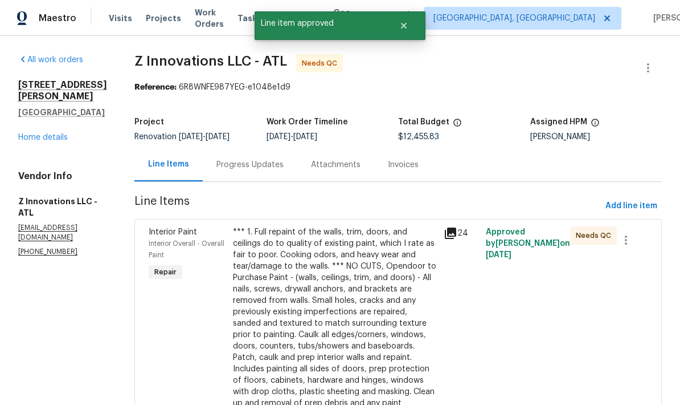
click at [348, 292] on div "*** 1. Full repaint of the walls, trim, doors, and ceilings do to quality of ex…" at bounding box center [335, 323] width 204 height 194
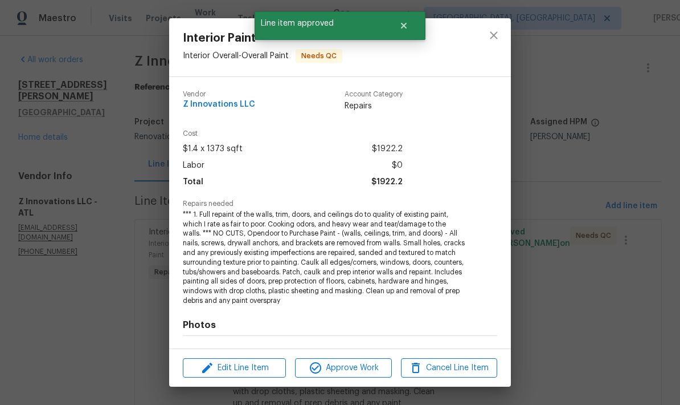
click at [363, 372] on span "Approve Work" at bounding box center [343, 368] width 89 height 14
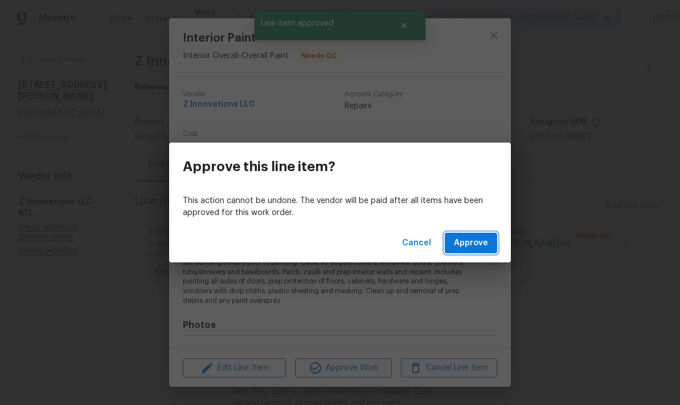
click at [482, 247] on span "Approve" at bounding box center [471, 243] width 34 height 14
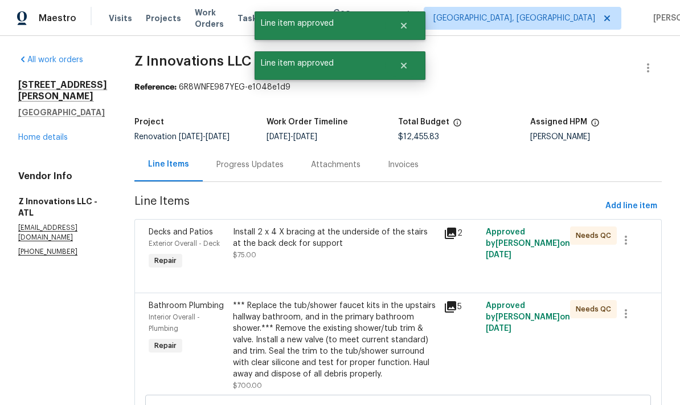
click at [332, 240] on div "Install 2 x 4 X bracing at the underside of the stairs at the back deck for sup…" at bounding box center [335, 237] width 204 height 23
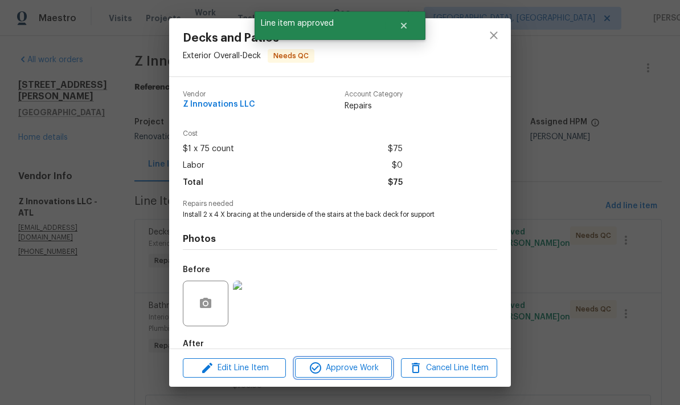
click at [346, 372] on span "Approve Work" at bounding box center [343, 368] width 89 height 14
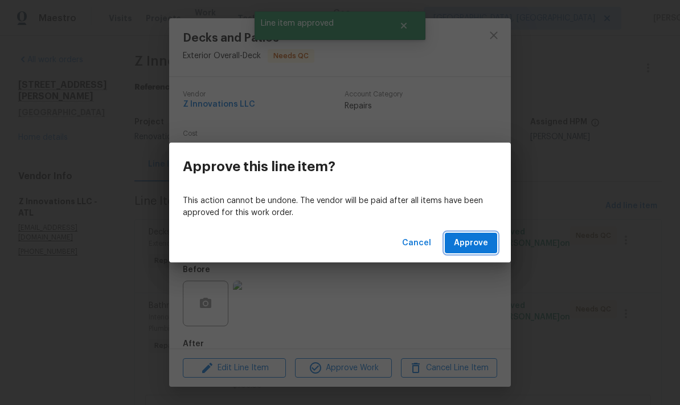
click at [478, 242] on span "Approve" at bounding box center [471, 243] width 34 height 14
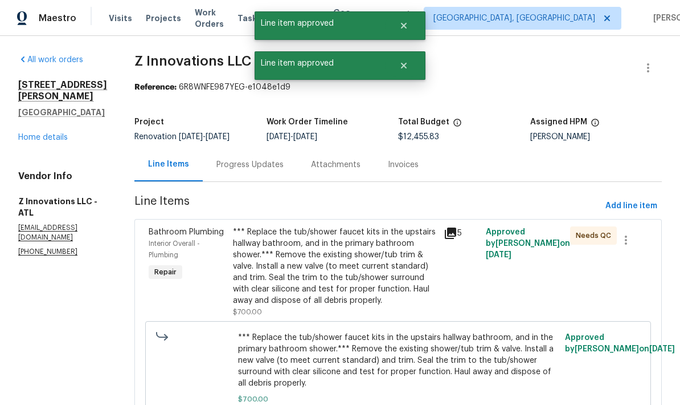
click at [331, 256] on div "*** Replace the tub/shower faucet kits in the upstairs hallway bathroom, and in…" at bounding box center [335, 266] width 204 height 80
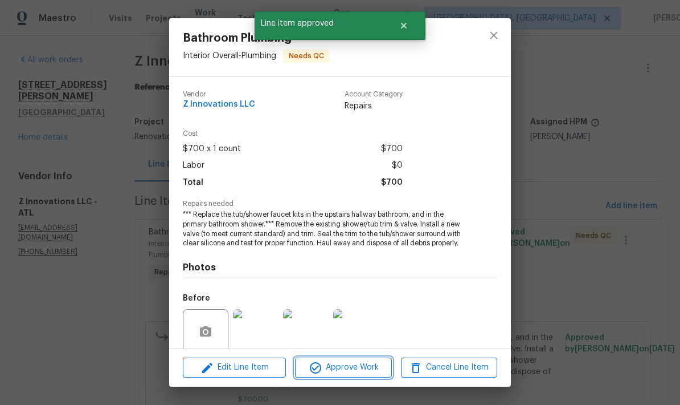
click at [351, 369] on span "Approve Work" at bounding box center [343, 367] width 89 height 14
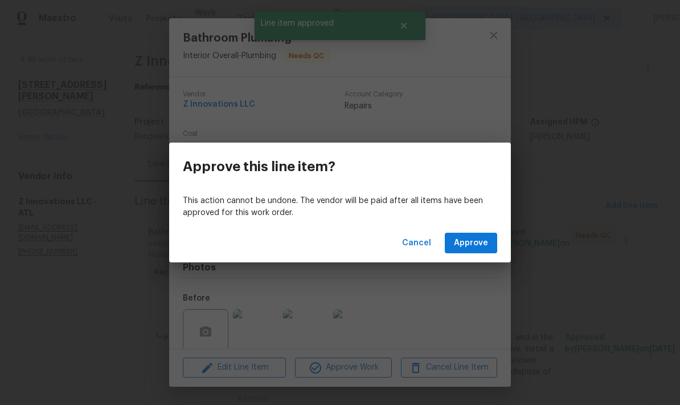
click at [486, 247] on span "Approve" at bounding box center [471, 243] width 34 height 14
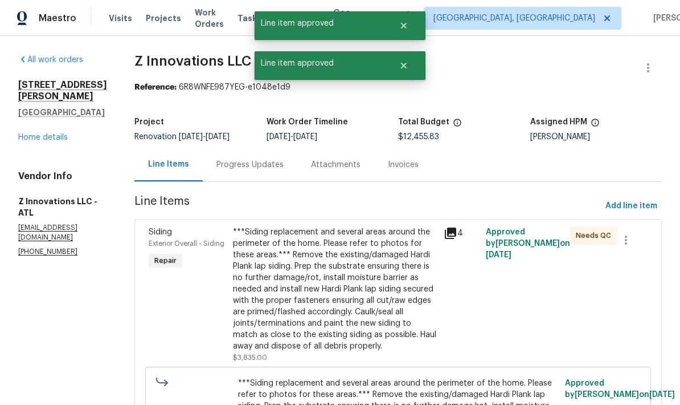
click at [329, 268] on div "***Siding replacement and several areas around the perimeter of the home. Pleas…" at bounding box center [335, 288] width 204 height 125
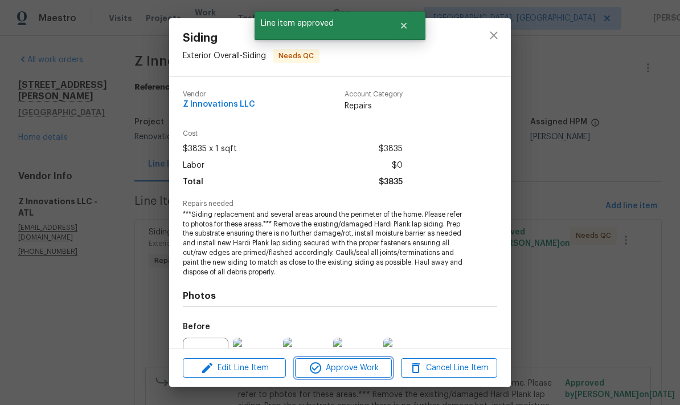
click at [362, 368] on span "Approve Work" at bounding box center [343, 368] width 89 height 14
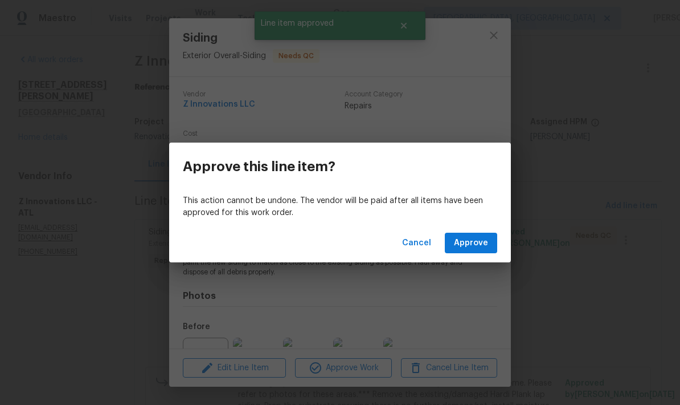
click at [482, 250] on button "Approve" at bounding box center [471, 243] width 52 height 21
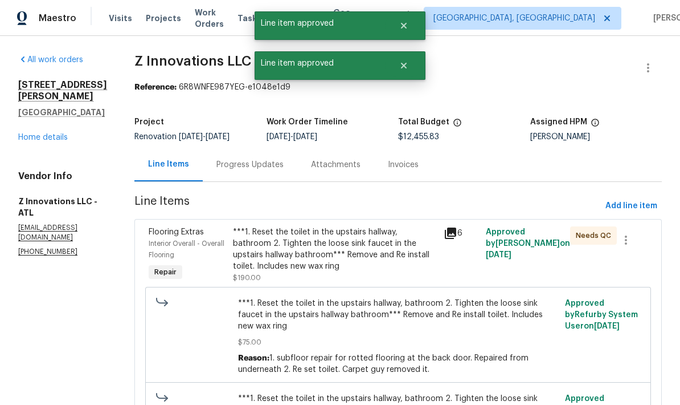
click at [341, 255] on div "***1. Reset the toilet in the upstairs hallway, bathroom 2. Tighten the loose s…" at bounding box center [335, 249] width 204 height 46
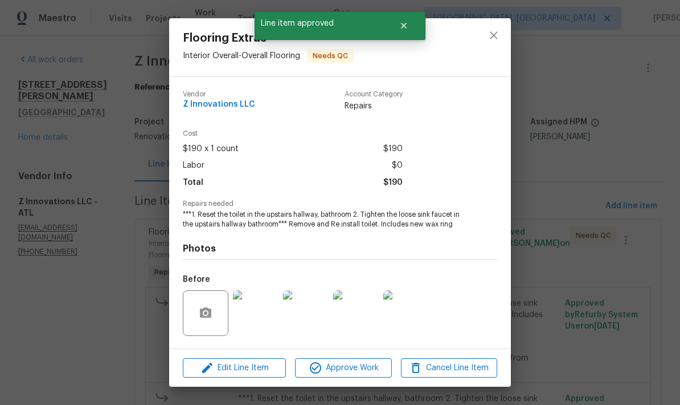
click at [361, 372] on span "Approve Work" at bounding box center [343, 368] width 89 height 14
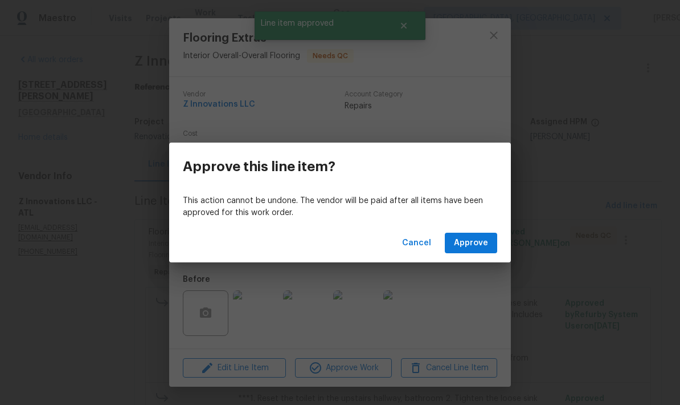
click at [477, 250] on button "Approve" at bounding box center [471, 243] width 52 height 21
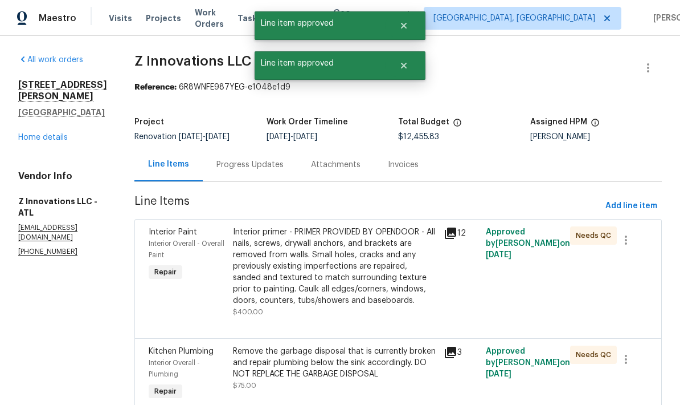
click at [345, 287] on div "Interior primer - PRIMER PROVIDED BY OPENDOOR - All nails, screws, drywall anch…" at bounding box center [335, 266] width 204 height 80
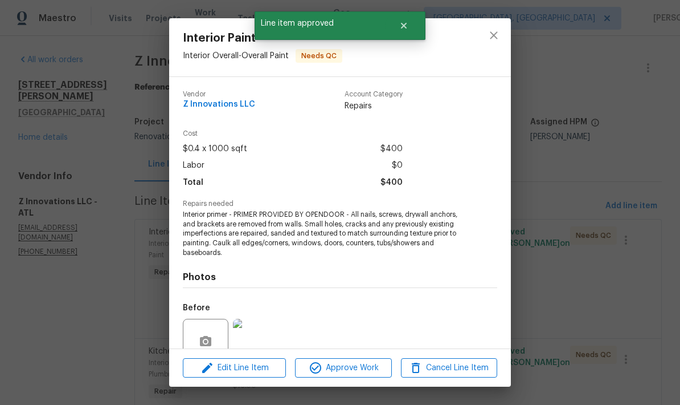
click at [361, 370] on span "Approve Work" at bounding box center [343, 368] width 89 height 14
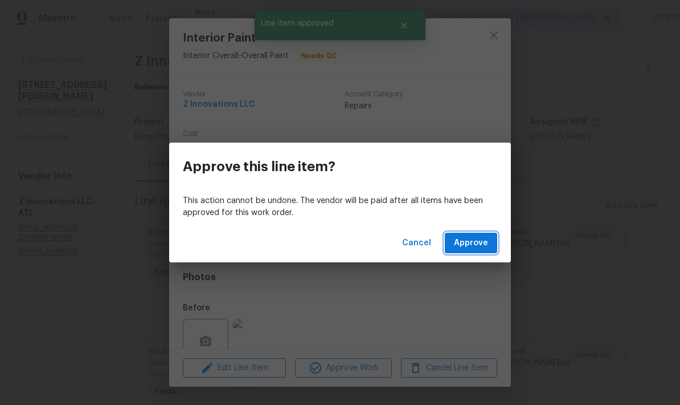
click at [483, 248] on span "Approve" at bounding box center [471, 243] width 34 height 14
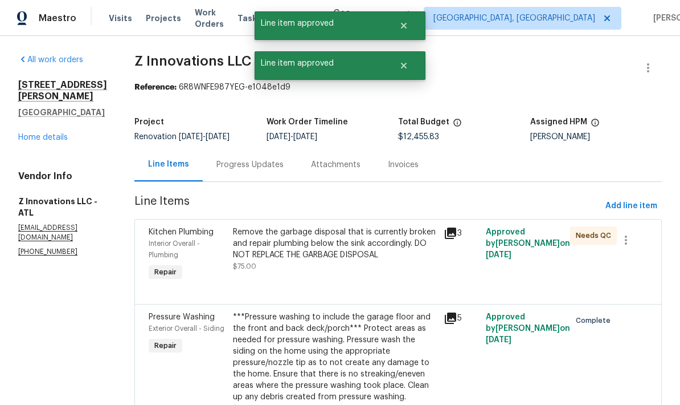
click at [355, 246] on div "Remove the garbage disposal that is currently broken and repair plumbing below …" at bounding box center [335, 243] width 204 height 34
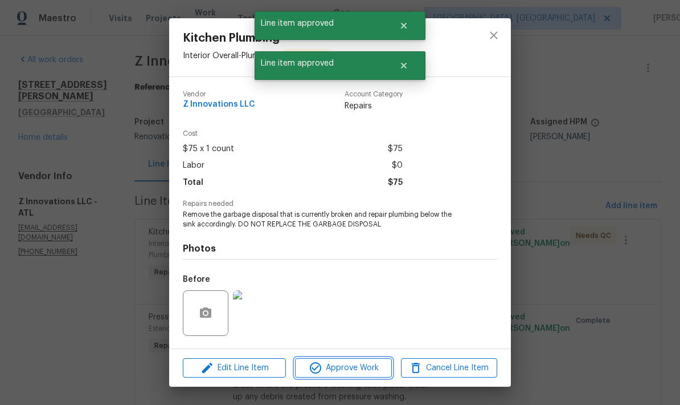
click at [362, 366] on span "Approve Work" at bounding box center [343, 368] width 89 height 14
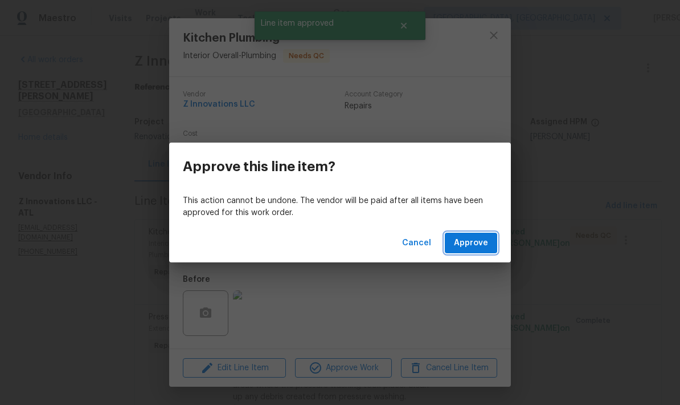
click at [481, 240] on span "Approve" at bounding box center [471, 243] width 34 height 14
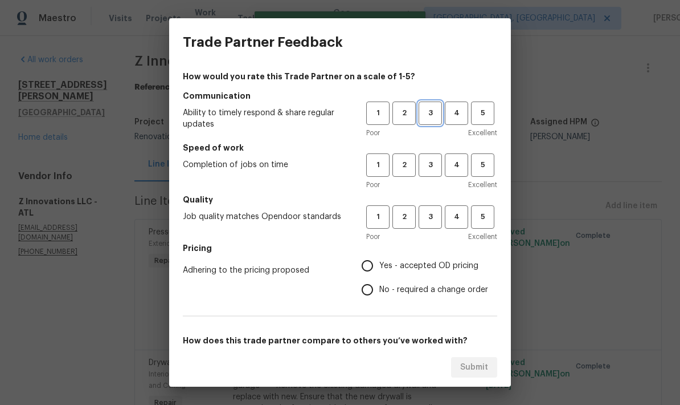
click at [432, 115] on span "3" at bounding box center [430, 113] width 21 height 13
click at [436, 211] on span "3" at bounding box center [430, 216] width 21 height 13
click at [431, 162] on span "3" at bounding box center [430, 164] width 21 height 13
click at [373, 290] on input "No - required a change order" at bounding box center [368, 290] width 24 height 24
radio input "true"
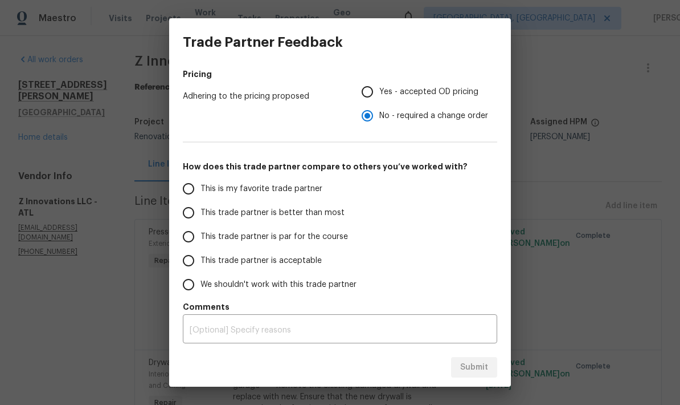
scroll to position [174, 0]
click at [191, 238] on input "This trade partner is par for the course" at bounding box center [189, 237] width 24 height 24
click at [483, 364] on span "Submit" at bounding box center [474, 367] width 28 height 14
radio input "true"
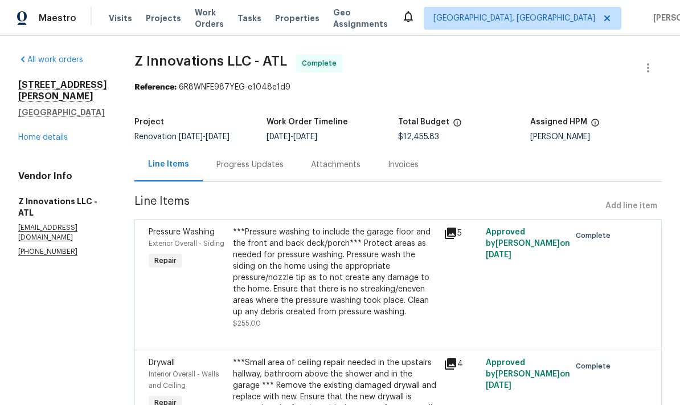
radio input "false"
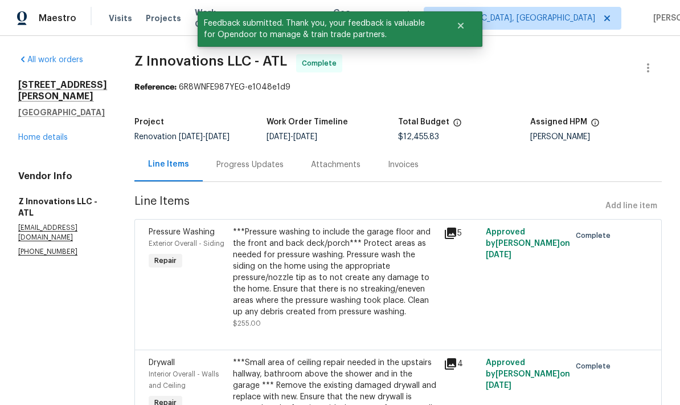
click at [51, 133] on link "Home details" at bounding box center [43, 137] width 50 height 8
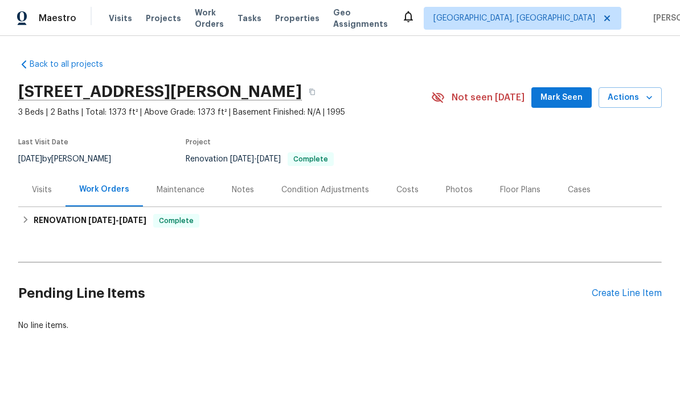
click at [636, 101] on span "Actions" at bounding box center [630, 98] width 45 height 14
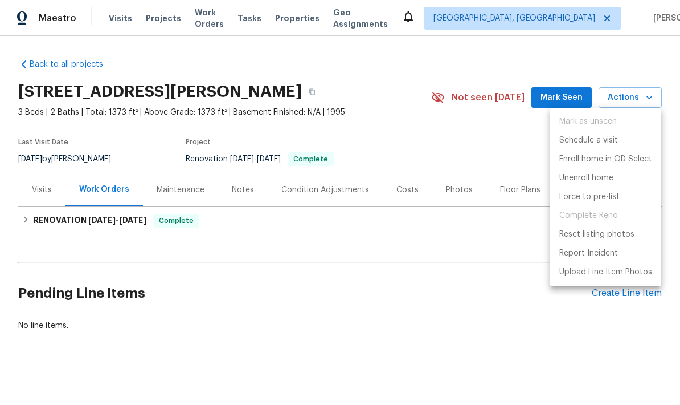
click at [639, 95] on div at bounding box center [340, 202] width 680 height 405
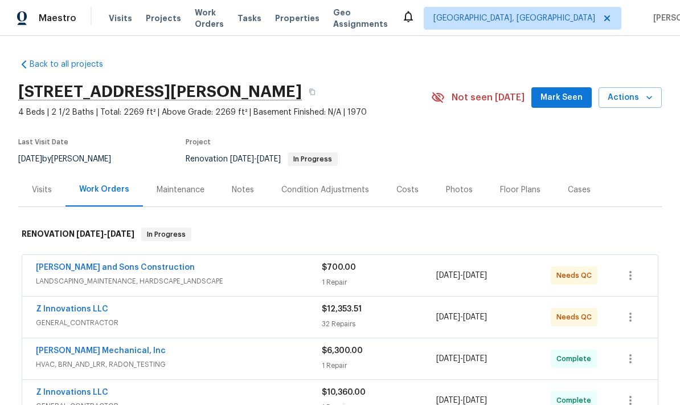
click at [132, 270] on link "[PERSON_NAME] and Sons Construction" at bounding box center [115, 267] width 159 height 8
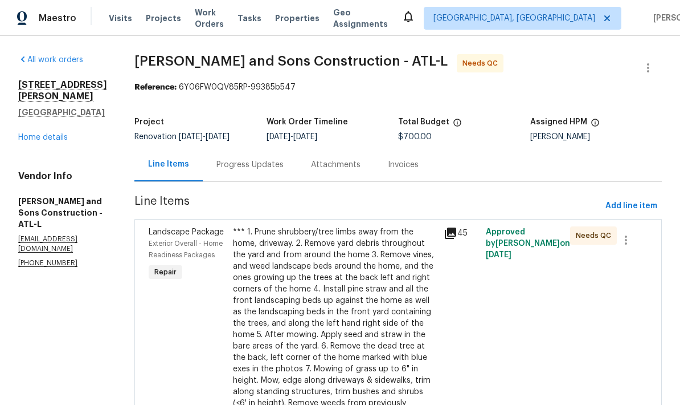
click at [313, 318] on div "*** 1. Prune shrubbery/tree limbs away from the home, driveway. 2. Remove yard …" at bounding box center [335, 334] width 204 height 217
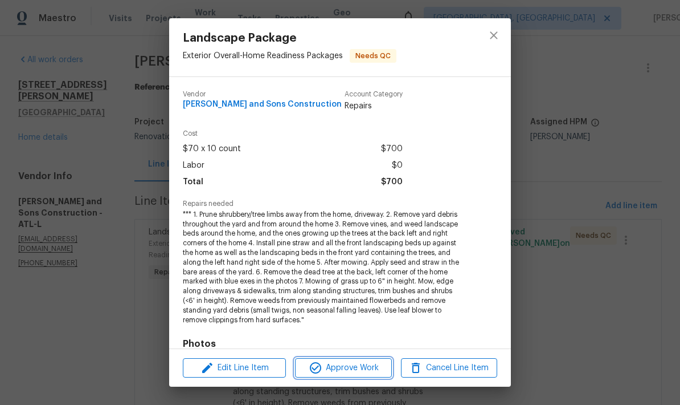
click at [362, 370] on span "Approve Work" at bounding box center [343, 368] width 89 height 14
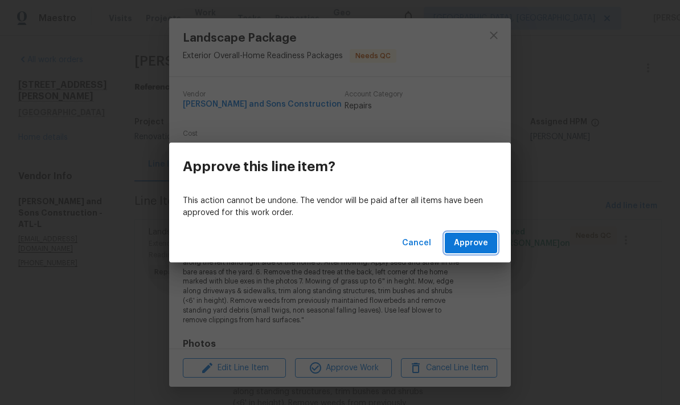
click at [480, 241] on span "Approve" at bounding box center [471, 243] width 34 height 14
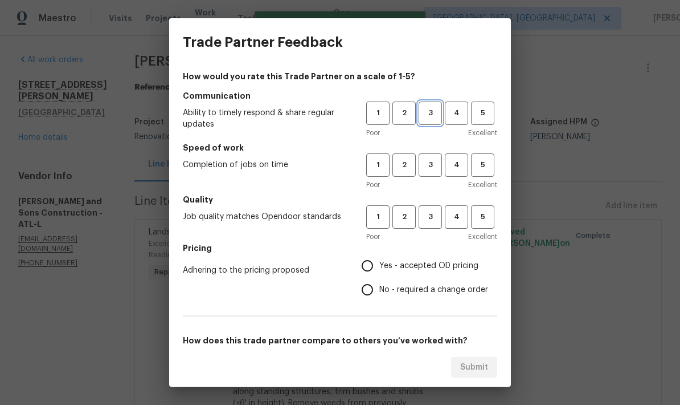
click at [432, 106] on button "3" at bounding box center [430, 112] width 23 height 23
click at [438, 220] on span "3" at bounding box center [430, 216] width 21 height 13
click at [432, 164] on span "3" at bounding box center [430, 164] width 21 height 13
click at [372, 269] on input "Yes - accepted OD pricing" at bounding box center [368, 266] width 24 height 24
radio input "true"
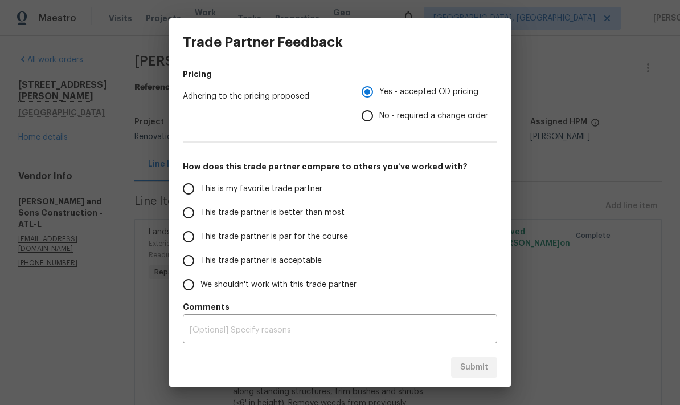
scroll to position [174, 0]
click at [191, 238] on input "This trade partner is par for the course" at bounding box center [189, 237] width 24 height 24
click at [481, 365] on span "Submit" at bounding box center [474, 367] width 28 height 14
radio input "true"
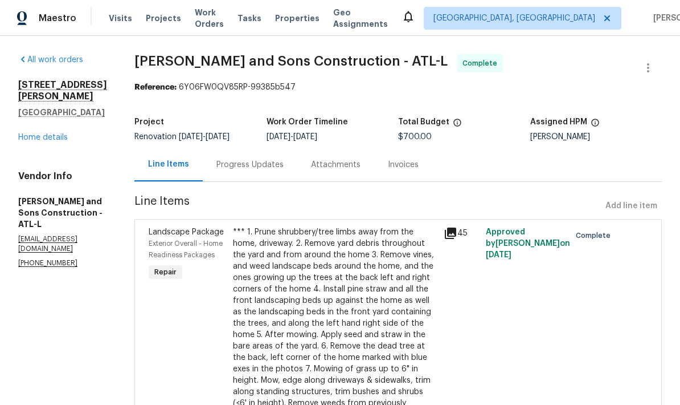
radio input "false"
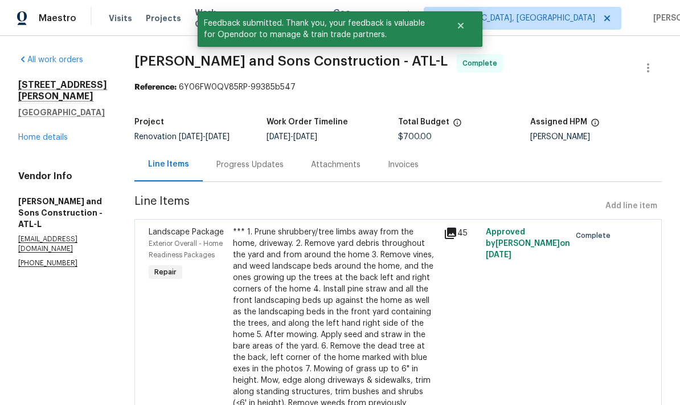
click at [57, 141] on link "Home details" at bounding box center [43, 137] width 50 height 8
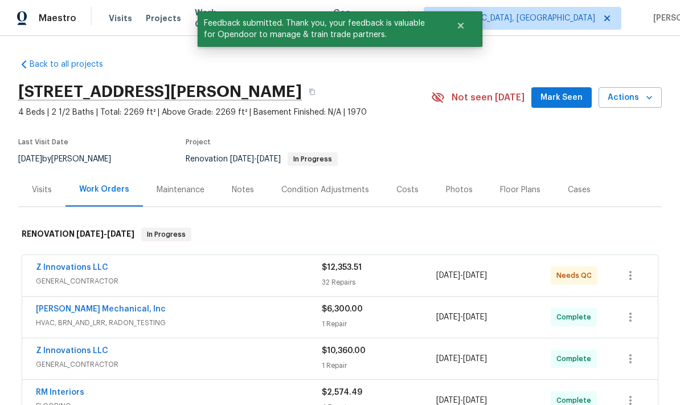
click at [96, 268] on link "Z Innovations LLC" at bounding box center [72, 267] width 72 height 8
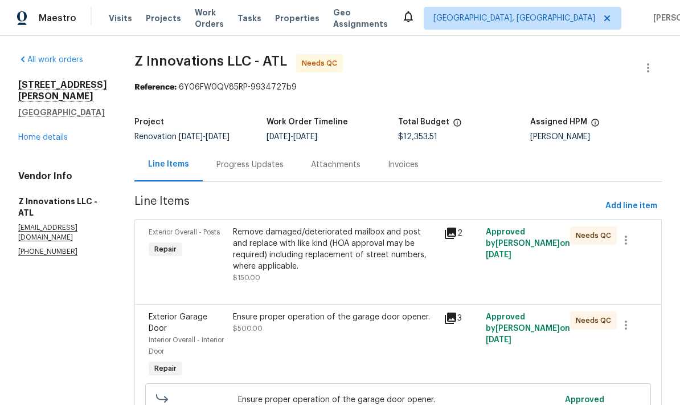
click at [342, 243] on div "Remove damaged/deteriorated mailbox and post and replace with like kind (HOA ap…" at bounding box center [335, 249] width 204 height 46
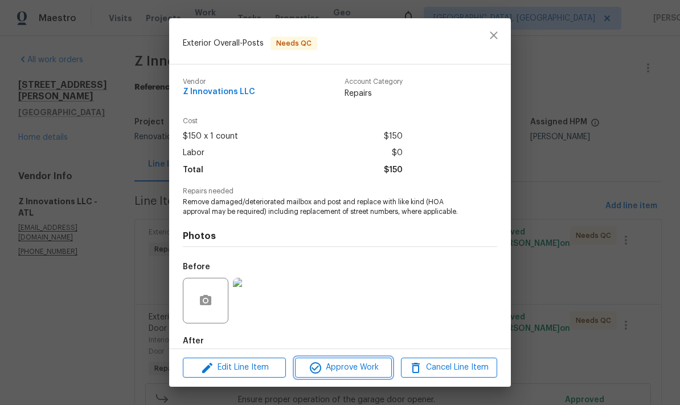
click at [369, 364] on span "Approve Work" at bounding box center [343, 367] width 89 height 14
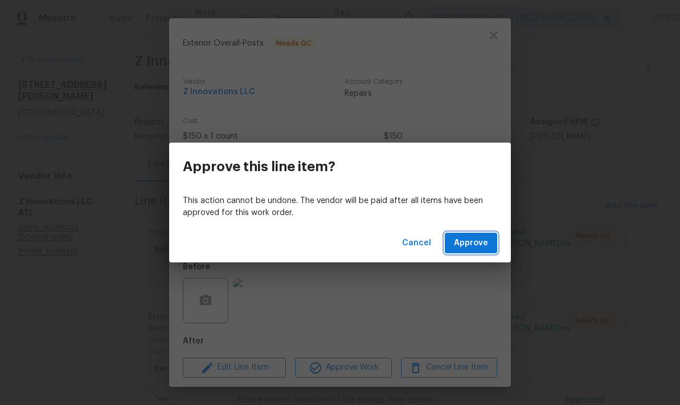
click at [478, 244] on span "Approve" at bounding box center [471, 243] width 34 height 14
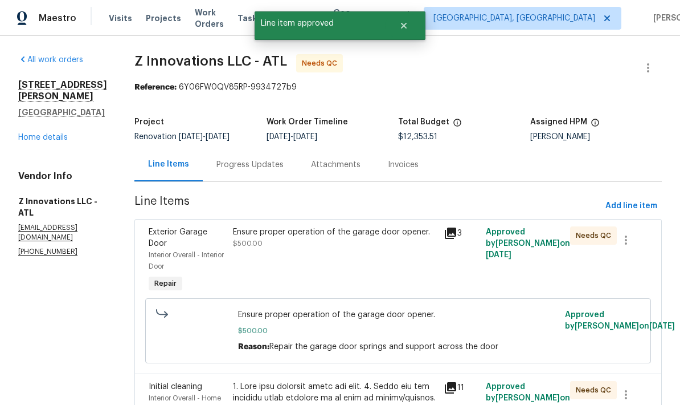
click at [262, 241] on div "Ensure proper operation of the garage door opener. $500.00" at bounding box center [335, 237] width 204 height 23
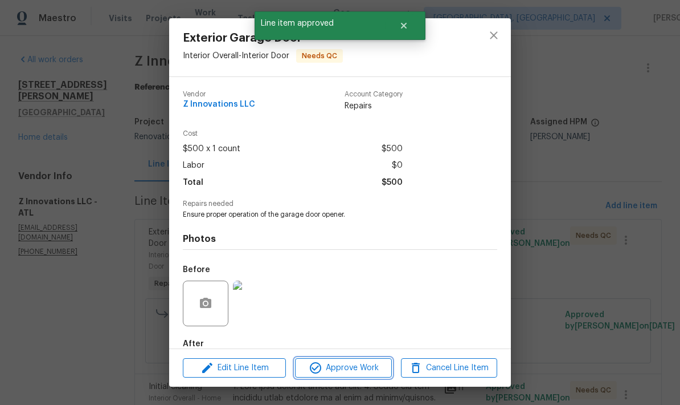
click at [369, 373] on span "Approve Work" at bounding box center [343, 368] width 89 height 14
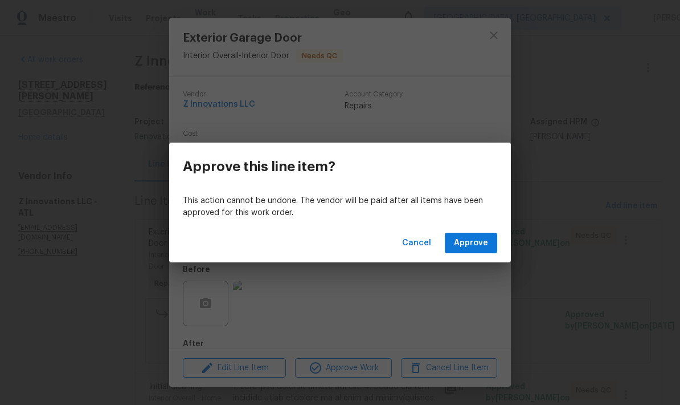
click at [479, 246] on span "Approve" at bounding box center [471, 243] width 34 height 14
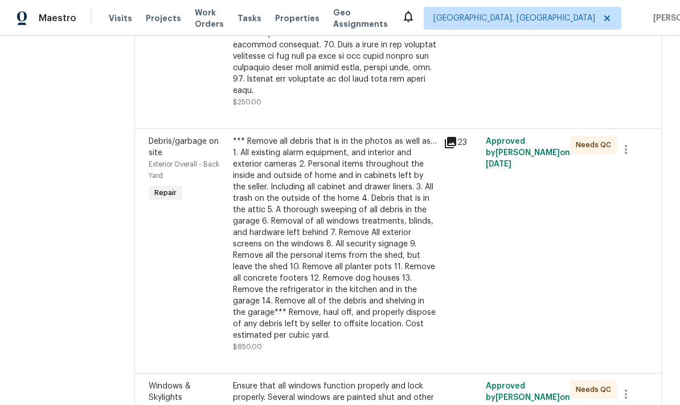
scroll to position [442, 0]
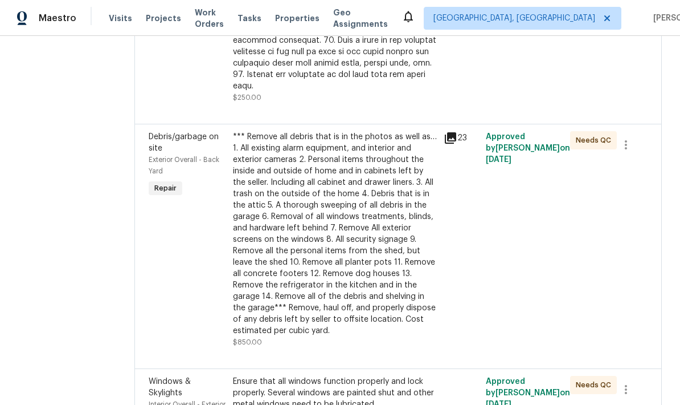
click at [361, 260] on div "*** Remove all debris that is in the photos as well as… 1. All existing alarm e…" at bounding box center [335, 233] width 204 height 205
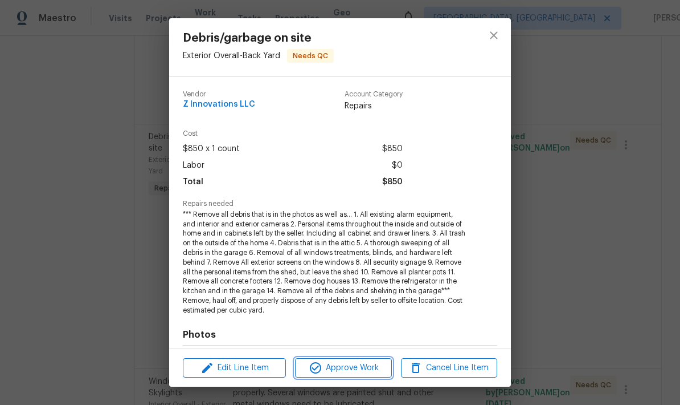
click at [353, 369] on span "Approve Work" at bounding box center [343, 368] width 89 height 14
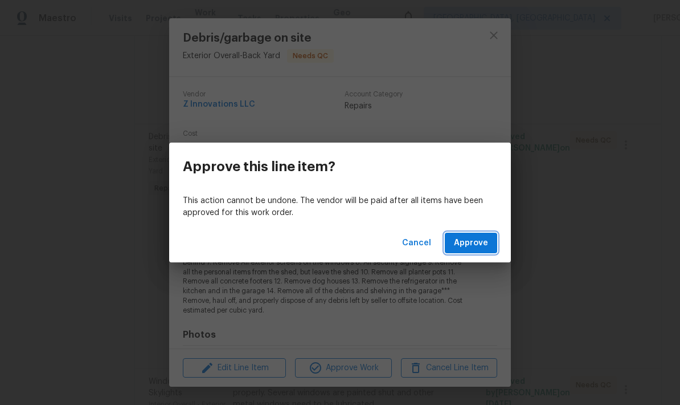
click at [484, 243] on span "Approve" at bounding box center [471, 243] width 34 height 14
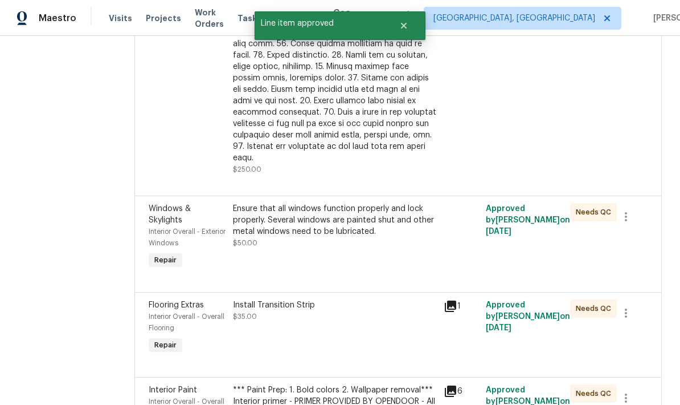
scroll to position [376, 0]
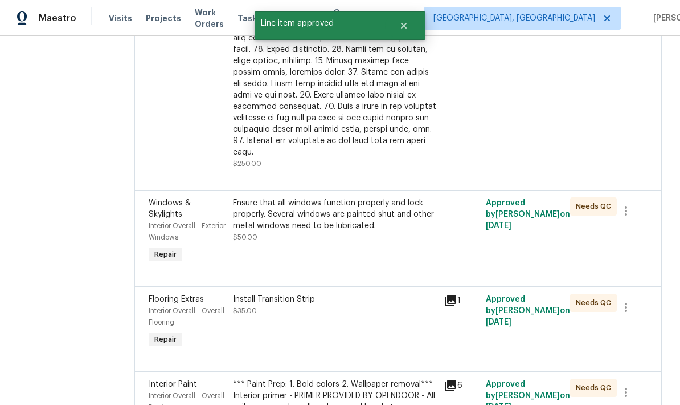
click at [353, 201] on div "Ensure that all windows function properly and lock properly. Several windows ar…" at bounding box center [335, 214] width 204 height 34
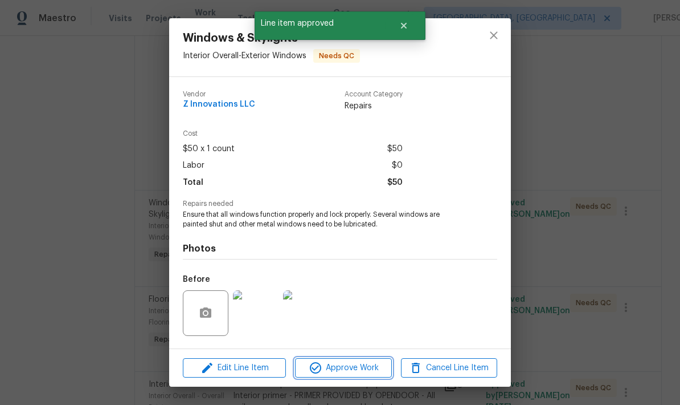
click at [368, 369] on span "Approve Work" at bounding box center [343, 368] width 89 height 14
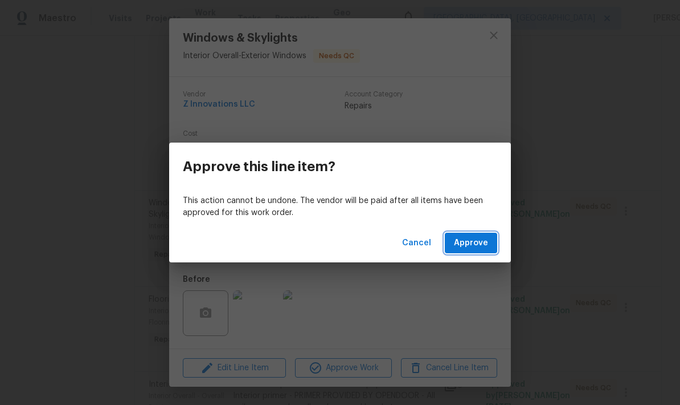
click at [481, 234] on button "Approve" at bounding box center [471, 243] width 52 height 21
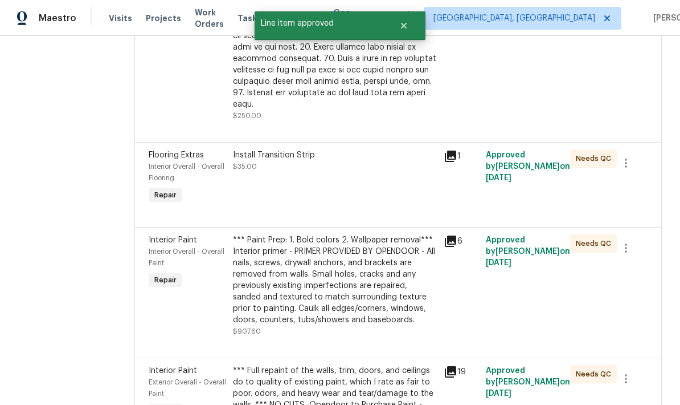
scroll to position [406, 0]
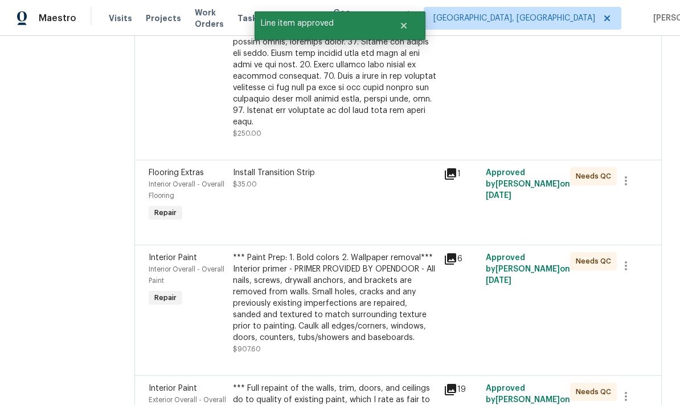
click at [454, 168] on icon at bounding box center [450, 173] width 11 height 11
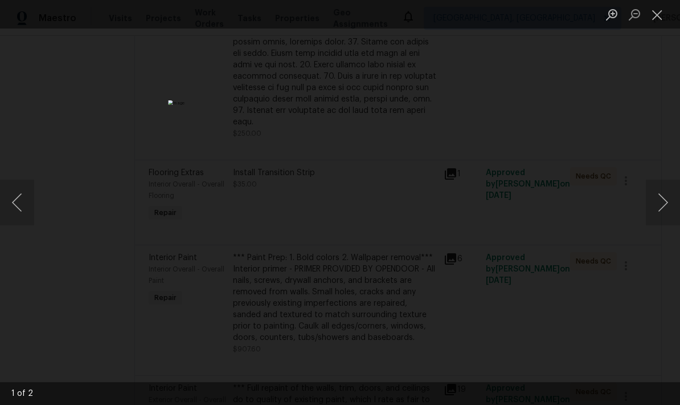
click at [661, 207] on button "Next image" at bounding box center [663, 203] width 34 height 46
click at [656, 210] on button "Next image" at bounding box center [663, 203] width 34 height 46
click at [658, 15] on button "Close lightbox" at bounding box center [657, 15] width 23 height 20
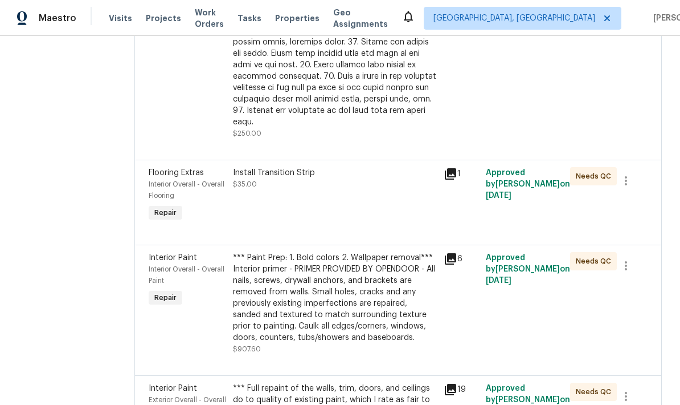
click at [266, 167] on div "Install Transition Strip" at bounding box center [335, 172] width 204 height 11
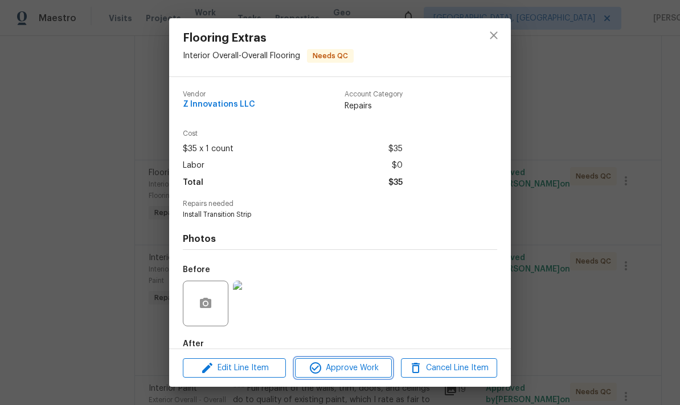
click at [354, 369] on span "Approve Work" at bounding box center [343, 368] width 89 height 14
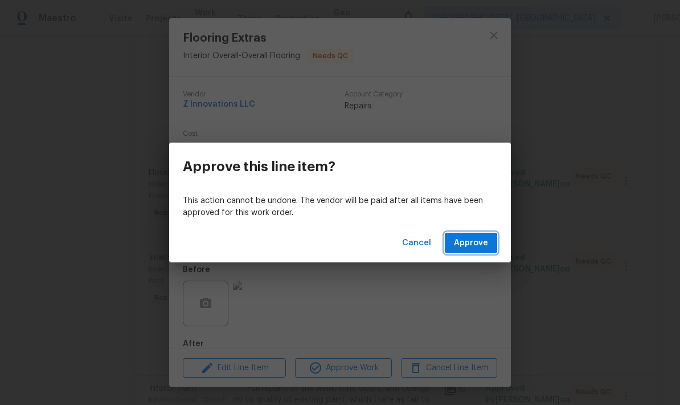
click at [481, 248] on span "Approve" at bounding box center [471, 243] width 34 height 14
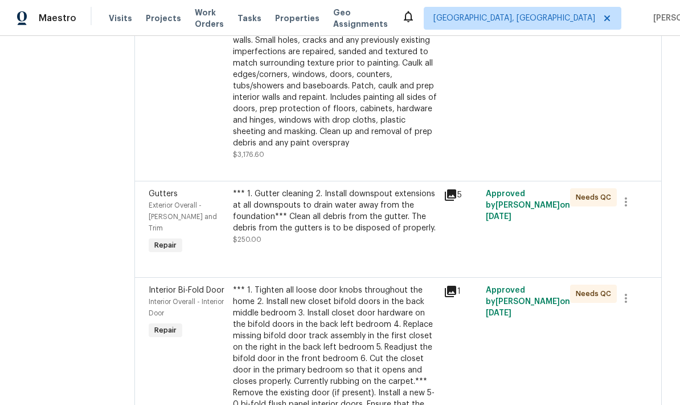
scroll to position [739, 0]
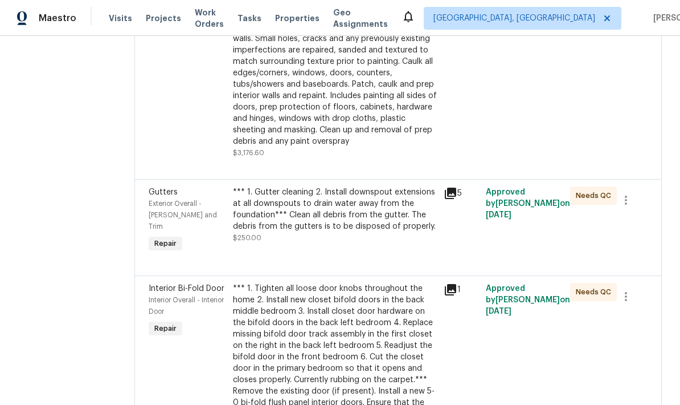
click at [364, 194] on div "*** 1. Gutter cleaning 2. Install downspout extensions at all downspouts to dra…" at bounding box center [335, 209] width 204 height 46
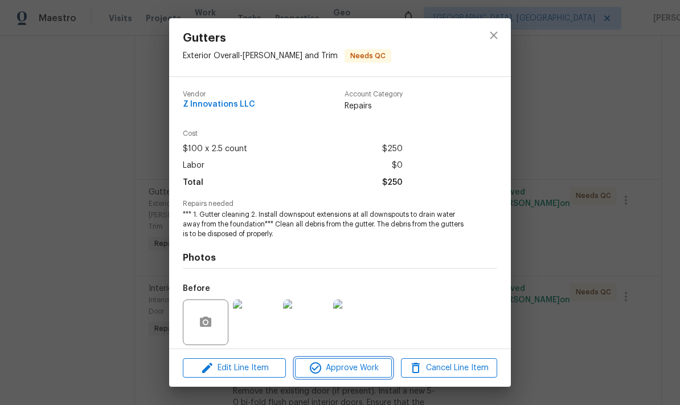
click at [377, 369] on span "Approve Work" at bounding box center [343, 368] width 89 height 14
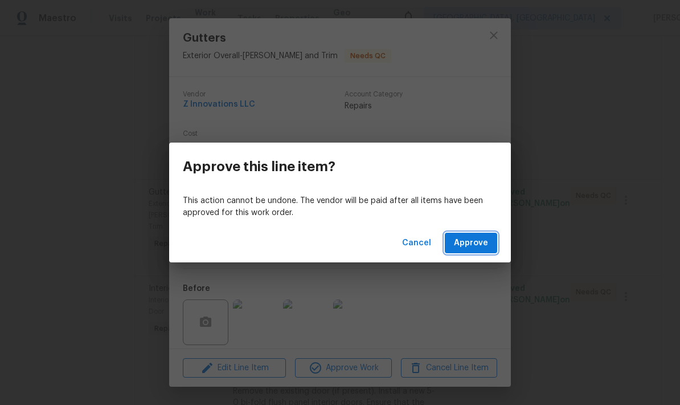
click at [485, 249] on span "Approve" at bounding box center [471, 243] width 34 height 14
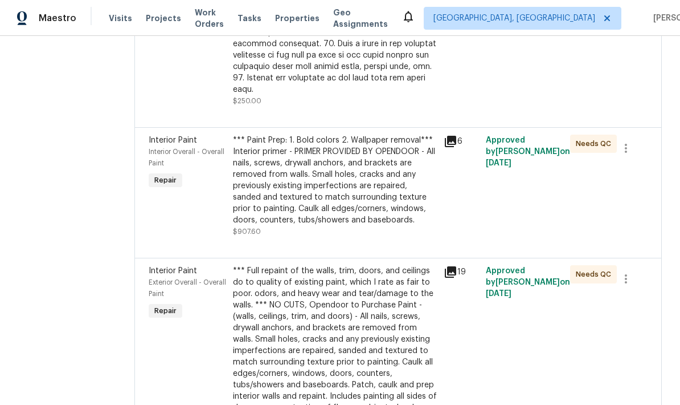
scroll to position [437, 0]
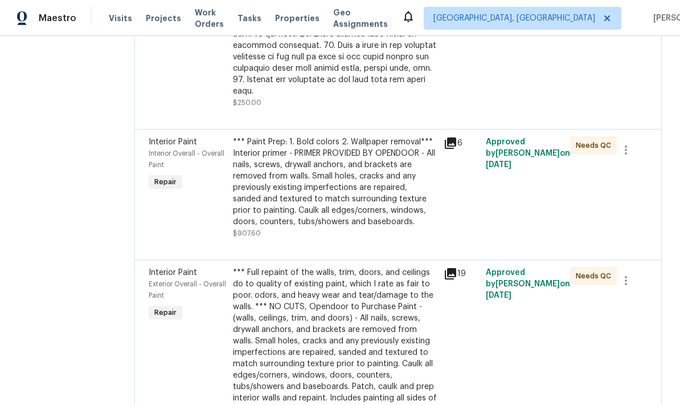
click at [361, 176] on div "*** Paint Prep: 1. Bold colors 2. Wallpaper removal*** Interior primer - PRIMER…" at bounding box center [335, 181] width 204 height 91
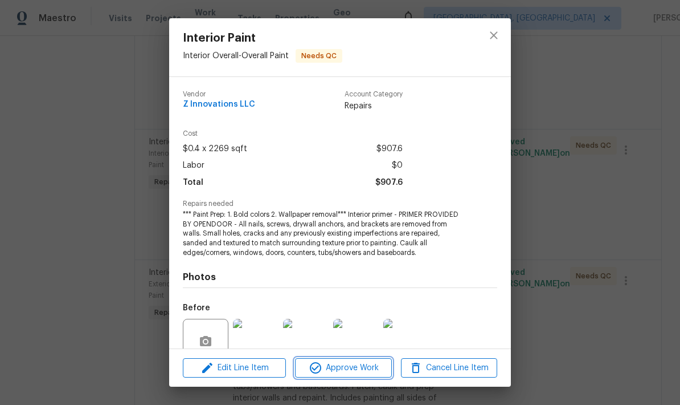
click at [362, 368] on span "Approve Work" at bounding box center [343, 368] width 89 height 14
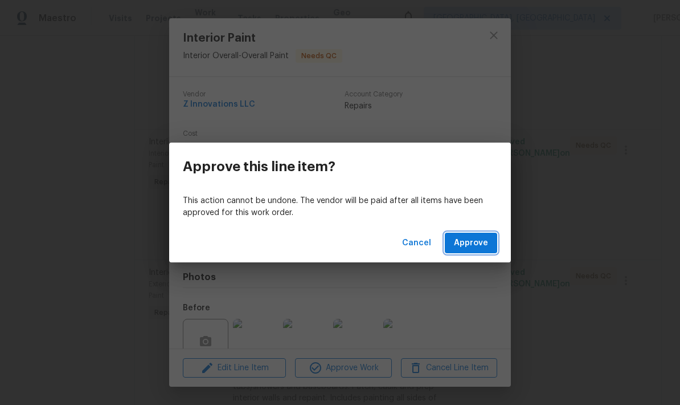
click at [485, 243] on span "Approve" at bounding box center [471, 243] width 34 height 14
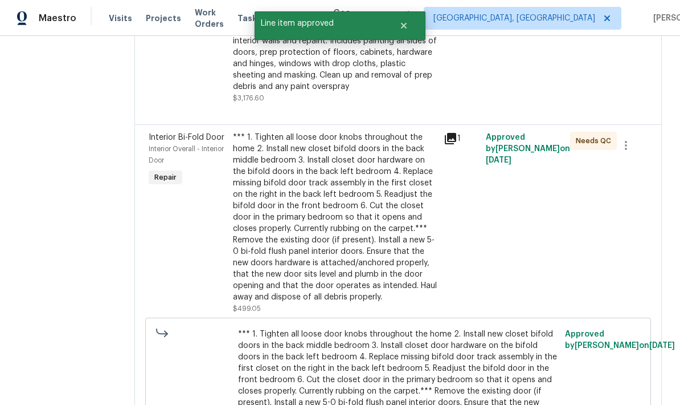
scroll to position [662, 0]
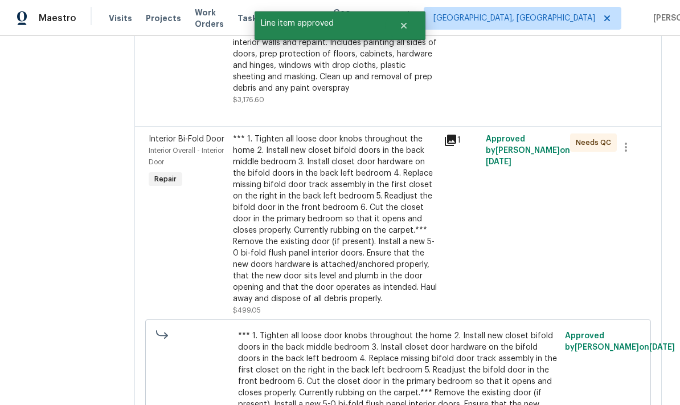
click at [360, 229] on div "*** 1. Tighten all loose door knobs throughout the home 2. Install new closet b…" at bounding box center [335, 218] width 204 height 171
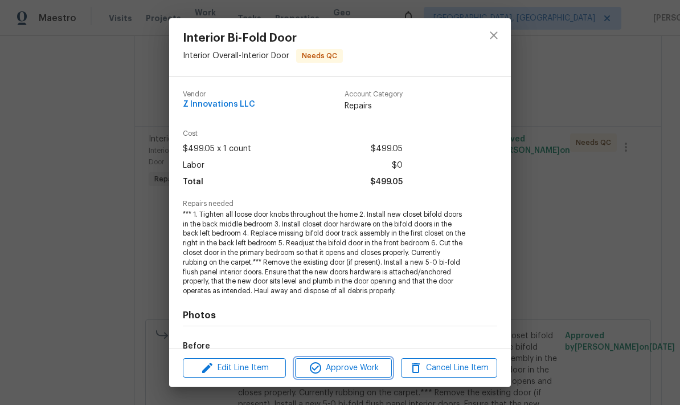
click at [371, 370] on span "Approve Work" at bounding box center [343, 368] width 89 height 14
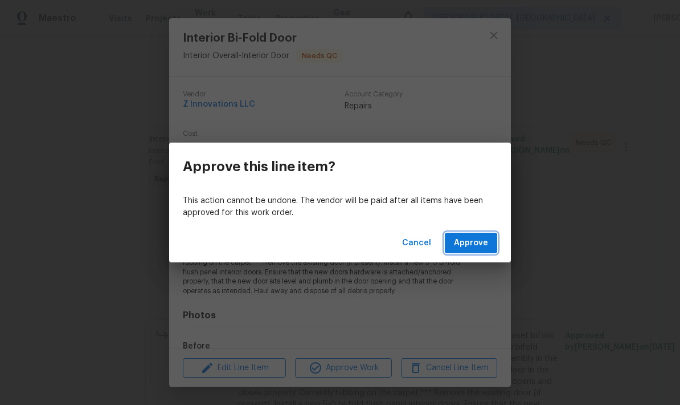
click at [474, 243] on span "Approve" at bounding box center [471, 243] width 34 height 14
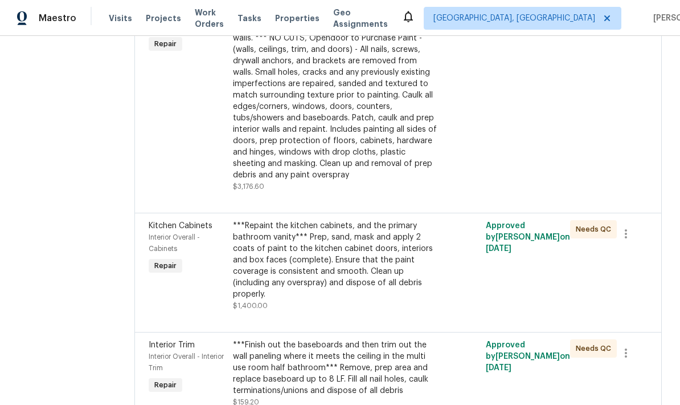
scroll to position [585, 0]
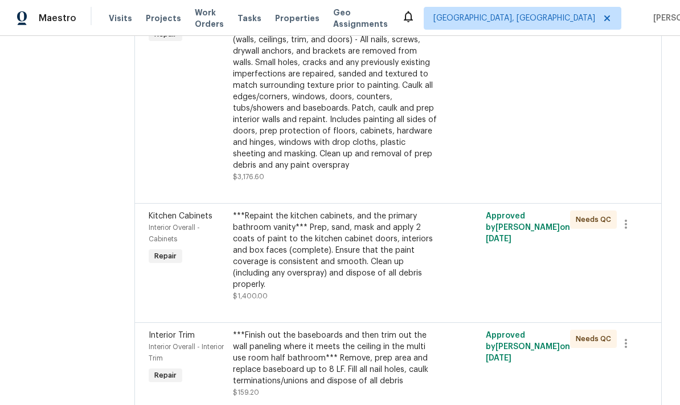
click at [361, 231] on div "***Repaint the kitchen cabinets, and the primary bathroom vanity*** Prep, sand,…" at bounding box center [335, 250] width 204 height 80
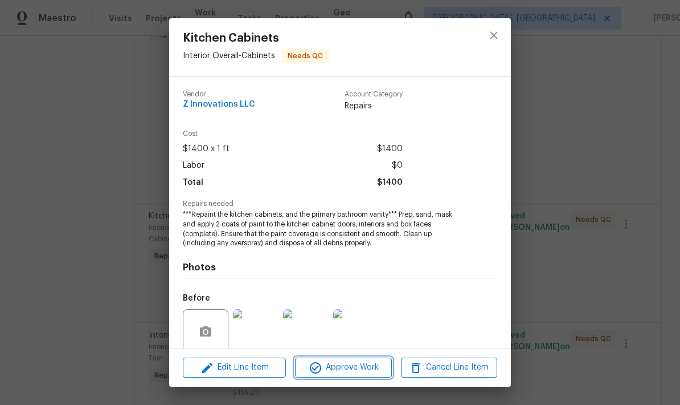
click at [369, 373] on span "Approve Work" at bounding box center [343, 367] width 89 height 14
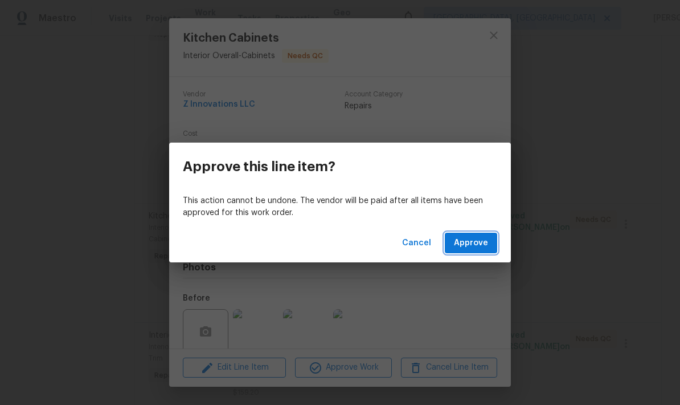
click at [475, 251] on button "Approve" at bounding box center [471, 243] width 52 height 21
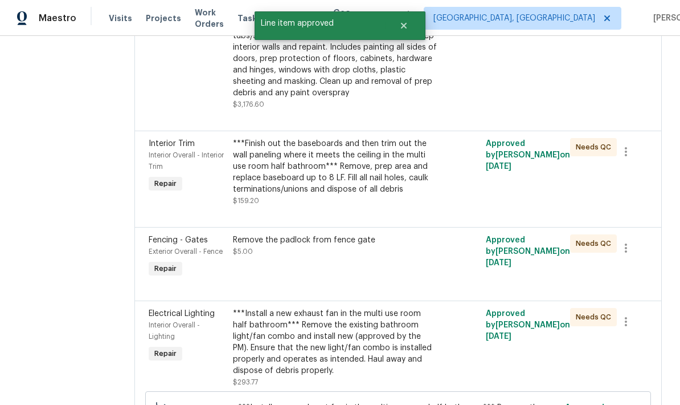
scroll to position [644, 0]
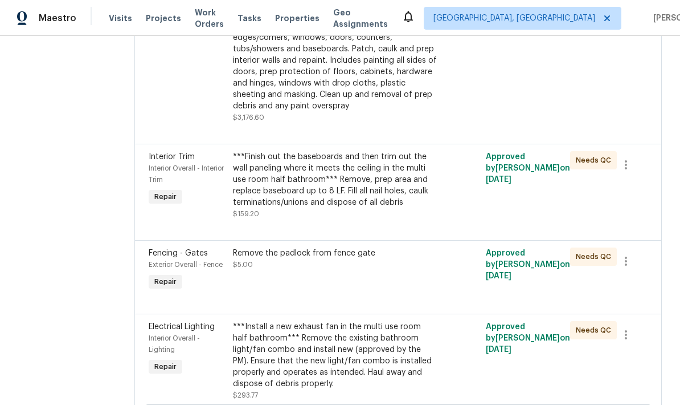
click at [356, 160] on div "***Finish out the baseboards and then trim out the wall paneling where it meets…" at bounding box center [335, 179] width 204 height 57
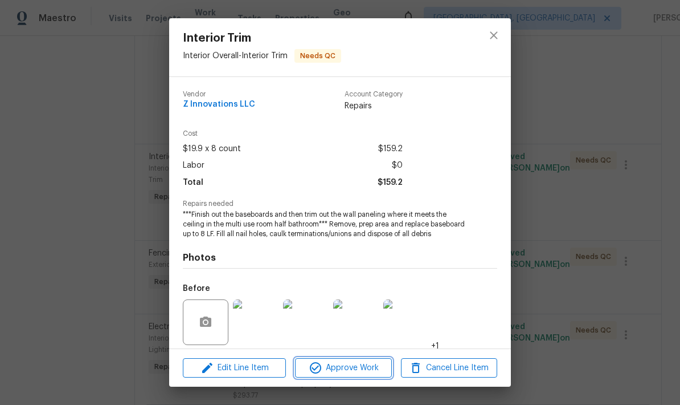
click at [372, 368] on span "Approve Work" at bounding box center [343, 368] width 89 height 14
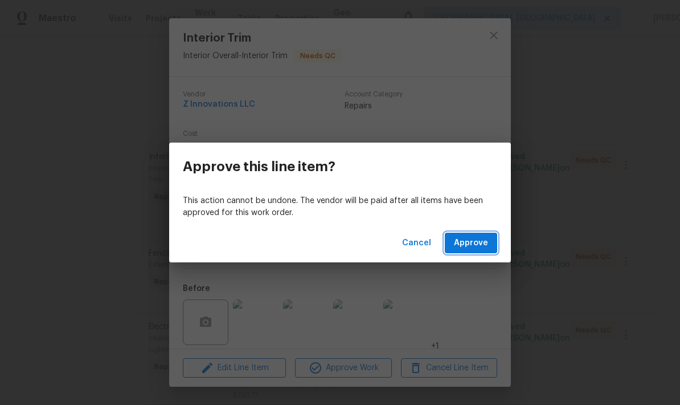
click at [479, 245] on span "Approve" at bounding box center [471, 243] width 34 height 14
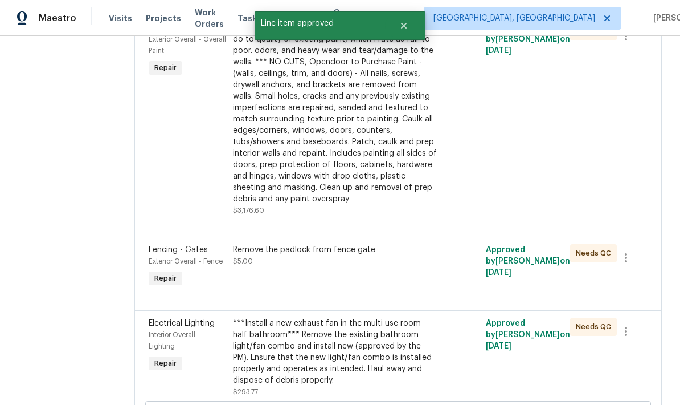
scroll to position [549, 0]
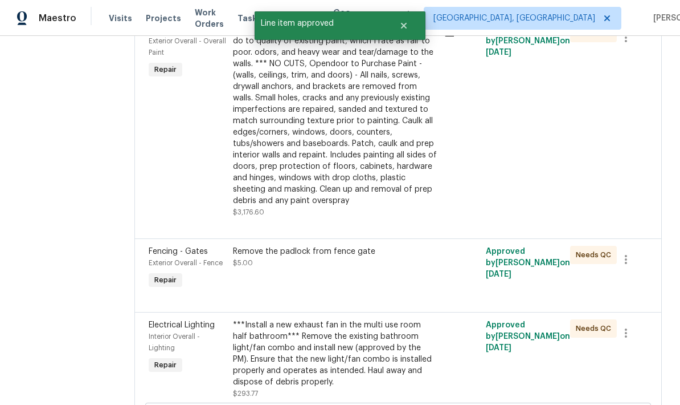
click at [331, 246] on div "Remove the padlock from fence gate" at bounding box center [335, 251] width 204 height 11
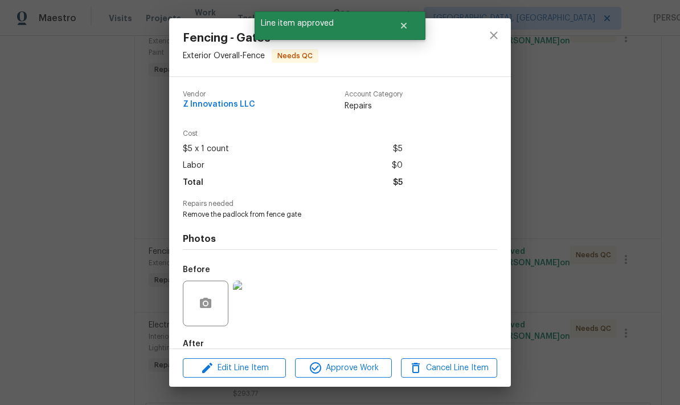
click at [268, 316] on img at bounding box center [256, 303] width 46 height 46
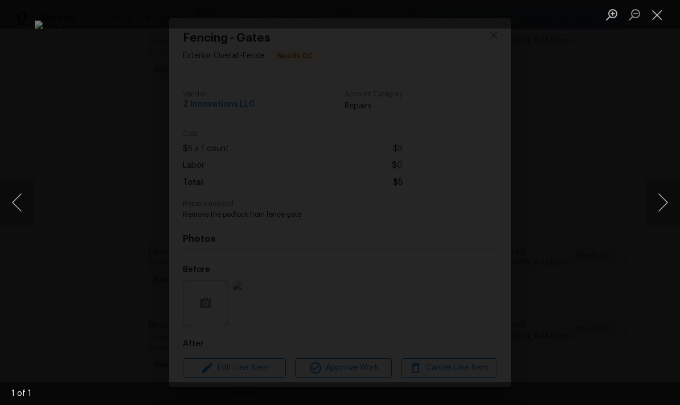
click at [664, 209] on button "Next image" at bounding box center [663, 203] width 34 height 46
click at [659, 14] on button "Close lightbox" at bounding box center [657, 15] width 23 height 20
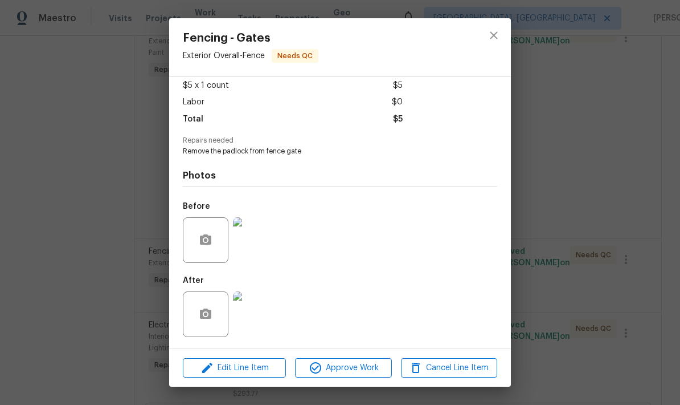
scroll to position [66, 0]
click at [353, 369] on span "Approve Work" at bounding box center [343, 368] width 89 height 14
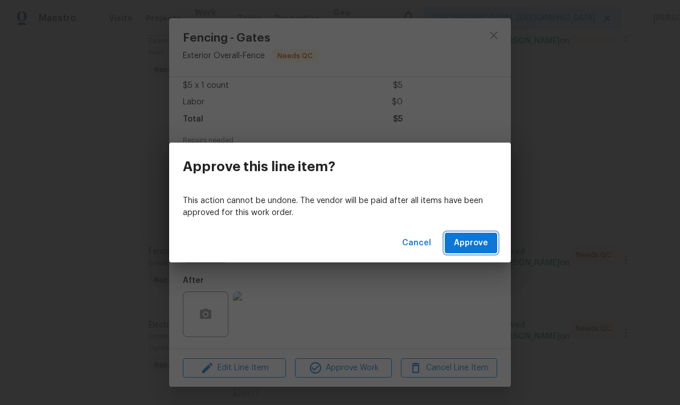
click at [486, 250] on button "Approve" at bounding box center [471, 243] width 52 height 21
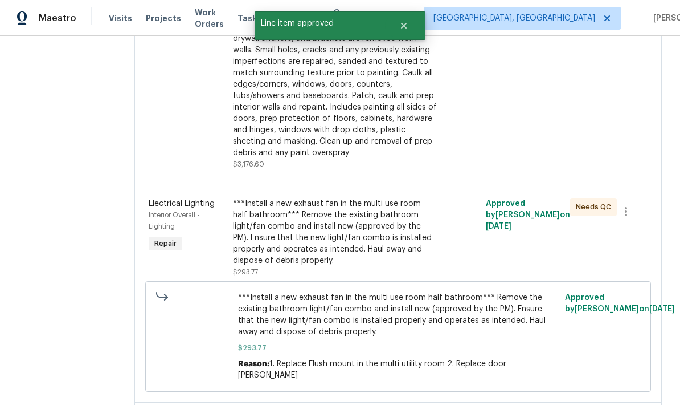
scroll to position [627, 0]
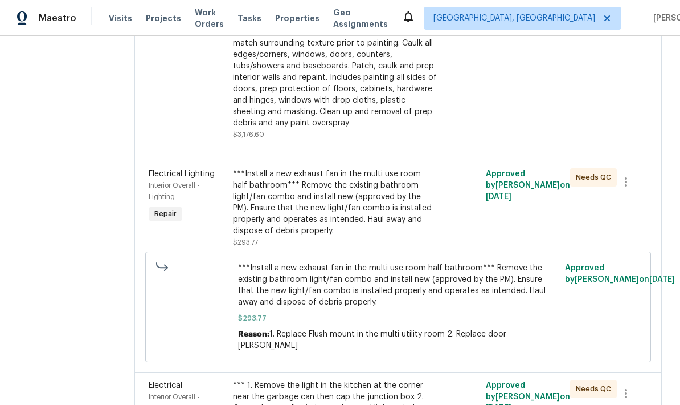
click at [346, 185] on div "***Install a new exhaust fan in the multi use room half bathroom*** Remove the …" at bounding box center [335, 202] width 204 height 68
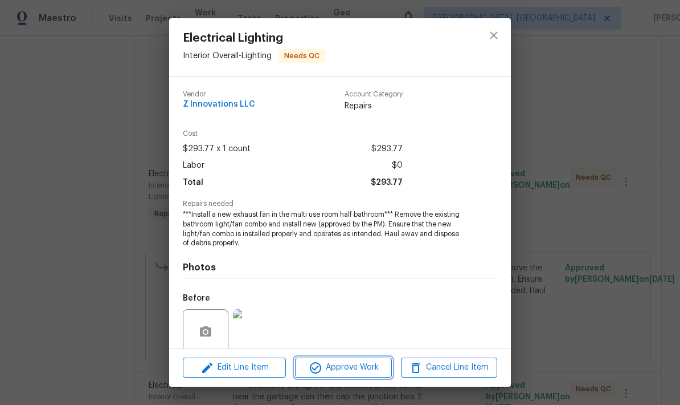
click at [373, 368] on span "Approve Work" at bounding box center [343, 367] width 89 height 14
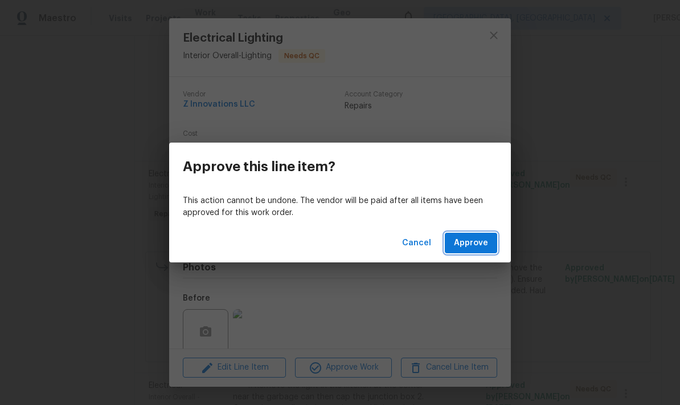
click at [482, 246] on span "Approve" at bounding box center [471, 243] width 34 height 14
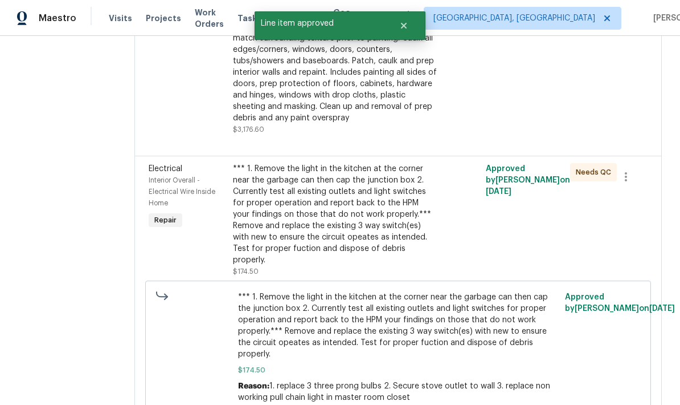
scroll to position [628, 0]
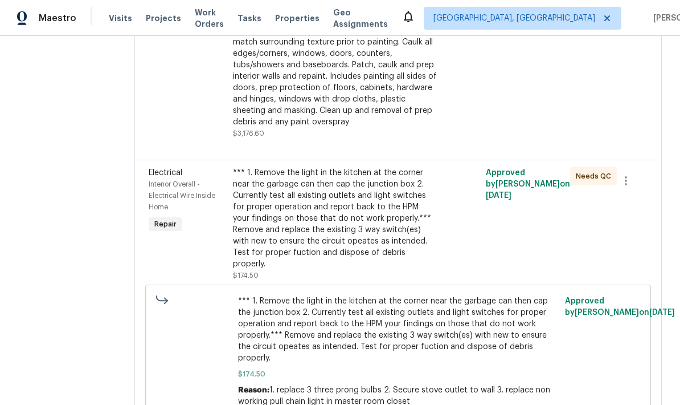
click at [356, 206] on div "*** 1. Remove the light in the kitchen at the corner near the garbage can then …" at bounding box center [335, 218] width 204 height 103
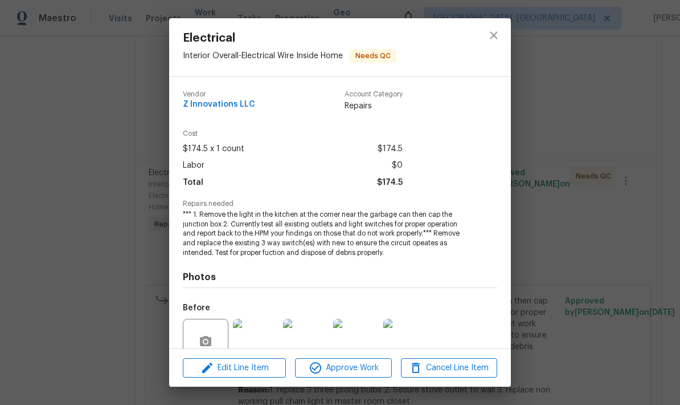
click at [362, 366] on span "Approve Work" at bounding box center [343, 368] width 89 height 14
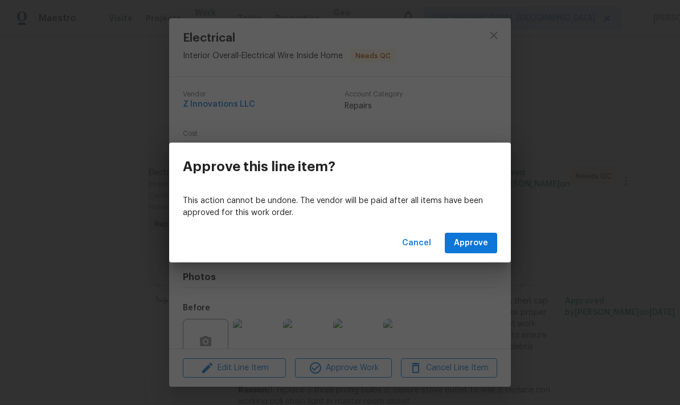
click at [487, 241] on span "Approve" at bounding box center [471, 243] width 34 height 14
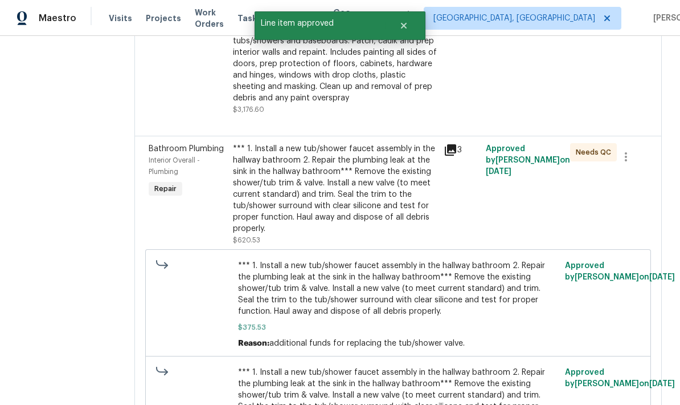
scroll to position [653, 0]
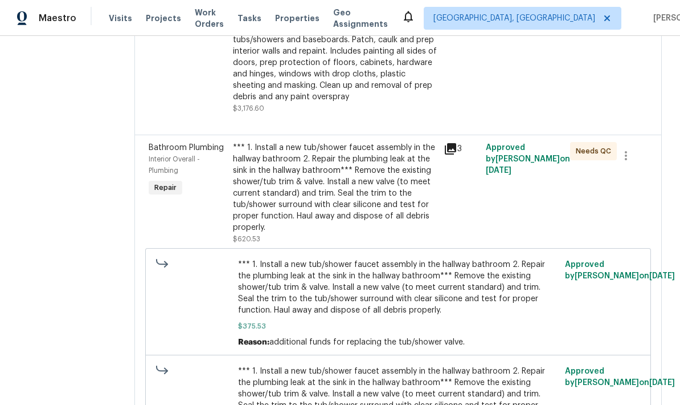
click at [369, 173] on div "*** 1. Install a new tub/shower faucet assembly in the hallway bathroom 2. Repa…" at bounding box center [335, 187] width 204 height 91
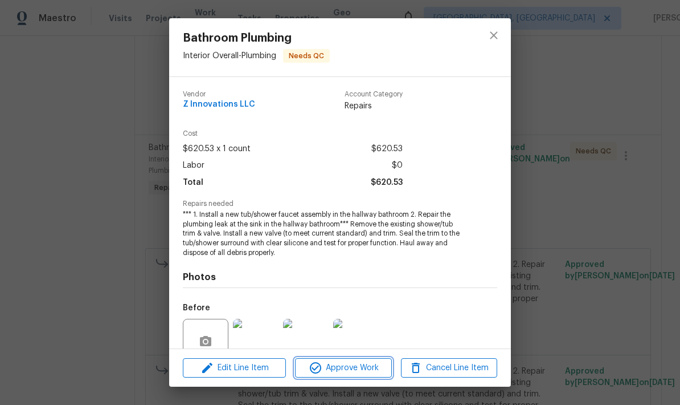
click at [376, 373] on span "Approve Work" at bounding box center [343, 368] width 89 height 14
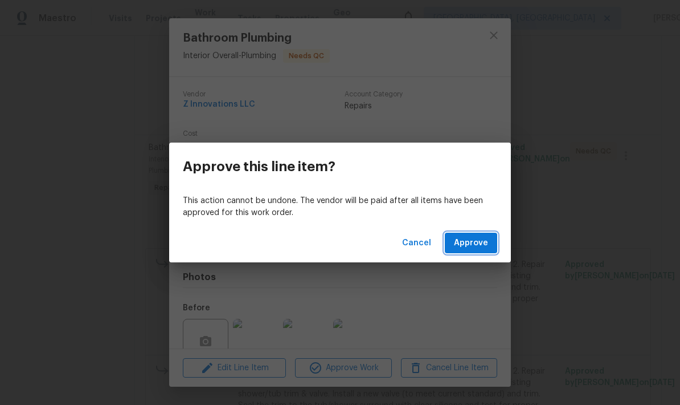
click at [487, 247] on span "Approve" at bounding box center [471, 243] width 34 height 14
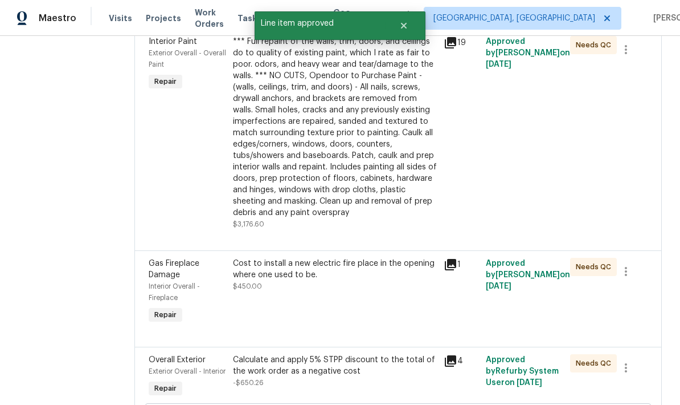
scroll to position [556, 0]
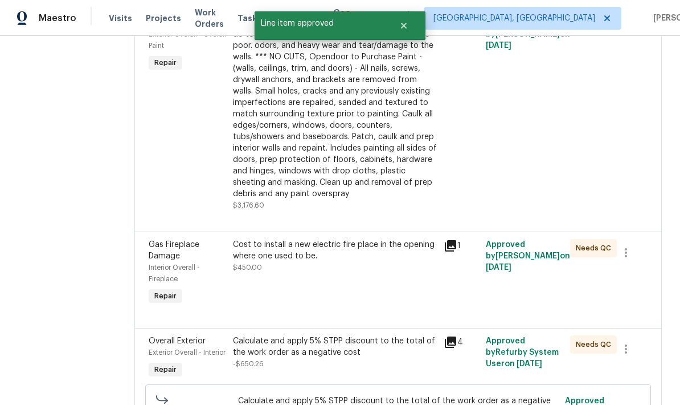
click at [318, 239] on div "Cost to install a new electric fire place in the opening where one used to be." at bounding box center [335, 250] width 204 height 23
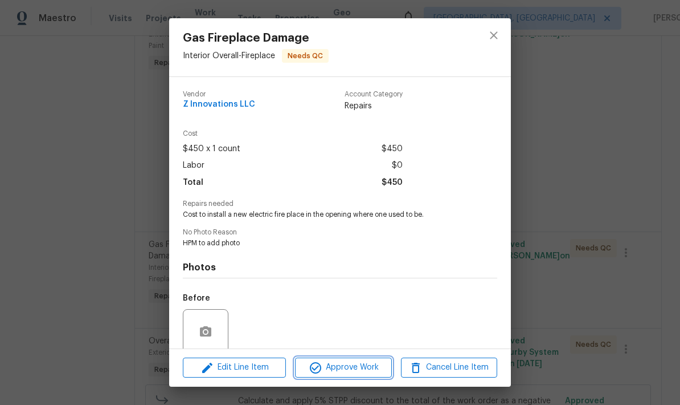
click at [378, 364] on span "Approve Work" at bounding box center [343, 367] width 89 height 14
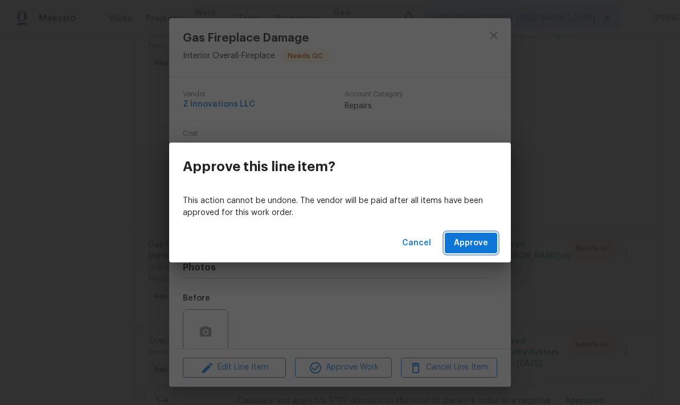
click at [479, 252] on button "Approve" at bounding box center [471, 243] width 52 height 21
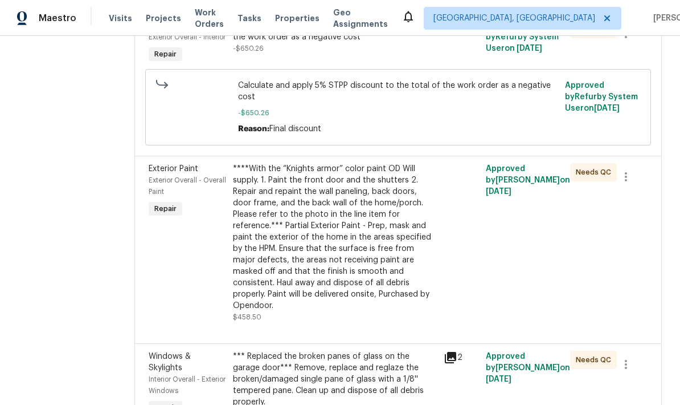
scroll to position [782, 0]
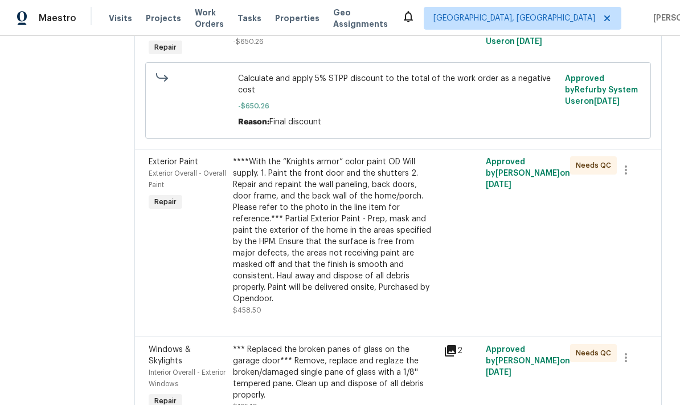
click at [373, 232] on div "****With the “Knights armor” color paint OD Will supply. 1. Paint the front doo…" at bounding box center [335, 230] width 204 height 148
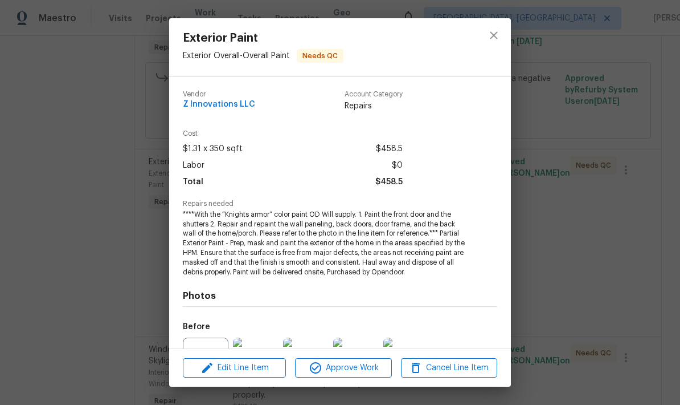
click at [372, 368] on span "Approve Work" at bounding box center [343, 368] width 89 height 14
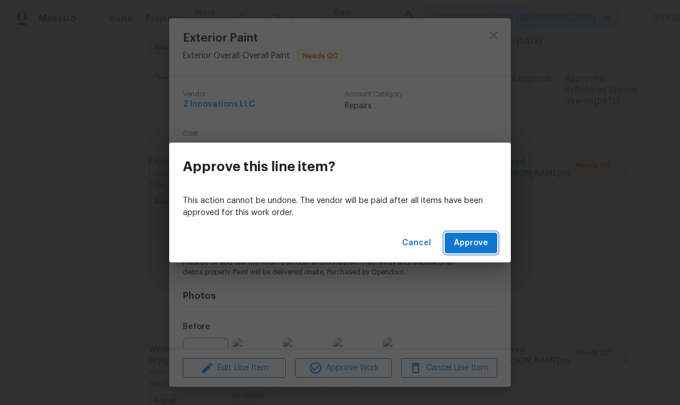
click at [475, 248] on span "Approve" at bounding box center [471, 243] width 34 height 14
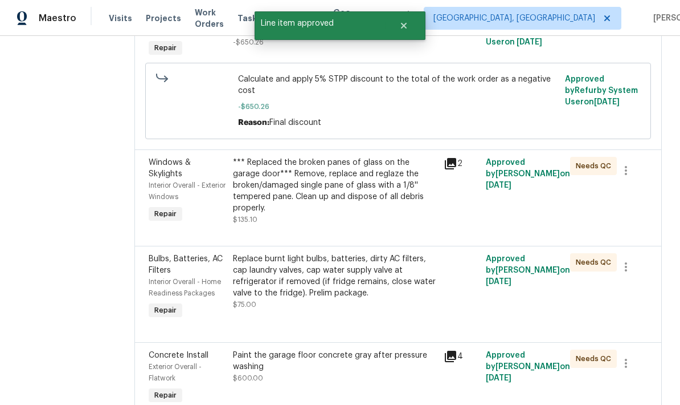
scroll to position [786, 0]
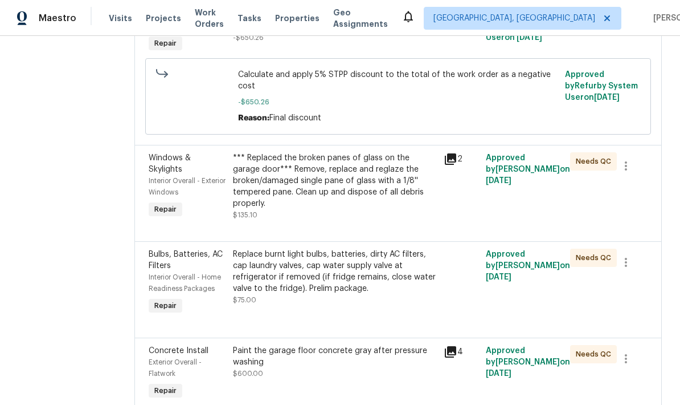
click at [328, 169] on div "*** Replaced the broken panes of glass on the garage door*** Remove, replace an…" at bounding box center [335, 180] width 204 height 57
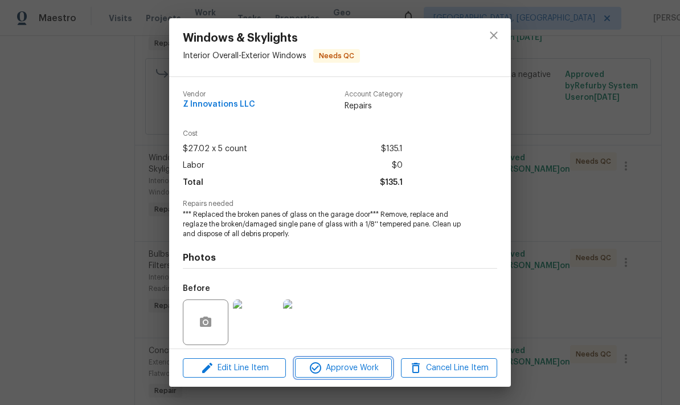
click at [364, 369] on span "Approve Work" at bounding box center [343, 368] width 89 height 14
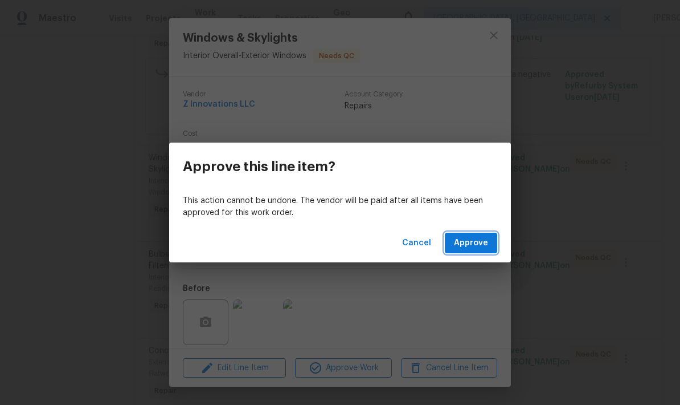
click at [486, 242] on span "Approve" at bounding box center [471, 243] width 34 height 14
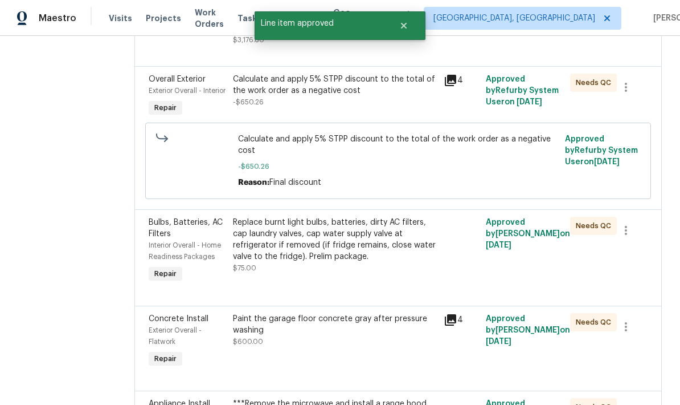
scroll to position [728, 0]
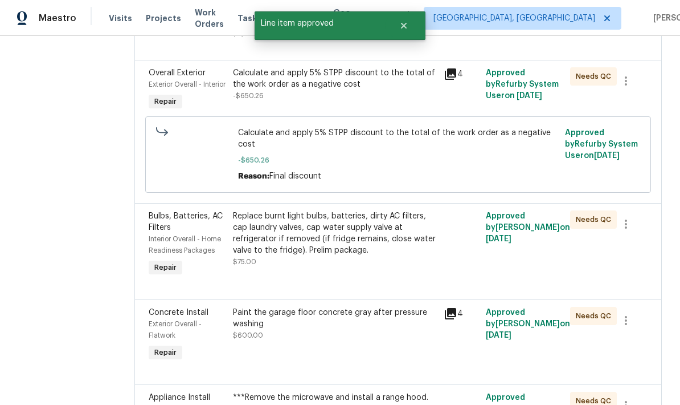
click at [344, 218] on div "Replace burnt light bulbs, batteries, dirty AC filters, cap laundry valves, cap…" at bounding box center [335, 233] width 204 height 46
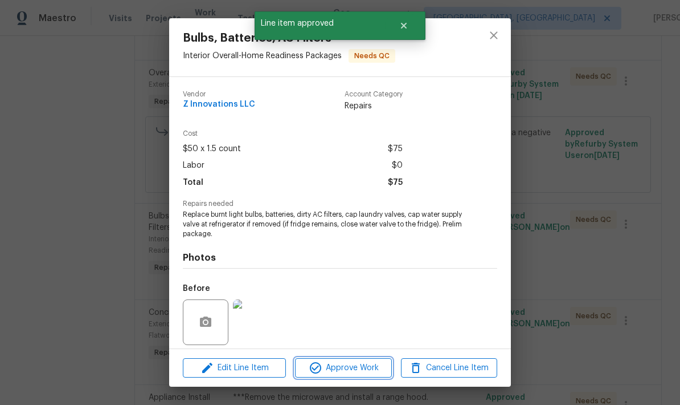
click at [344, 365] on span "Approve Work" at bounding box center [343, 368] width 89 height 14
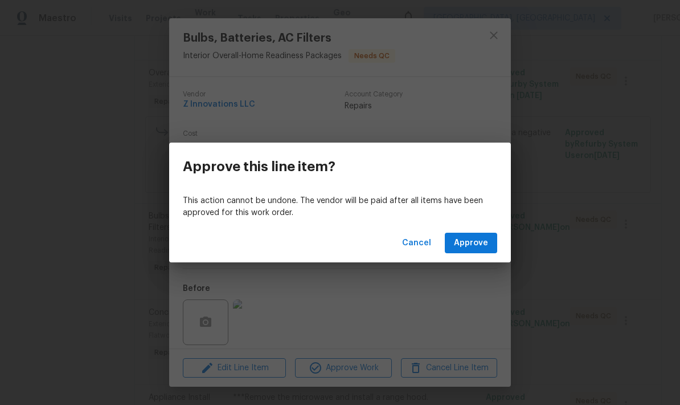
click at [476, 248] on span "Approve" at bounding box center [471, 243] width 34 height 14
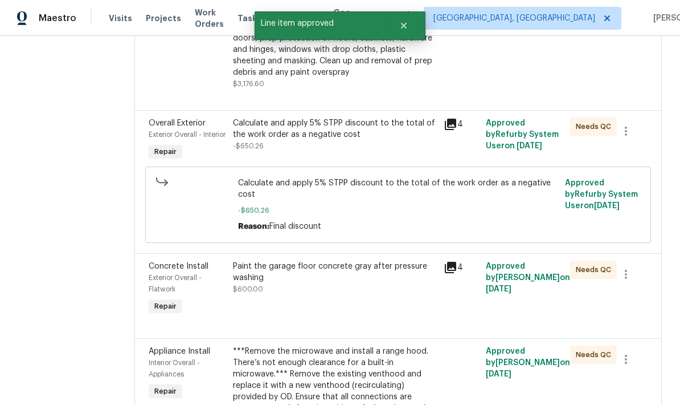
scroll to position [695, 0]
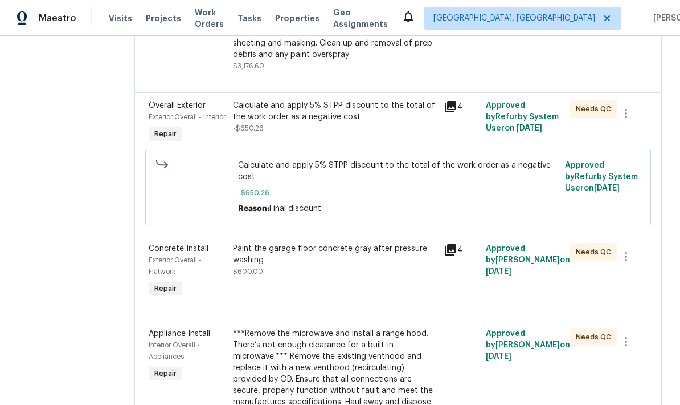
click at [252, 243] on div "Paint the garage floor concrete gray after pressure washing" at bounding box center [335, 254] width 204 height 23
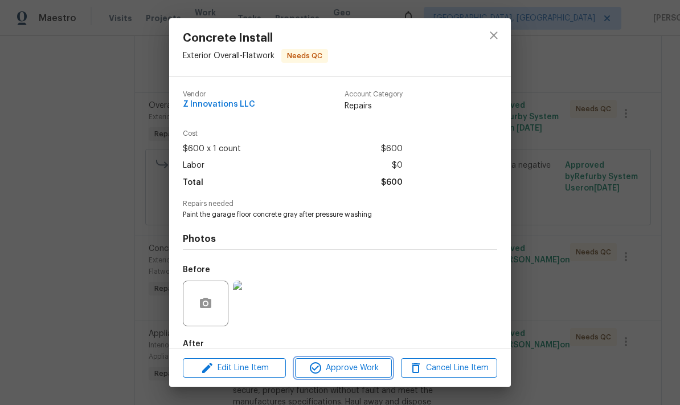
click at [362, 369] on span "Approve Work" at bounding box center [343, 368] width 89 height 14
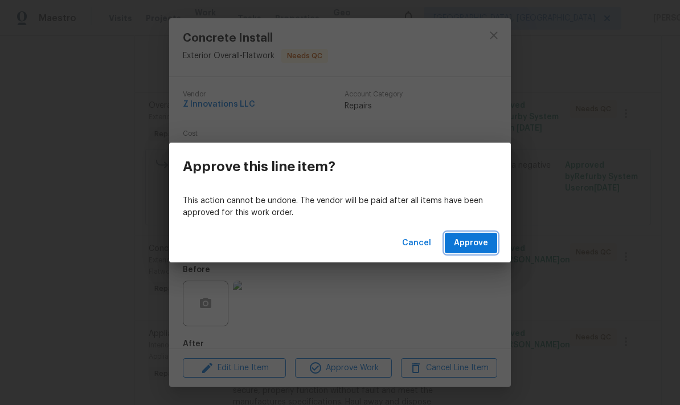
click at [470, 241] on span "Approve" at bounding box center [471, 243] width 34 height 14
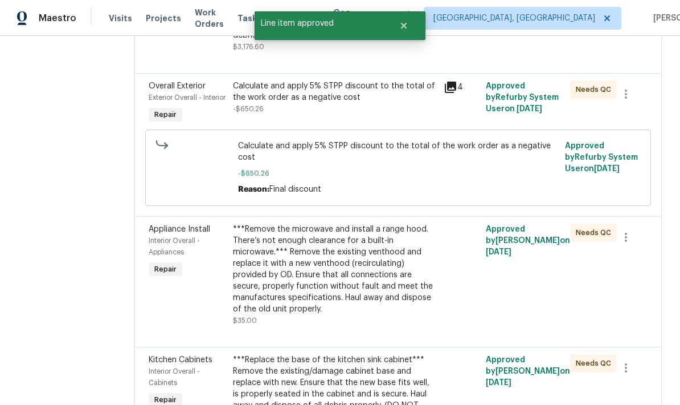
scroll to position [704, 0]
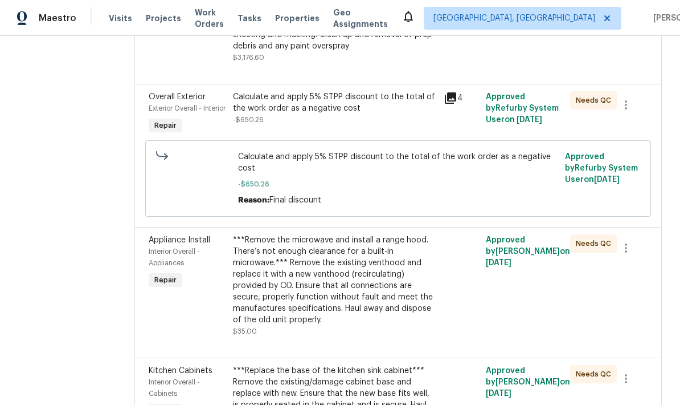
click at [354, 278] on div "***Remove the microwave and install a range hood. There’s not enough clearance …" at bounding box center [335, 279] width 204 height 91
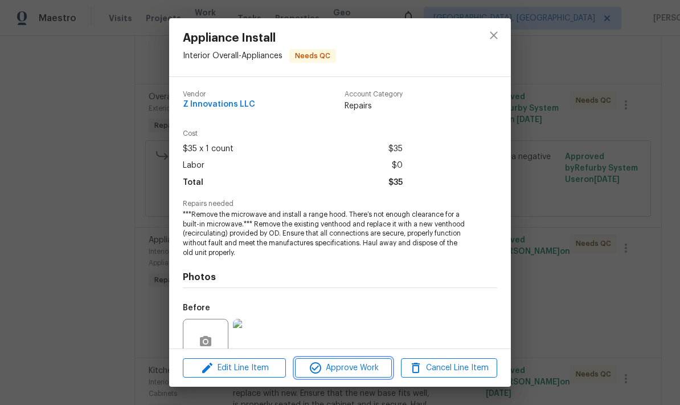
click at [352, 369] on span "Approve Work" at bounding box center [343, 368] width 89 height 14
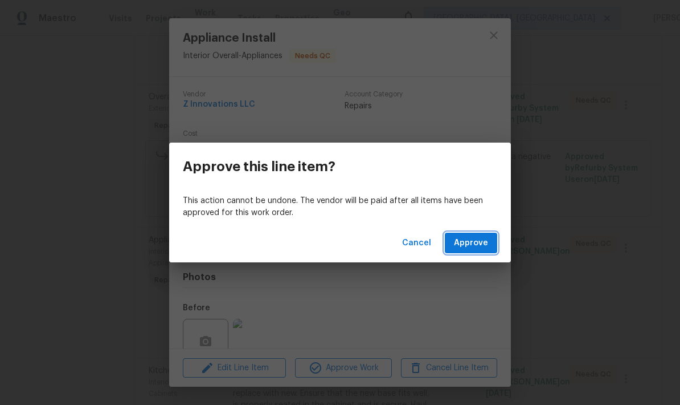
click at [477, 248] on span "Approve" at bounding box center [471, 243] width 34 height 14
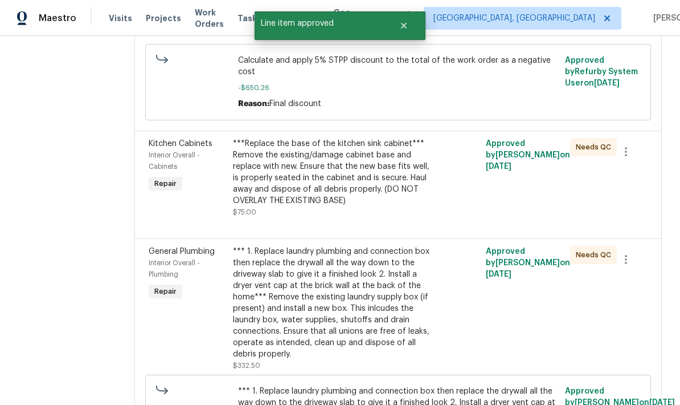
scroll to position [801, 0]
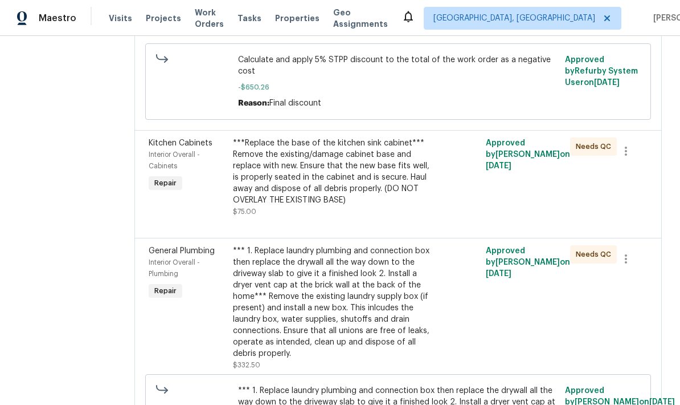
click at [362, 154] on div "***Replace the base of the kitchen sink cabinet*** Remove the existing/damage c…" at bounding box center [335, 171] width 204 height 68
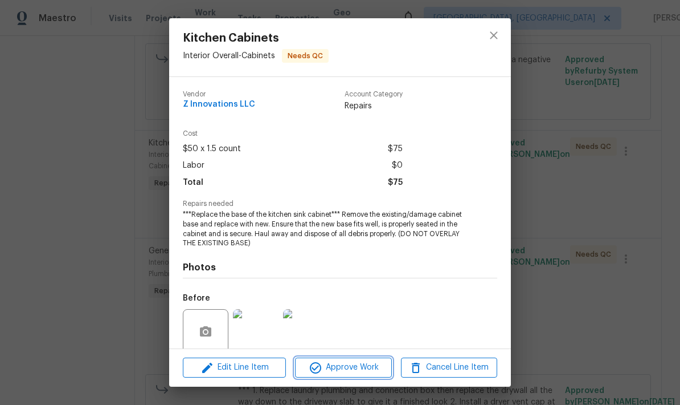
click at [358, 366] on span "Approve Work" at bounding box center [343, 367] width 89 height 14
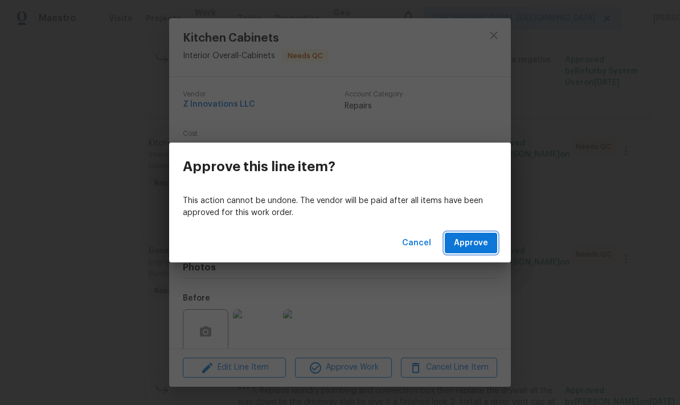
click at [472, 248] on span "Approve" at bounding box center [471, 243] width 34 height 14
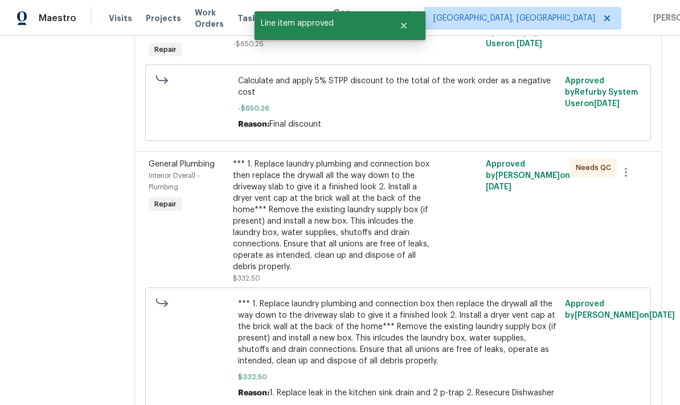
scroll to position [780, 0]
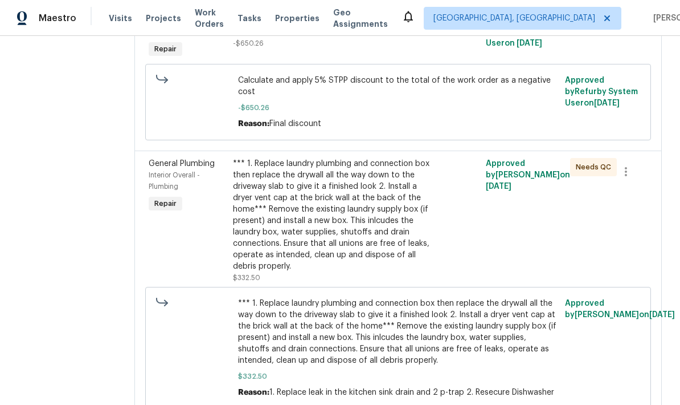
click at [350, 214] on div "*** 1. Replace laundry plumbing and connection box then replace the drywall all…" at bounding box center [335, 215] width 204 height 114
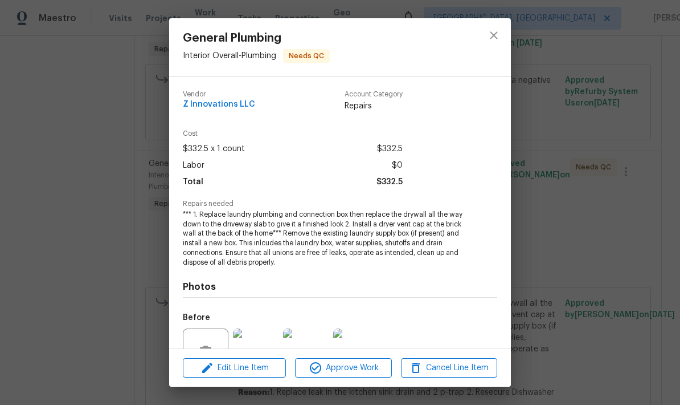
click at [369, 370] on span "Approve Work" at bounding box center [343, 368] width 89 height 14
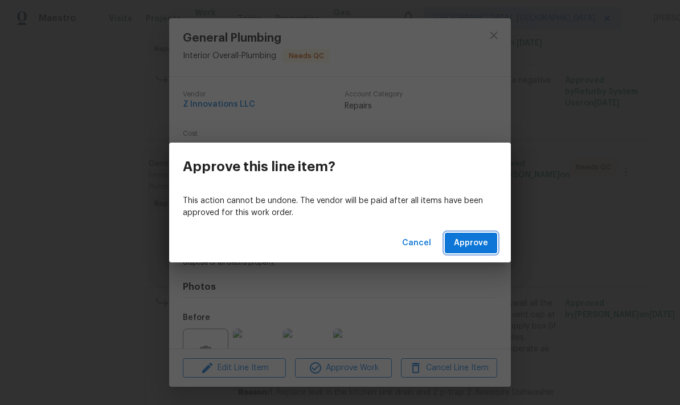
click at [475, 250] on button "Approve" at bounding box center [471, 243] width 52 height 21
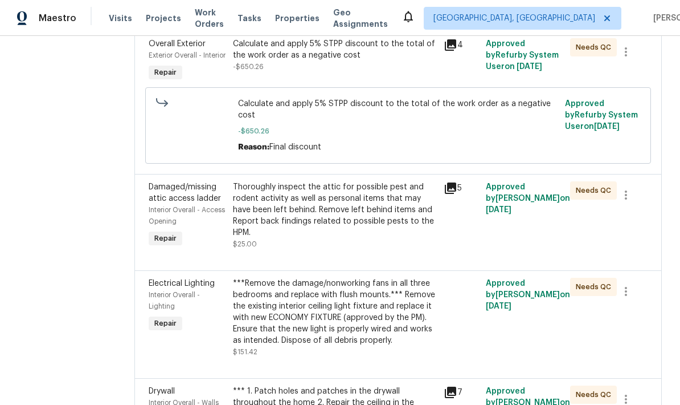
scroll to position [762, 0]
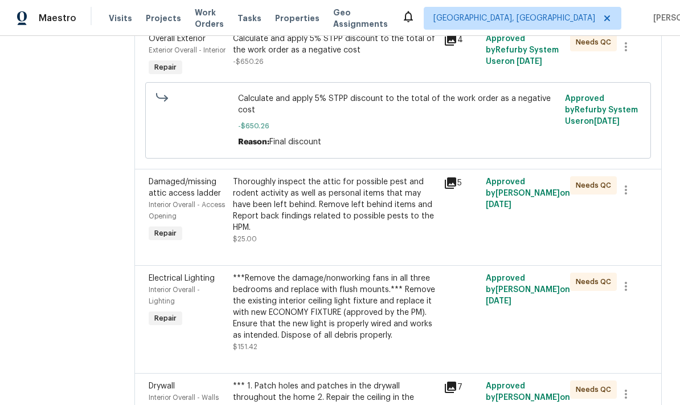
click at [340, 191] on div "Thoroughly inspect the attic for possible pest and rodent activity as well as p…" at bounding box center [335, 204] width 204 height 57
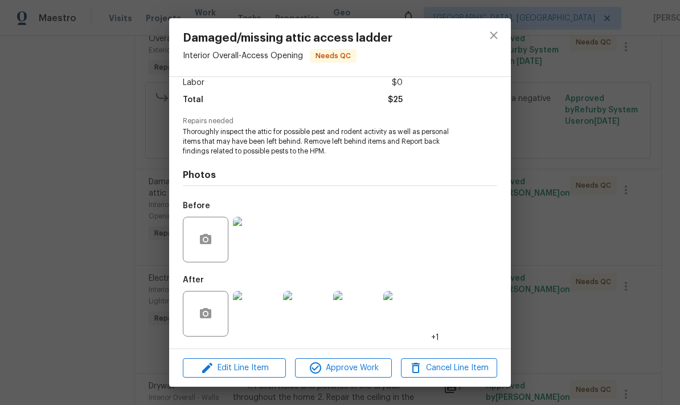
scroll to position [84, 0]
click at [378, 370] on span "Approve Work" at bounding box center [343, 368] width 89 height 14
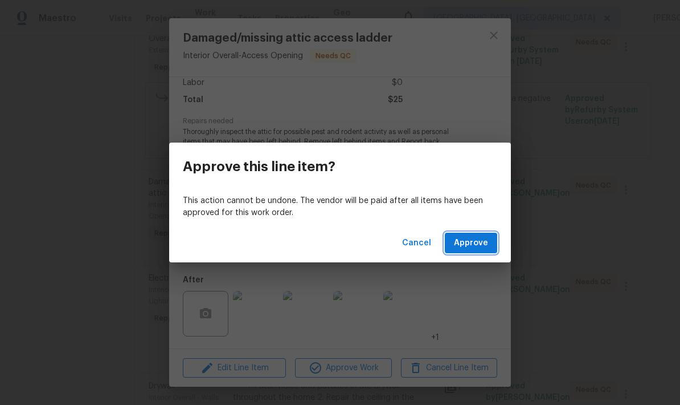
click at [469, 248] on span "Approve" at bounding box center [471, 243] width 34 height 14
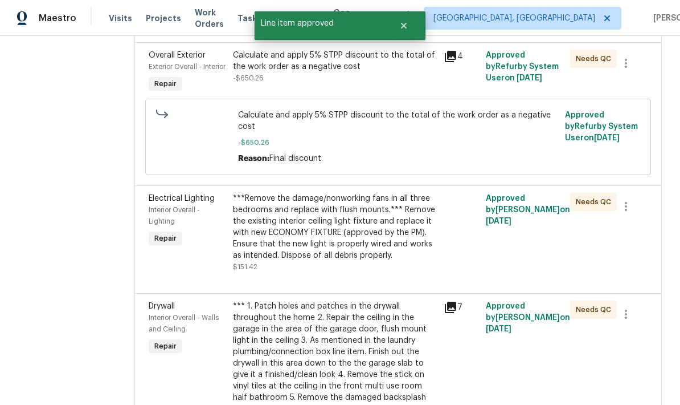
scroll to position [747, 0]
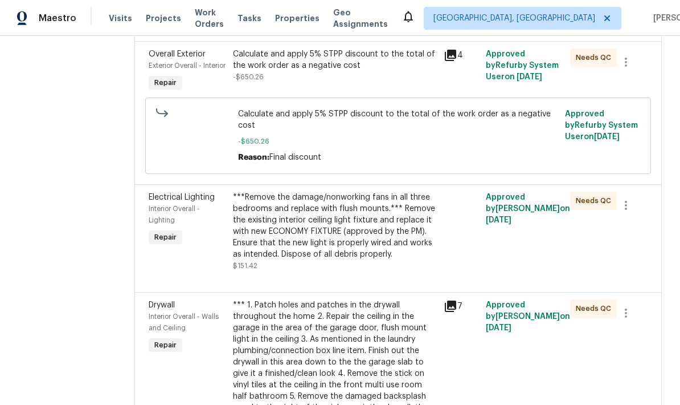
click at [349, 219] on div "***Remove the damage/nonworking fans in all three bedrooms and replace with flu…" at bounding box center [335, 225] width 204 height 68
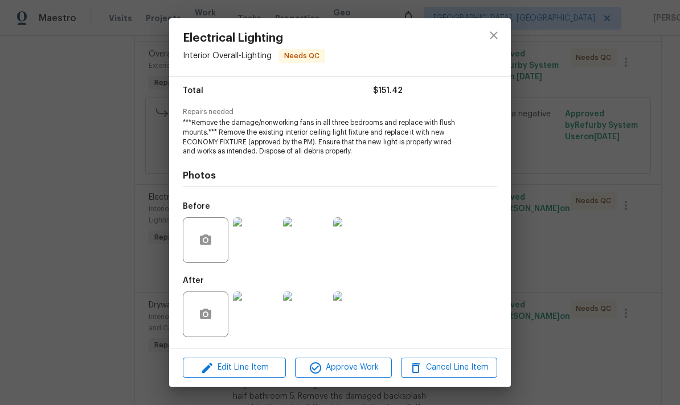
scroll to position [93, 0]
click at [376, 369] on span "Approve Work" at bounding box center [343, 367] width 89 height 14
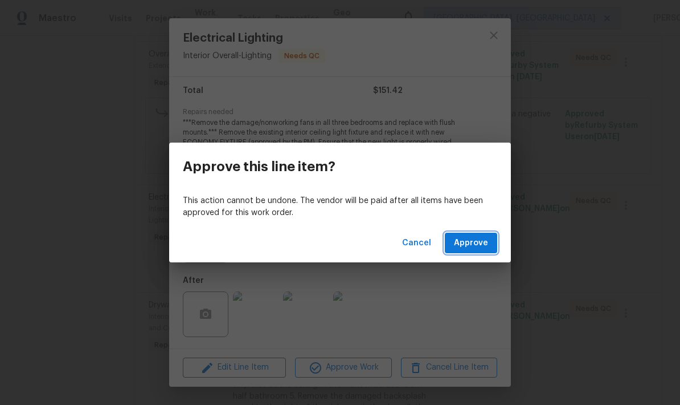
click at [487, 250] on button "Approve" at bounding box center [471, 243] width 52 height 21
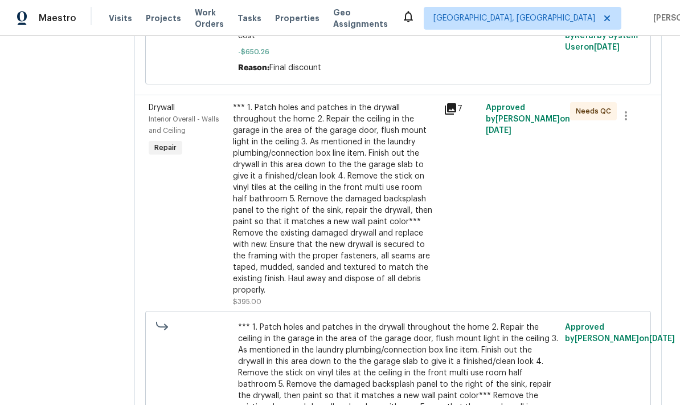
scroll to position [837, 0]
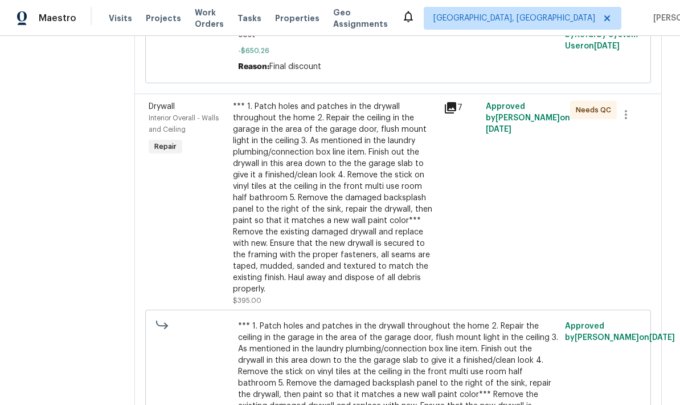
click at [335, 206] on div "*** 1. Patch holes and patches in the drywall throughout the home 2. Repair the…" at bounding box center [335, 198] width 204 height 194
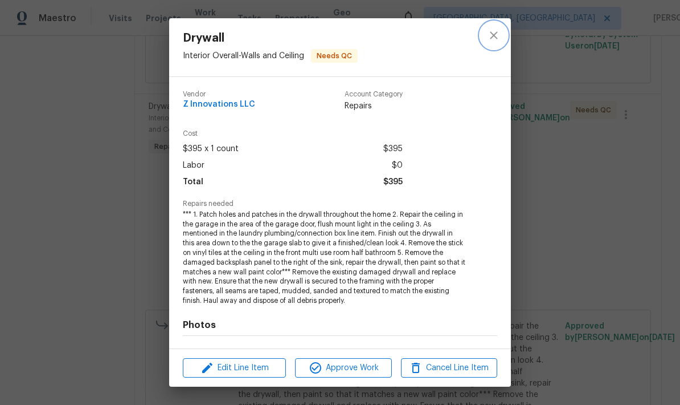
click at [496, 36] on icon "close" at bounding box center [494, 35] width 14 height 14
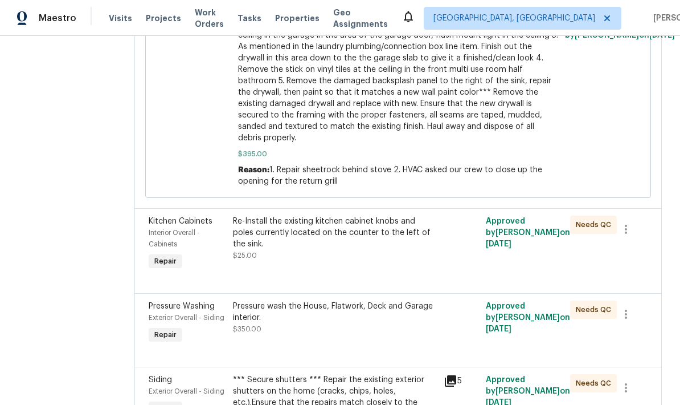
scroll to position [1140, 0]
click at [343, 215] on div "Re-Install the existing kitchen cabinet knobs and poles currently located on th…" at bounding box center [335, 232] width 204 height 34
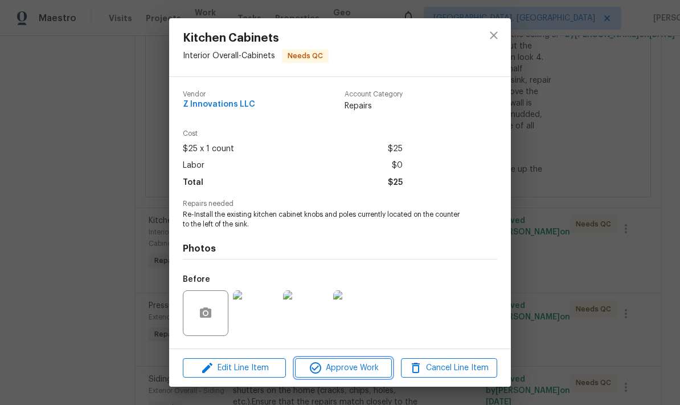
click at [366, 367] on span "Approve Work" at bounding box center [343, 368] width 89 height 14
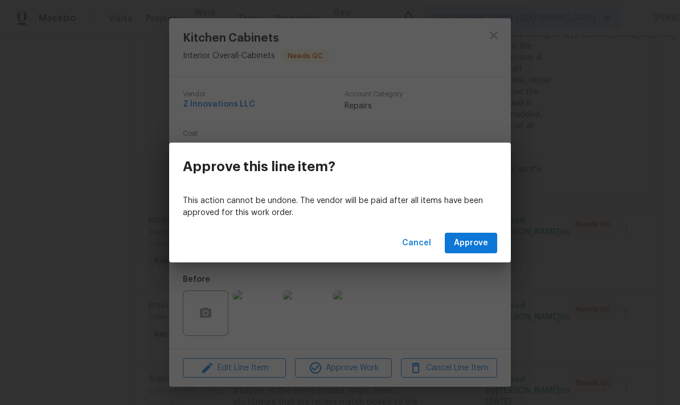
click at [484, 245] on span "Approve" at bounding box center [471, 243] width 34 height 14
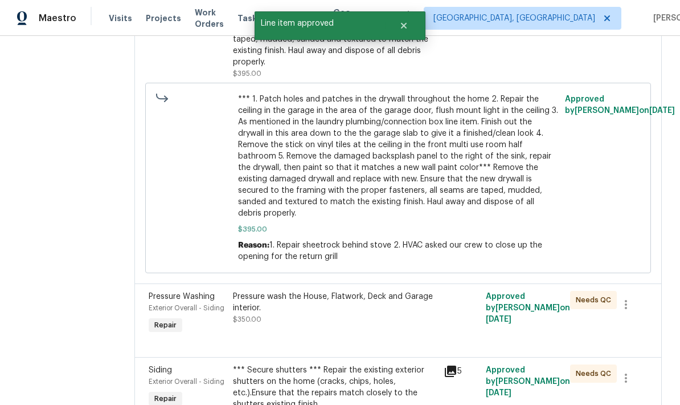
scroll to position [1114, 0]
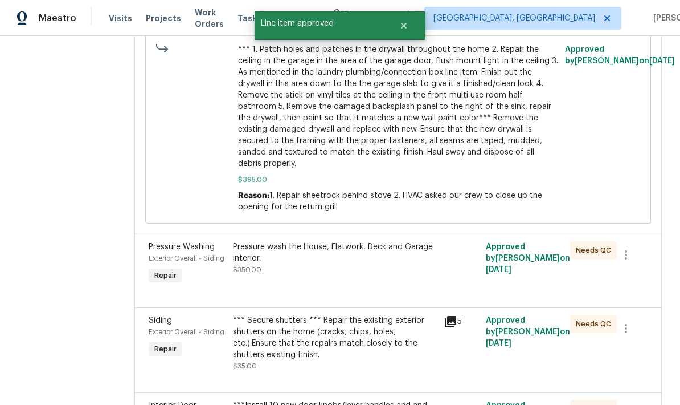
click at [347, 241] on div "Pressure wash the House, Flatwork, Deck and Garage interior." at bounding box center [335, 252] width 204 height 23
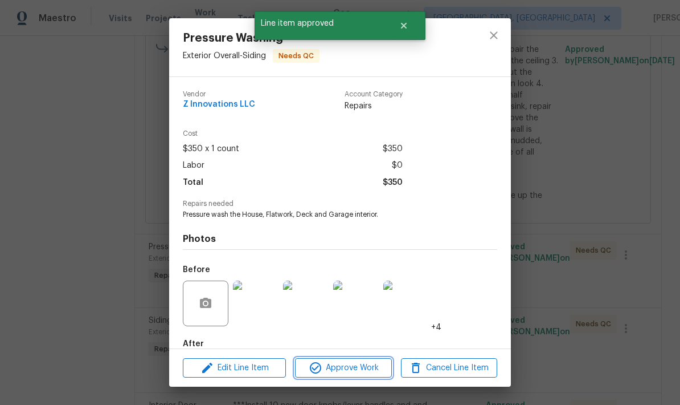
click at [373, 369] on span "Approve Work" at bounding box center [343, 368] width 89 height 14
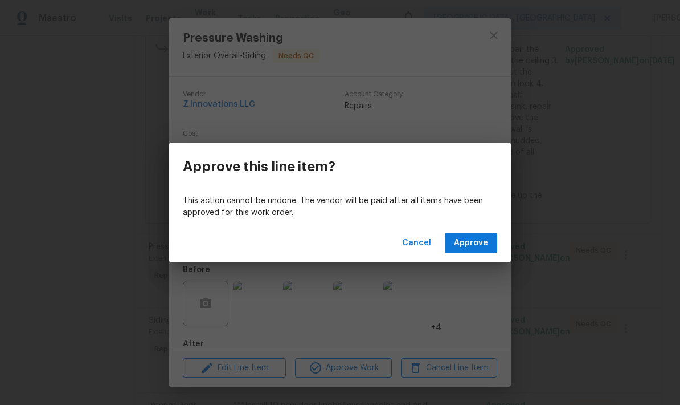
click at [475, 252] on button "Approve" at bounding box center [471, 243] width 52 height 21
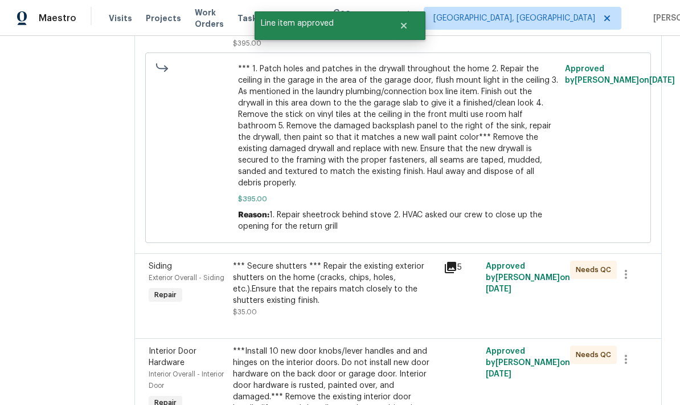
scroll to position [1100, 0]
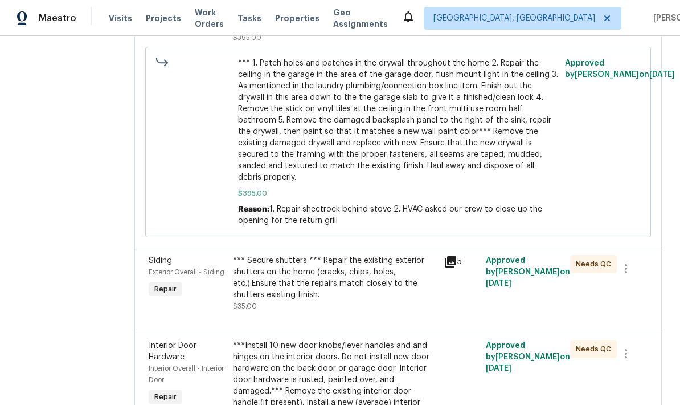
click at [364, 255] on div "*** Secure shutters *** Repair the existing exterior shutters on the home (crac…" at bounding box center [335, 278] width 204 height 46
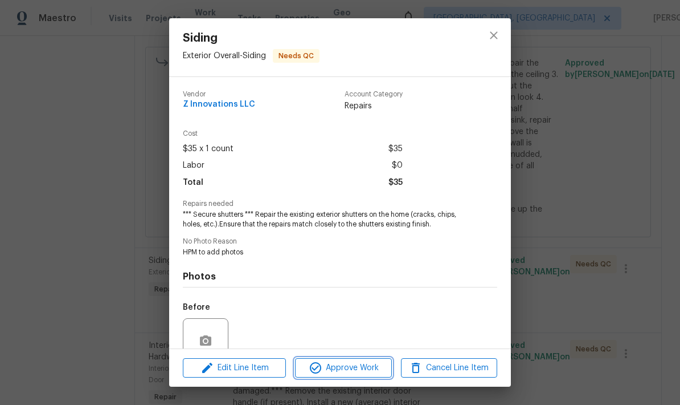
click at [368, 373] on span "Approve Work" at bounding box center [343, 368] width 89 height 14
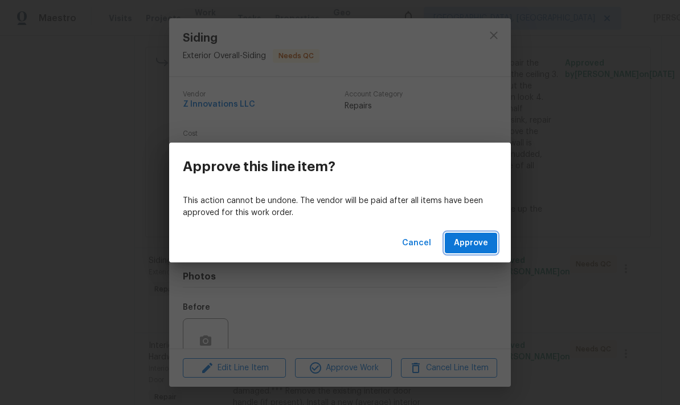
click at [482, 238] on span "Approve" at bounding box center [471, 243] width 34 height 14
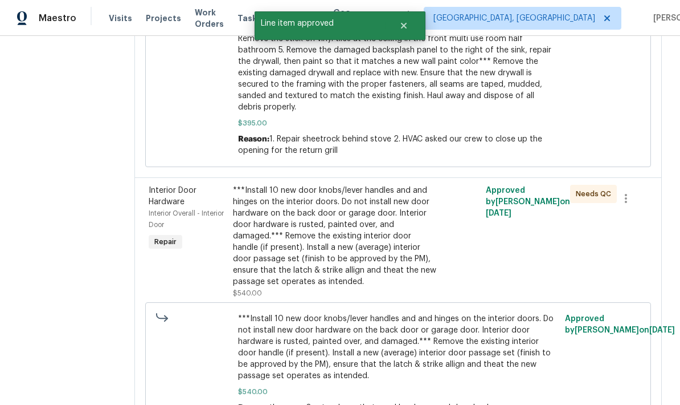
scroll to position [1165, 0]
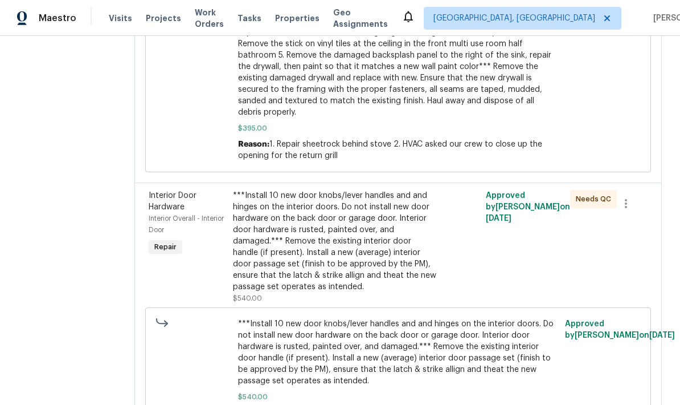
click at [349, 211] on div "***Install 10 new door knobs/lever handles and and hinges on the interior doors…" at bounding box center [335, 241] width 204 height 103
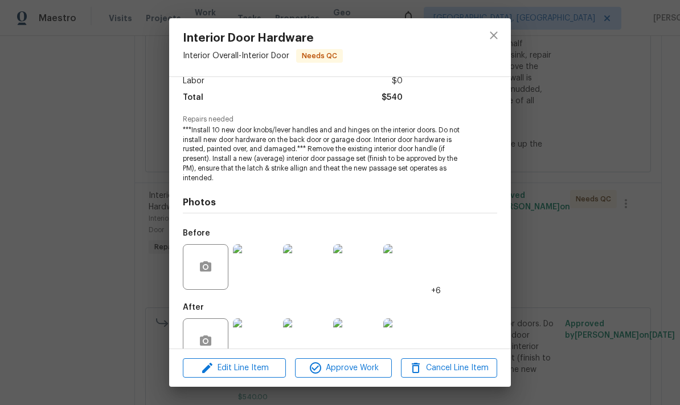
scroll to position [101, 0]
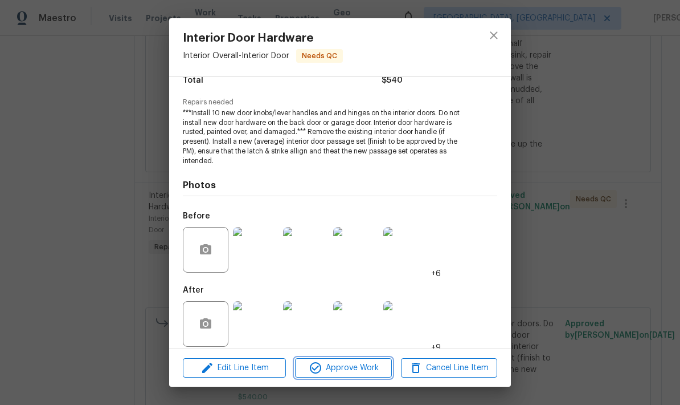
click at [376, 374] on button "Approve Work" at bounding box center [343, 368] width 96 height 20
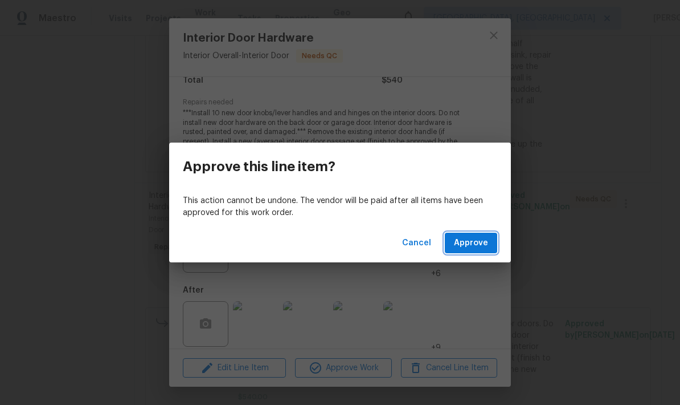
click at [480, 248] on span "Approve" at bounding box center [471, 243] width 34 height 14
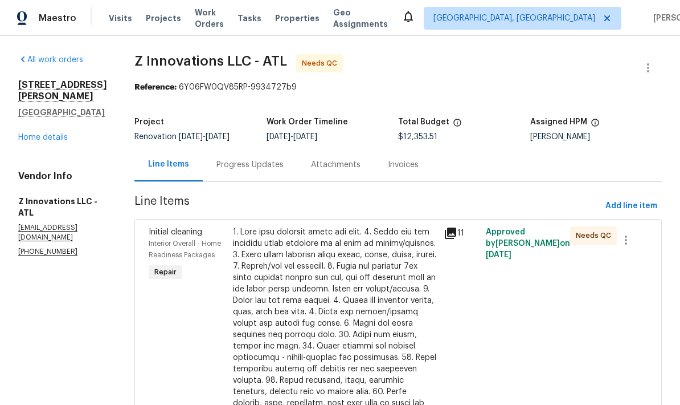
scroll to position [0, 0]
click at [55, 133] on link "Home details" at bounding box center [43, 137] width 50 height 8
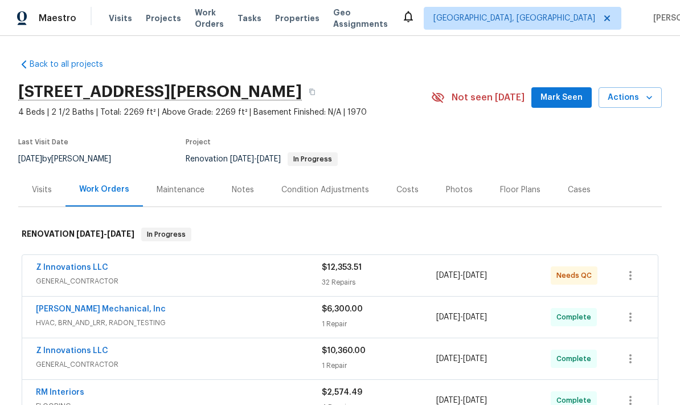
click at [244, 187] on div "Notes" at bounding box center [243, 189] width 22 height 11
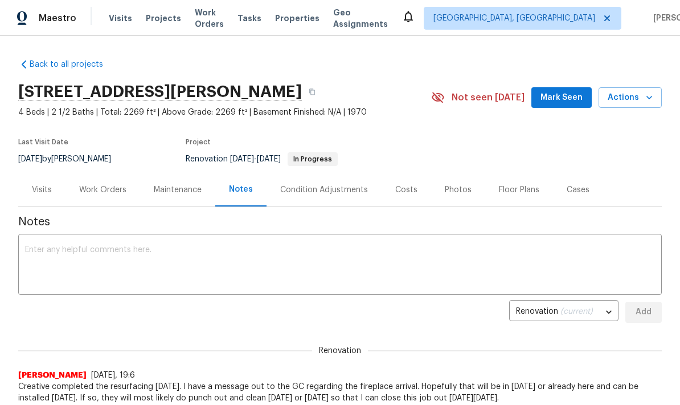
click at [135, 248] on textarea at bounding box center [340, 266] width 630 height 40
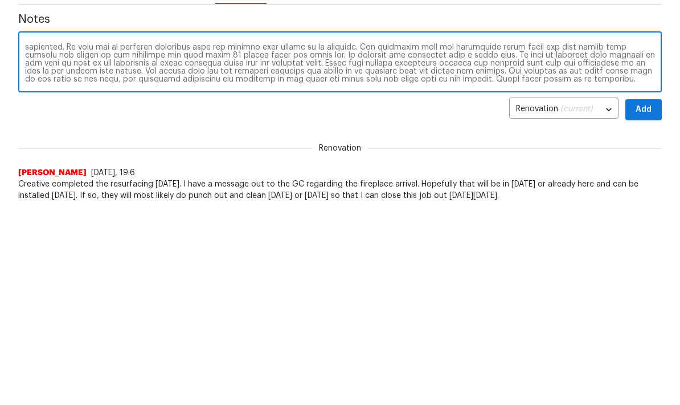
scroll to position [32, 0]
click at [122, 246] on textarea at bounding box center [340, 266] width 630 height 40
click at [478, 246] on textarea at bounding box center [340, 266] width 630 height 40
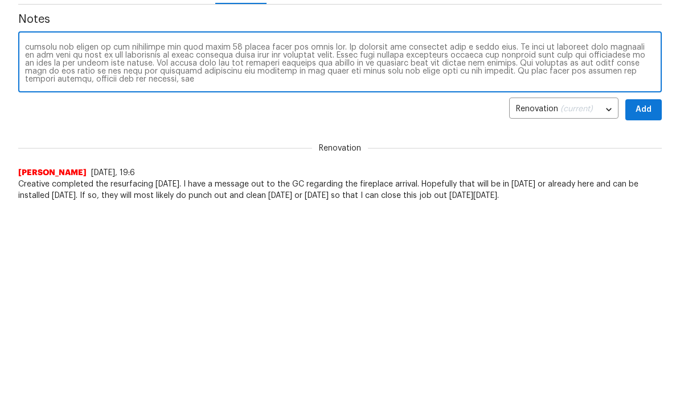
scroll to position [40, 0]
click at [512, 246] on textarea at bounding box center [340, 266] width 630 height 40
click at [642, 246] on textarea at bounding box center [340, 266] width 630 height 40
click at [39, 246] on textarea at bounding box center [340, 266] width 630 height 40
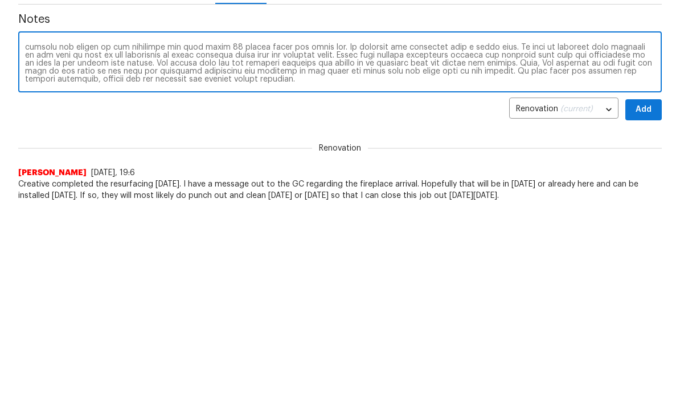
click at [288, 246] on textarea at bounding box center [340, 266] width 630 height 40
type textarea "Went by to QC this job today, as well as to perform the external set up. Extern…"
click at [651, 305] on span "Add" at bounding box center [644, 312] width 18 height 14
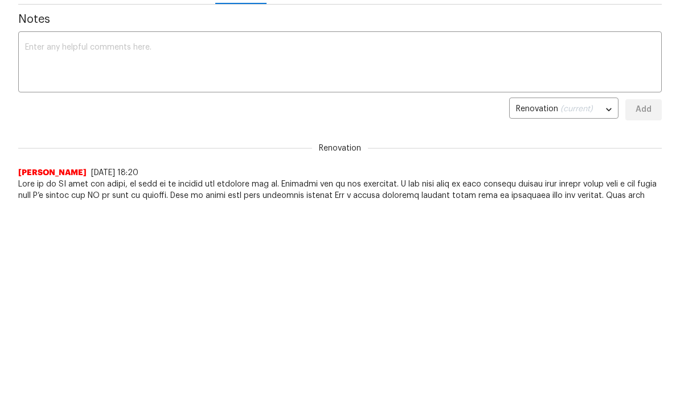
scroll to position [0, 0]
click at [637, 218] on span at bounding box center [340, 235] width 644 height 114
click at [603, 202] on html "Maestro Visits Projects Work Orders Tasks Properties Geo Assignments Albuquerqu…" at bounding box center [340, 0] width 680 height 405
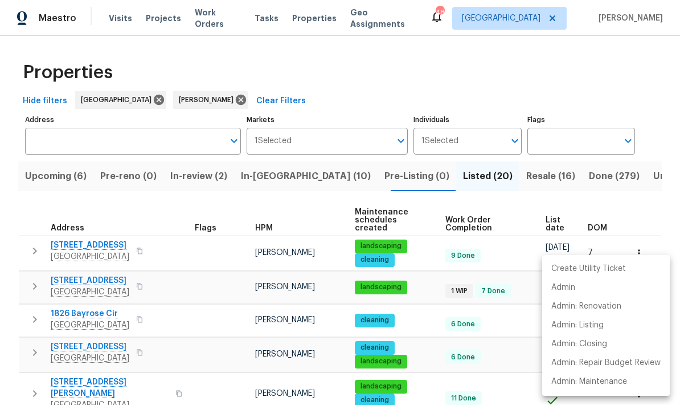
scroll to position [338, 0]
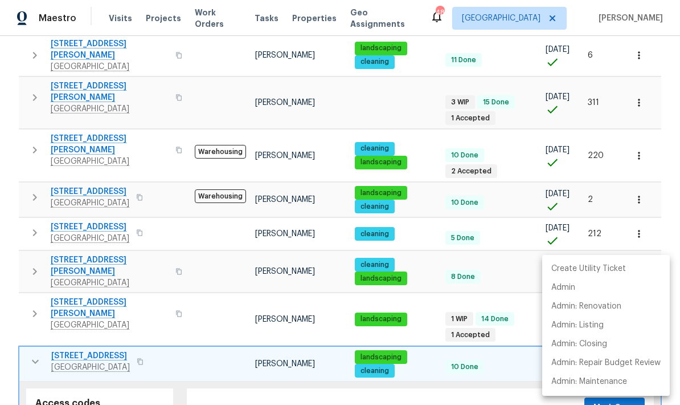
click at [39, 293] on div at bounding box center [340, 202] width 680 height 405
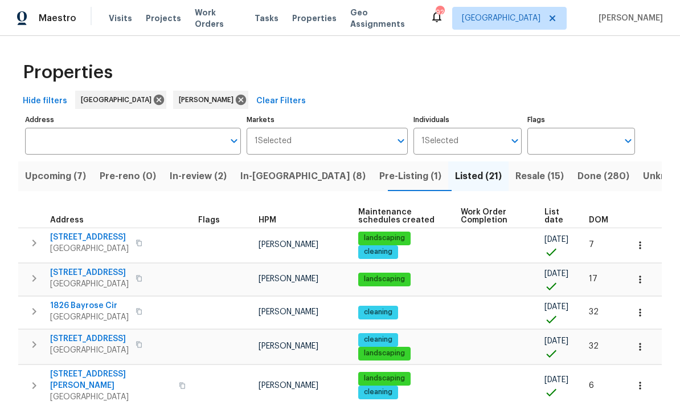
click at [286, 177] on span "In-[GEOGRAPHIC_DATA] (8)" at bounding box center [303, 176] width 125 height 16
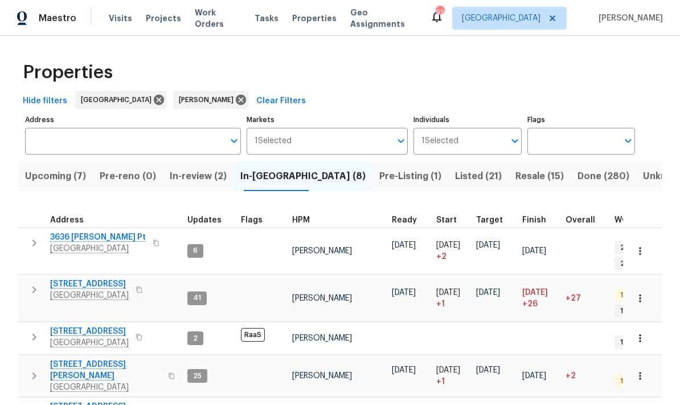
scroll to position [9, 0]
click at [644, 370] on icon "button" at bounding box center [640, 375] width 11 height 11
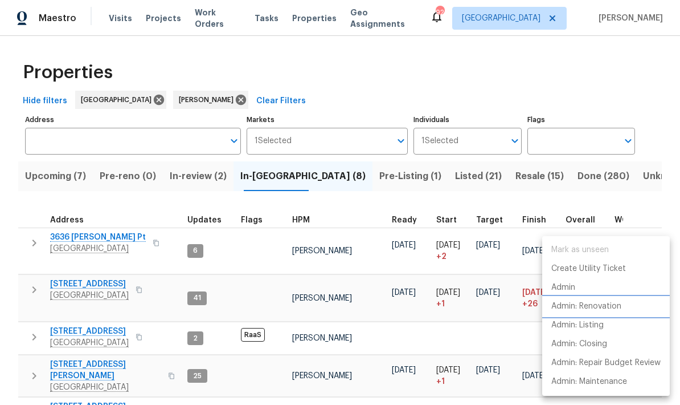
click at [600, 309] on p "Admin: Renovation" at bounding box center [587, 306] width 70 height 12
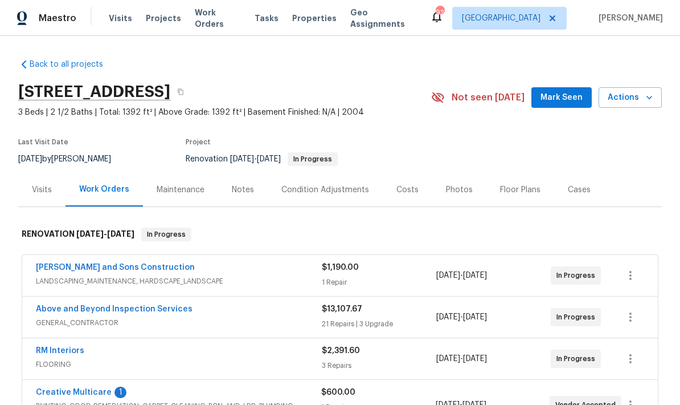
click at [241, 186] on div "Notes" at bounding box center [243, 189] width 22 height 11
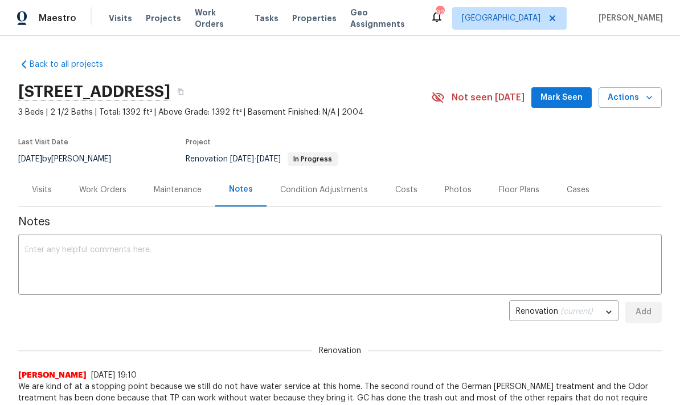
click at [132, 249] on textarea at bounding box center [340, 266] width 630 height 40
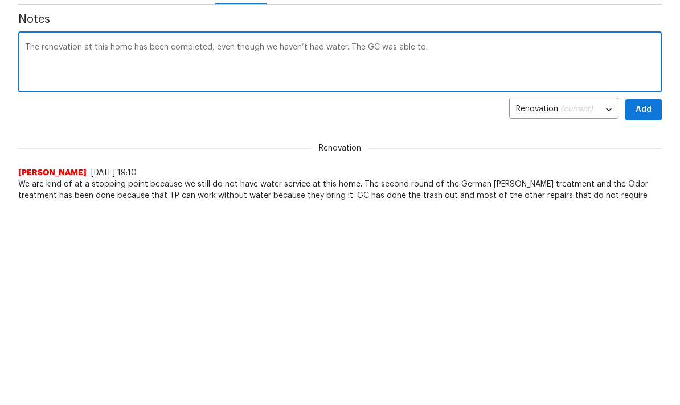
click at [362, 246] on textarea "The renovation at this home has been completed, even though we haven’t had wate…" at bounding box center [340, 266] width 630 height 40
click at [601, 246] on textarea "The renovation at this home has been completed, even though we haven’t had wate…" at bounding box center [340, 266] width 630 height 40
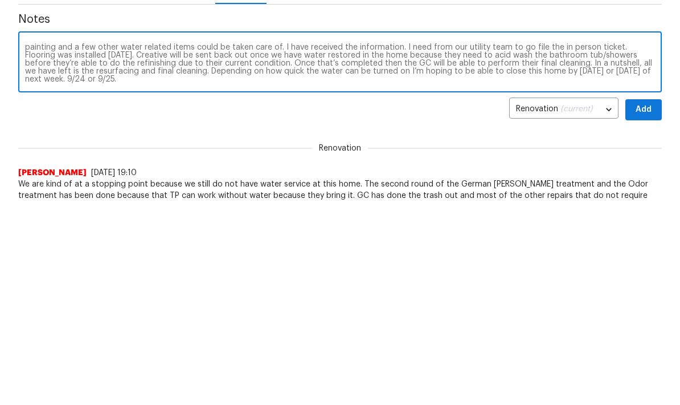
scroll to position [8, 0]
click at [43, 246] on textarea "The renovation at this home has been completed, even though we haven’t had wate…" at bounding box center [340, 266] width 630 height 40
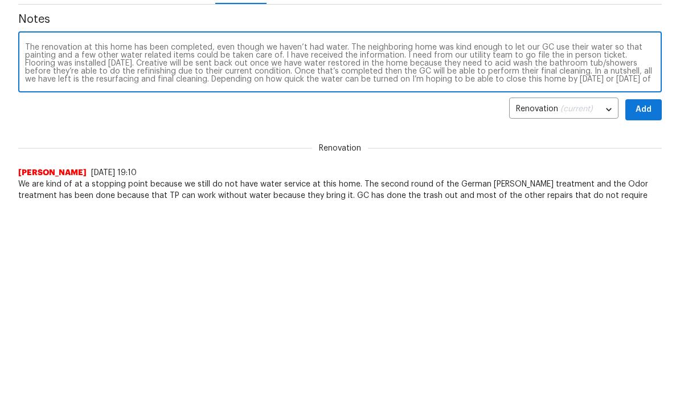
scroll to position [0, 0]
click at [165, 246] on textarea "The renovation at this home has been completed, even though we haven’t had wate…" at bounding box center [340, 266] width 630 height 40
click at [203, 246] on textarea "The renovation at this home has been completed, even though we haven’t had wate…" at bounding box center [340, 266] width 630 height 40
click at [415, 246] on textarea "The renovation at this home has been completed besides the resurfacing work and…" at bounding box center [340, 266] width 630 height 40
click at [414, 246] on textarea "The renovation at this home has been completed besides the resurfacing work and…" at bounding box center [340, 266] width 630 height 40
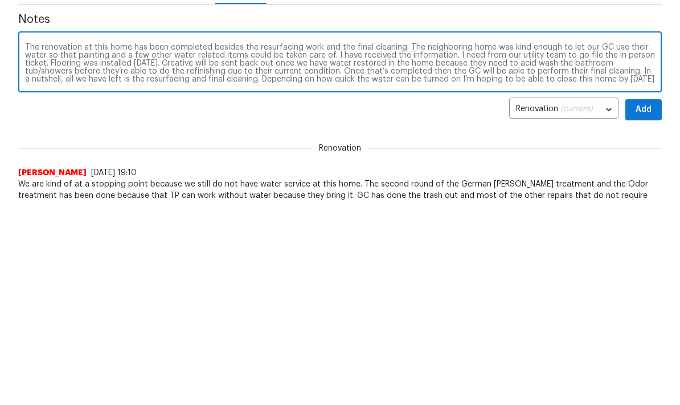
click at [26, 246] on textarea "The renovation at this home has been completed besides the resurfacing work and…" at bounding box center [340, 266] width 630 height 40
click at [26, 237] on div "The renovation at this home has been completed besides the resurfacing work and…" at bounding box center [340, 266] width 644 height 58
click at [46, 237] on div "The renovation at this home has been completed besides the resurfacing work and…" at bounding box center [340, 266] width 644 height 58
click at [28, 246] on textarea "The renovation at this home has been completed besides the resurfacing work and…" at bounding box center [340, 266] width 630 height 40
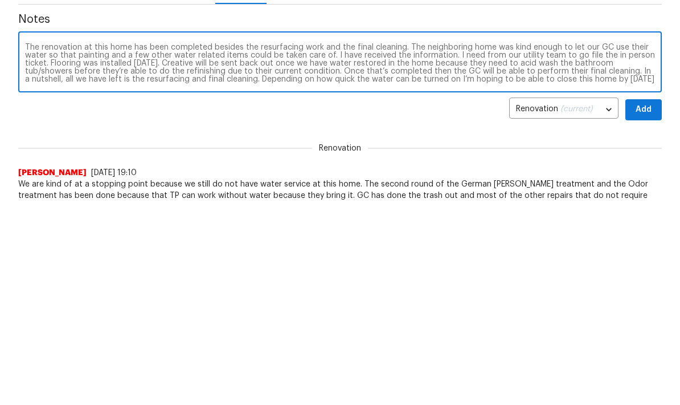
paste textarea "even though we haven’t had water."
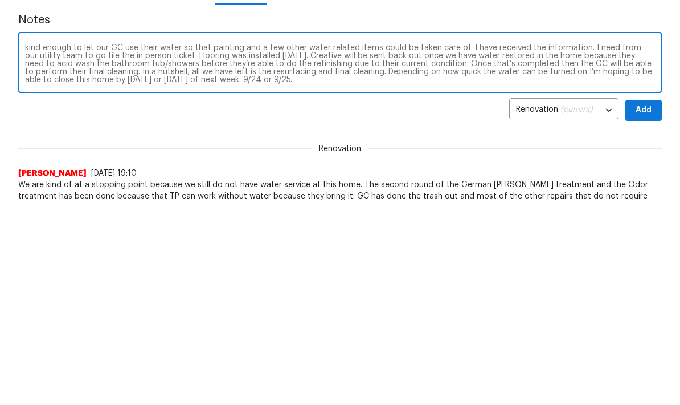
scroll to position [8, 0]
click at [99, 246] on textarea "Even though we haven’t had water. The renovation at this home has been complete…" at bounding box center [340, 266] width 630 height 40
click at [101, 246] on textarea "Even though we haven’t had water. The renovation at this home has been complete…" at bounding box center [340, 266] width 630 height 40
click at [166, 246] on textarea "Even though we haven’t had water. The renovation at this home has been complete…" at bounding box center [340, 266] width 630 height 40
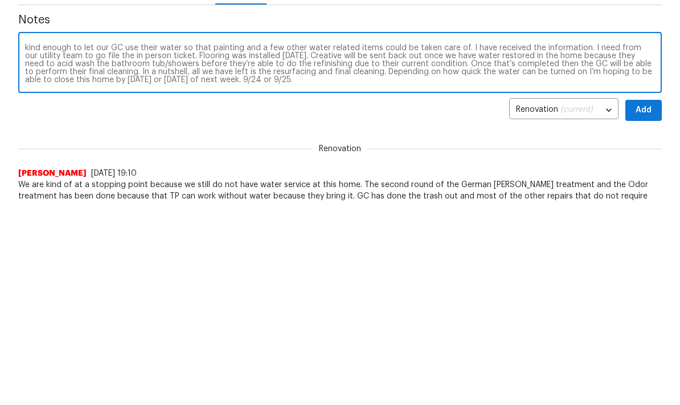
click at [104, 246] on textarea "Even though we haven’t had water. The renovation at this home has been complete…" at bounding box center [340, 266] width 630 height 40
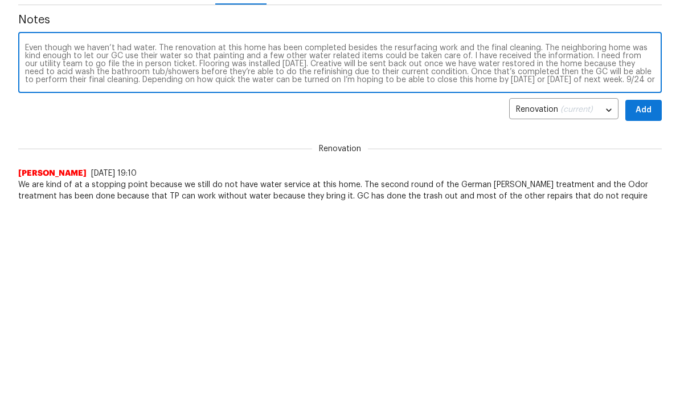
type textarea "Even though we haven’t had water. The renovation at this home has been complete…"
click at [645, 305] on span "Add" at bounding box center [644, 312] width 18 height 14
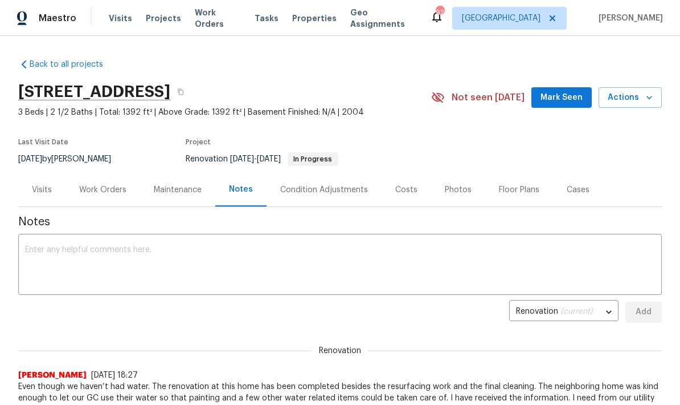
click at [569, 96] on span "Mark Seen" at bounding box center [562, 98] width 42 height 14
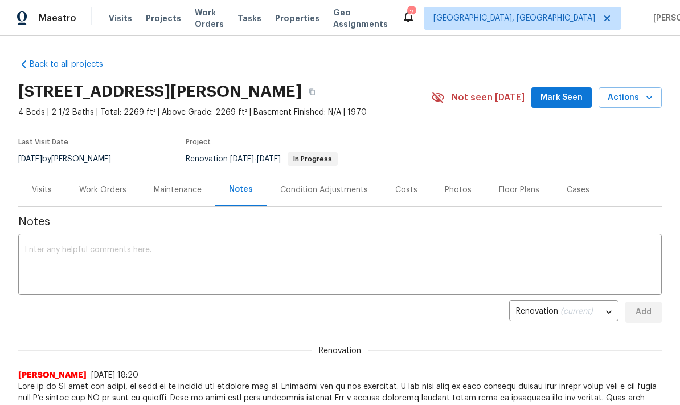
click at [572, 99] on span "Mark Seen" at bounding box center [562, 98] width 42 height 14
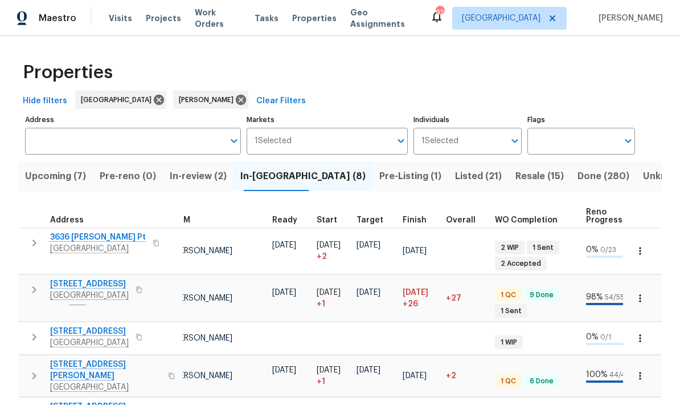
scroll to position [9, 122]
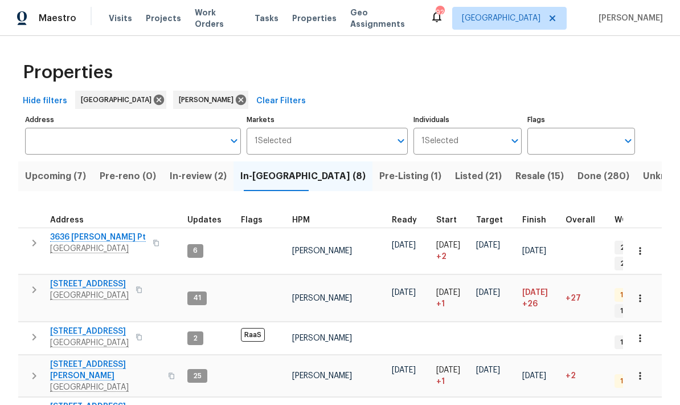
scroll to position [9, 0]
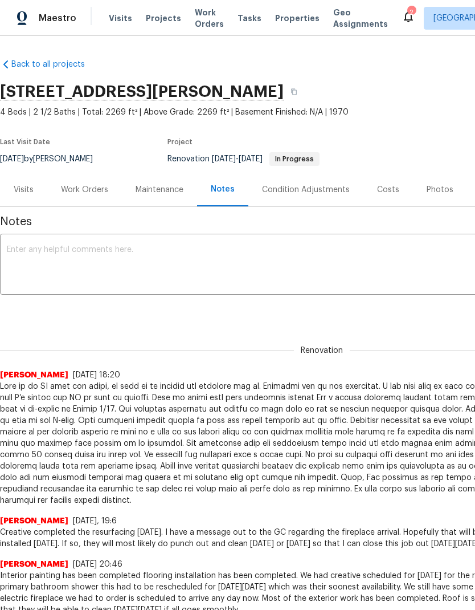
click at [436, 193] on div "Photos" at bounding box center [440, 189] width 27 height 11
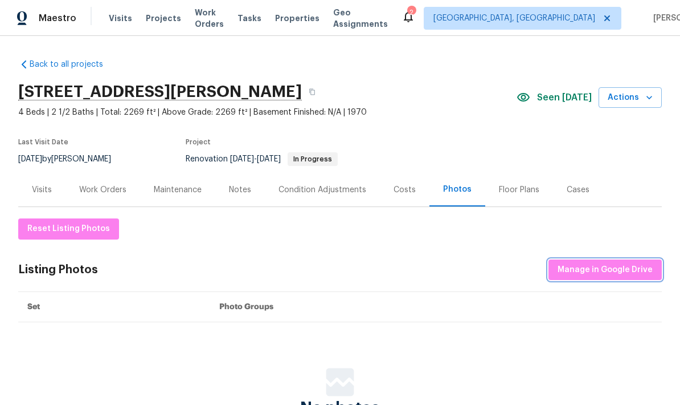
click at [637, 270] on span "Manage in Google Drive" at bounding box center [605, 270] width 95 height 14
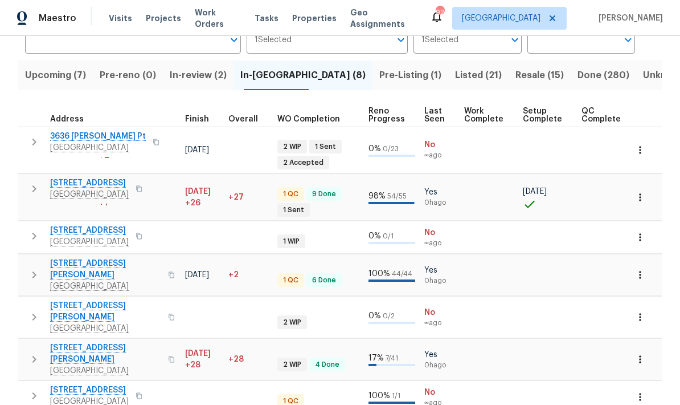
scroll to position [0, 337]
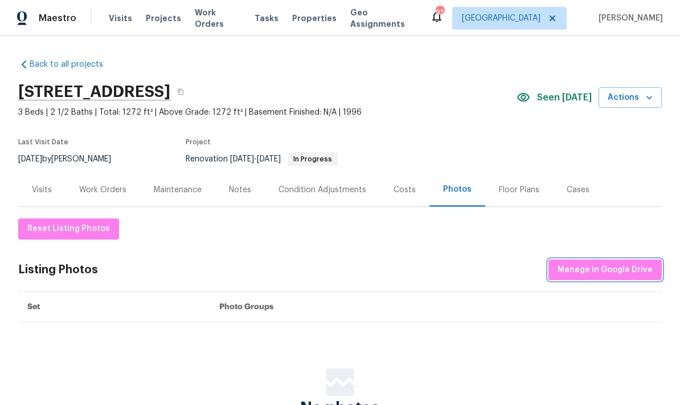
click at [629, 270] on span "Manage in Google Drive" at bounding box center [605, 270] width 95 height 14
click at [120, 185] on div "Work Orders" at bounding box center [102, 189] width 47 height 11
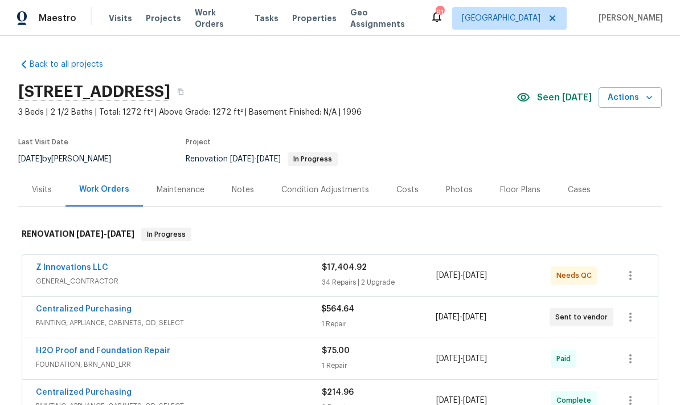
click at [652, 94] on icon "button" at bounding box center [649, 97] width 11 height 11
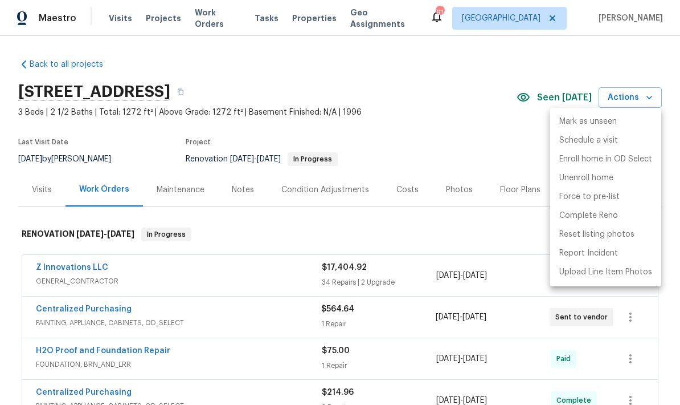
click at [446, 81] on div at bounding box center [340, 202] width 680 height 405
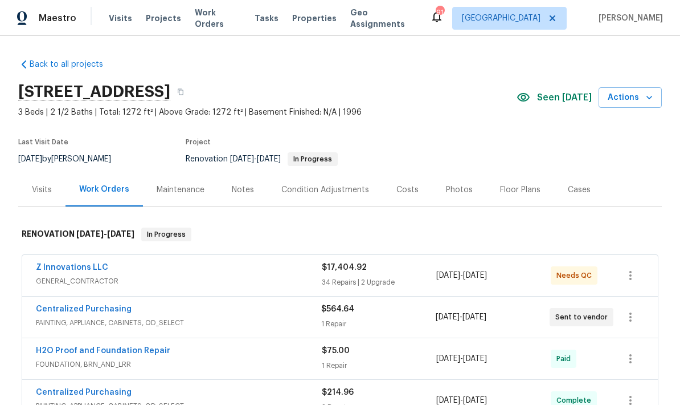
click at [458, 186] on div "Photos" at bounding box center [459, 189] width 27 height 11
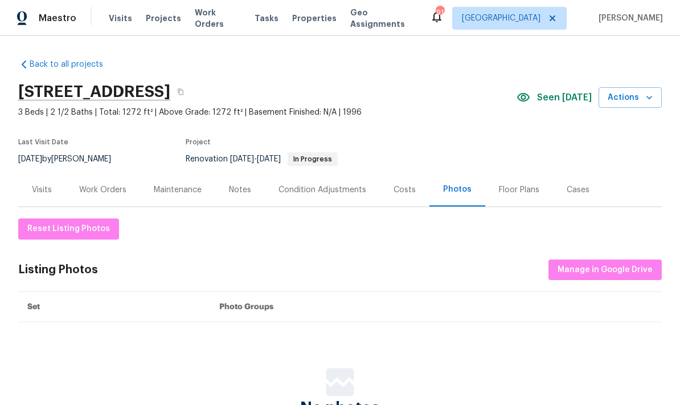
click at [404, 192] on div "Costs" at bounding box center [405, 189] width 22 height 11
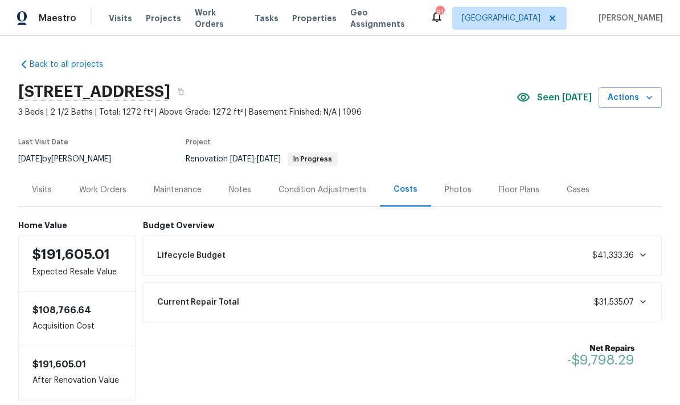
click at [460, 187] on div "Photos" at bounding box center [458, 189] width 27 height 11
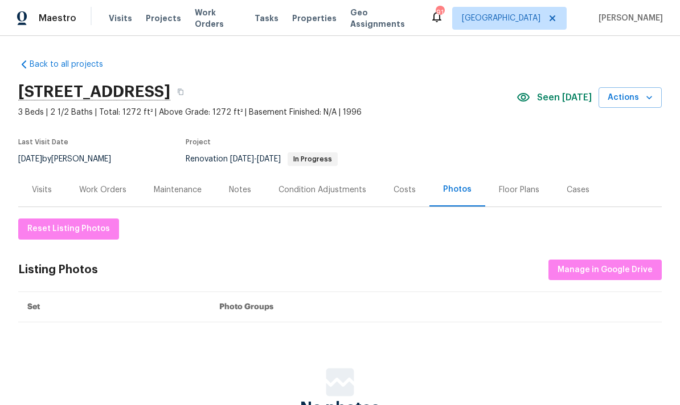
click at [410, 192] on div "Costs" at bounding box center [405, 189] width 22 height 11
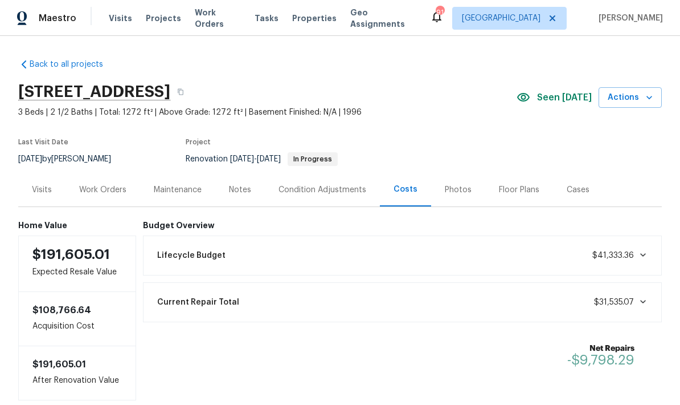
click at [640, 255] on icon at bounding box center [643, 254] width 9 height 9
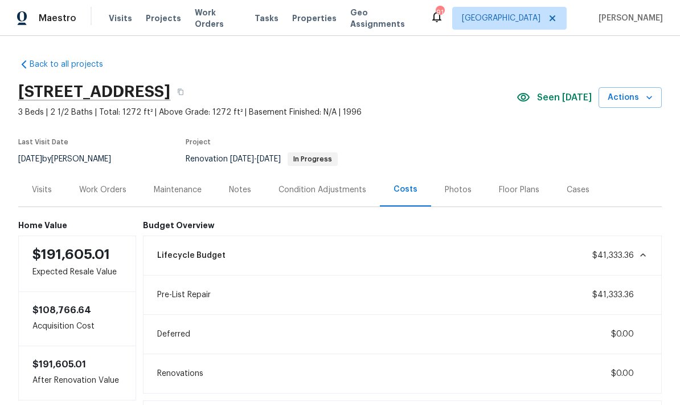
click at [642, 256] on icon at bounding box center [644, 254] width 6 height 3
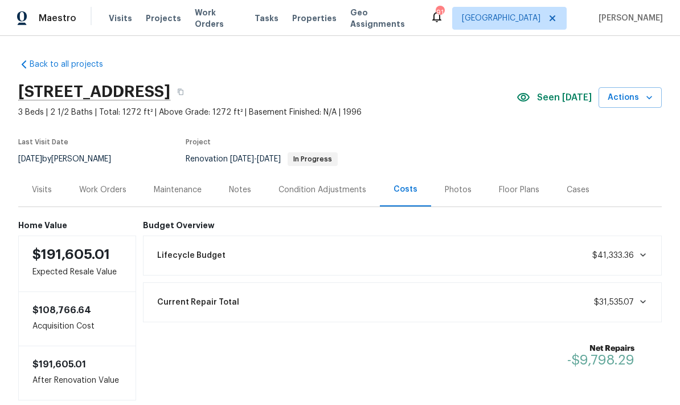
click at [111, 193] on div "Work Orders" at bounding box center [102, 189] width 47 height 11
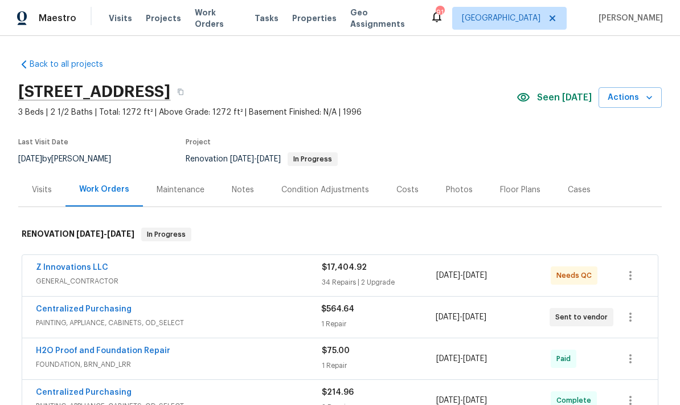
click at [335, 189] on div "Condition Adjustments" at bounding box center [326, 189] width 88 height 11
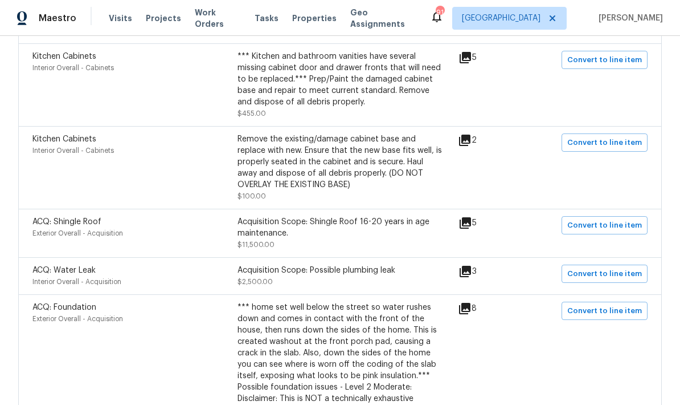
scroll to position [1197, 0]
click at [471, 218] on icon at bounding box center [465, 223] width 11 height 11
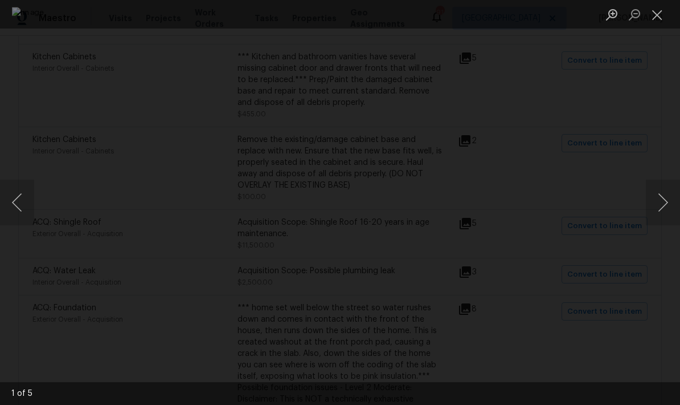
click at [665, 206] on button "Next image" at bounding box center [663, 203] width 34 height 46
click at [663, 209] on button "Next image" at bounding box center [663, 203] width 34 height 46
click at [662, 12] on button "Close lightbox" at bounding box center [657, 15] width 23 height 20
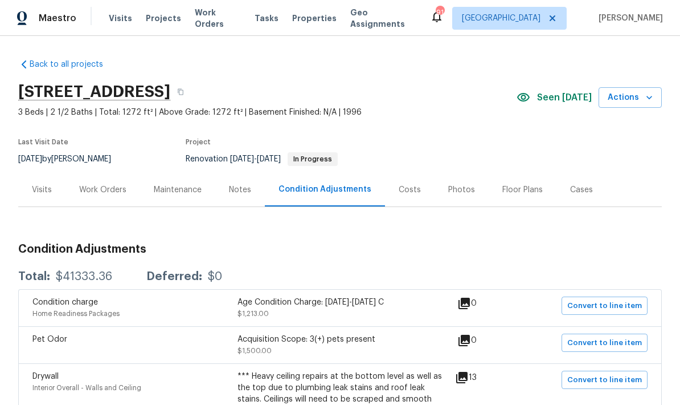
scroll to position [0, 0]
click at [461, 193] on div "Photos" at bounding box center [462, 189] width 27 height 11
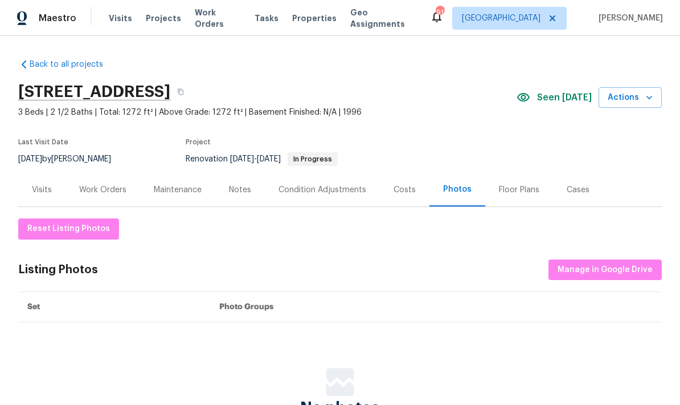
click at [50, 189] on div "Visits" at bounding box center [42, 189] width 20 height 11
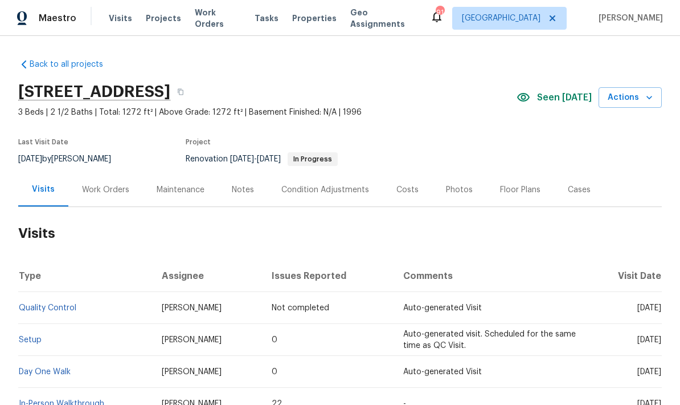
click at [113, 189] on div "Work Orders" at bounding box center [105, 189] width 47 height 11
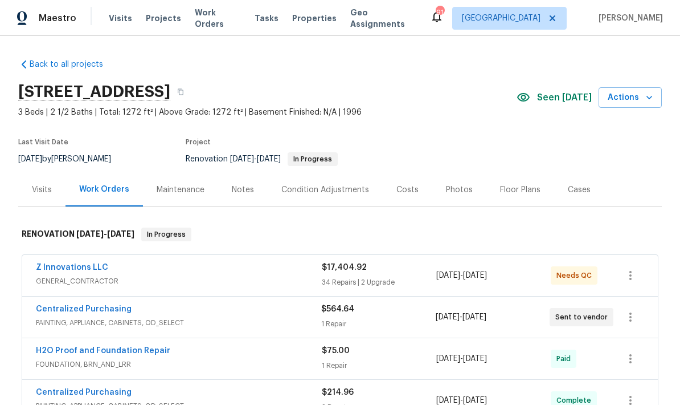
click at [460, 193] on div "Photos" at bounding box center [459, 189] width 27 height 11
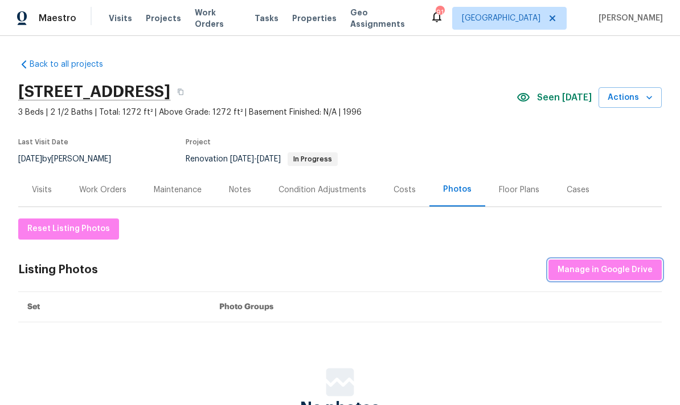
click at [619, 266] on span "Manage in Google Drive" at bounding box center [605, 270] width 95 height 14
click at [347, 189] on div "Condition Adjustments" at bounding box center [323, 189] width 88 height 11
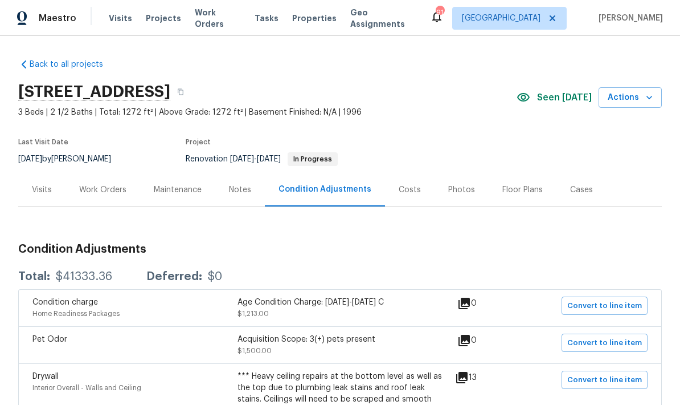
click at [85, 189] on div "Work Orders" at bounding box center [102, 189] width 47 height 11
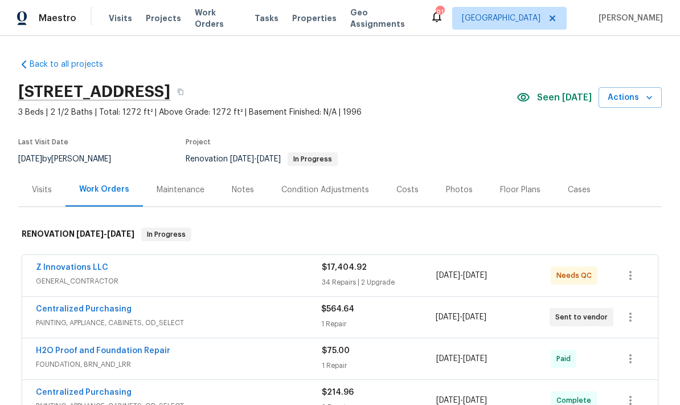
click at [457, 189] on div "Photos" at bounding box center [459, 189] width 27 height 11
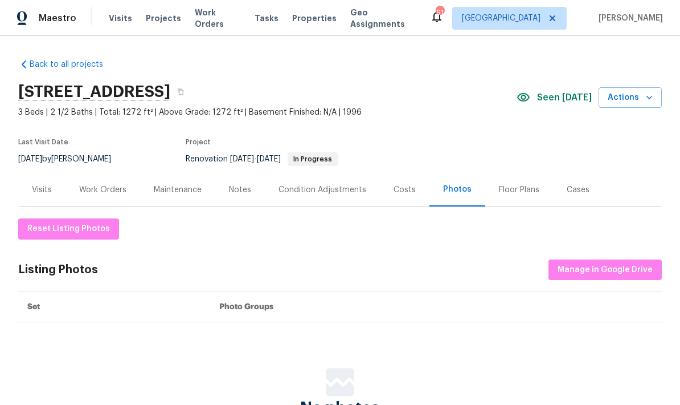
click at [403, 194] on div "Costs" at bounding box center [405, 189] width 22 height 11
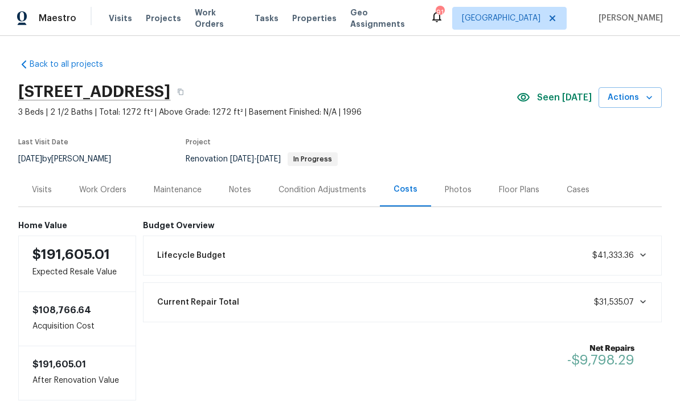
click at [454, 193] on div "Photos" at bounding box center [458, 189] width 27 height 11
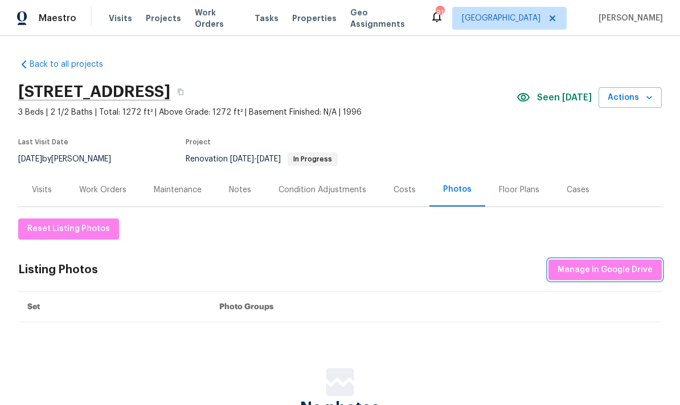
click at [629, 276] on button "Manage in Google Drive" at bounding box center [605, 269] width 113 height 21
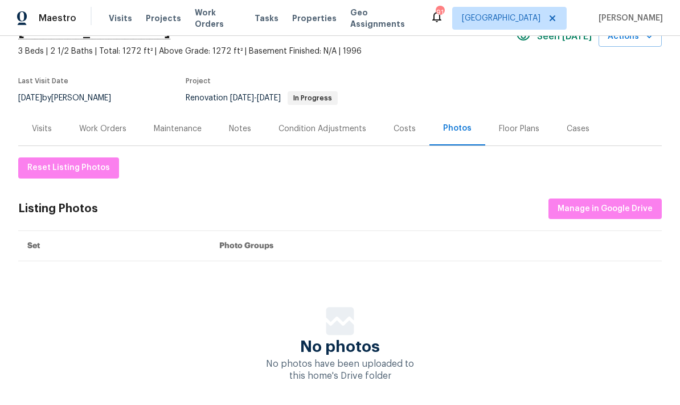
scroll to position [60, 0]
click at [343, 333] on img at bounding box center [340, 321] width 28 height 28
click at [114, 131] on div "Work Orders" at bounding box center [102, 129] width 47 height 11
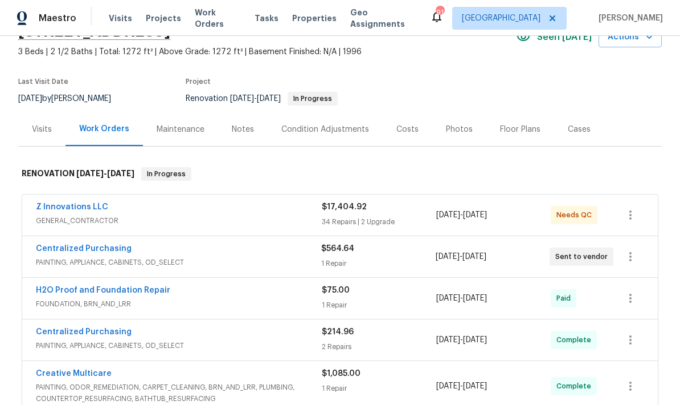
click at [460, 130] on div "Photos" at bounding box center [459, 129] width 27 height 11
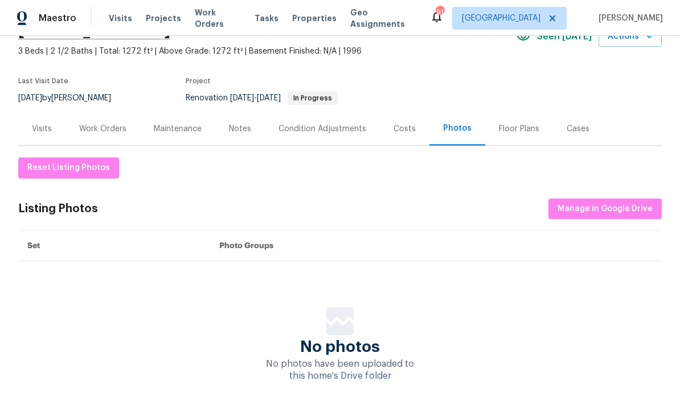
scroll to position [60, 0]
click at [601, 204] on span "Manage in Google Drive" at bounding box center [605, 209] width 95 height 14
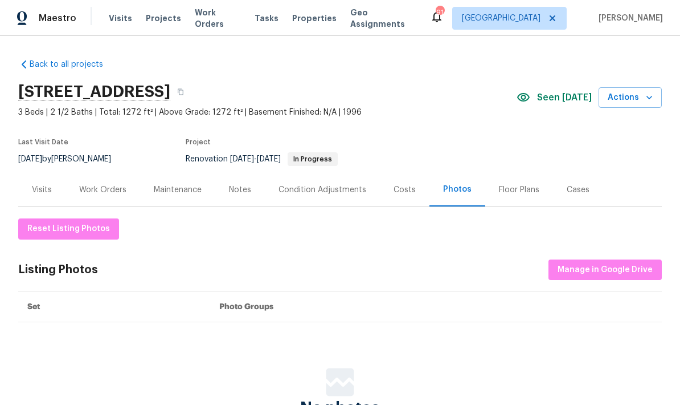
scroll to position [0, 0]
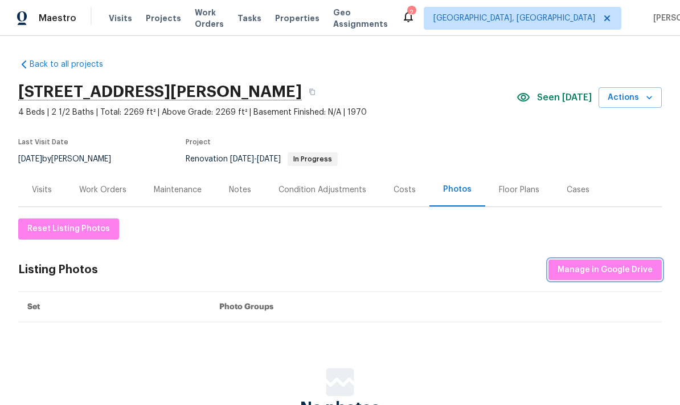
click at [630, 271] on span "Manage in Google Drive" at bounding box center [605, 270] width 95 height 14
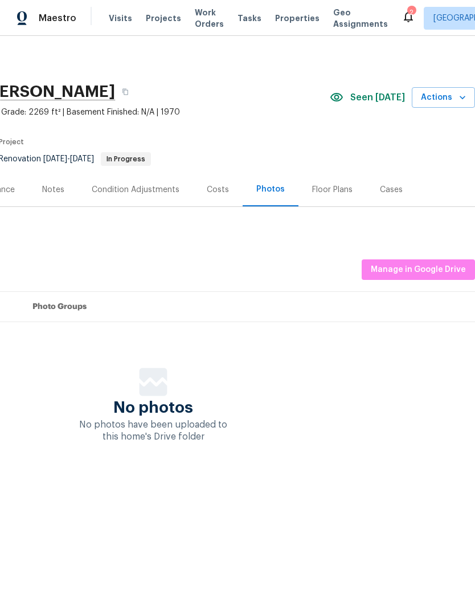
scroll to position [0, 169]
click at [388, 271] on span "Manage in Google Drive" at bounding box center [418, 270] width 95 height 14
